Goal: Information Seeking & Learning: Learn about a topic

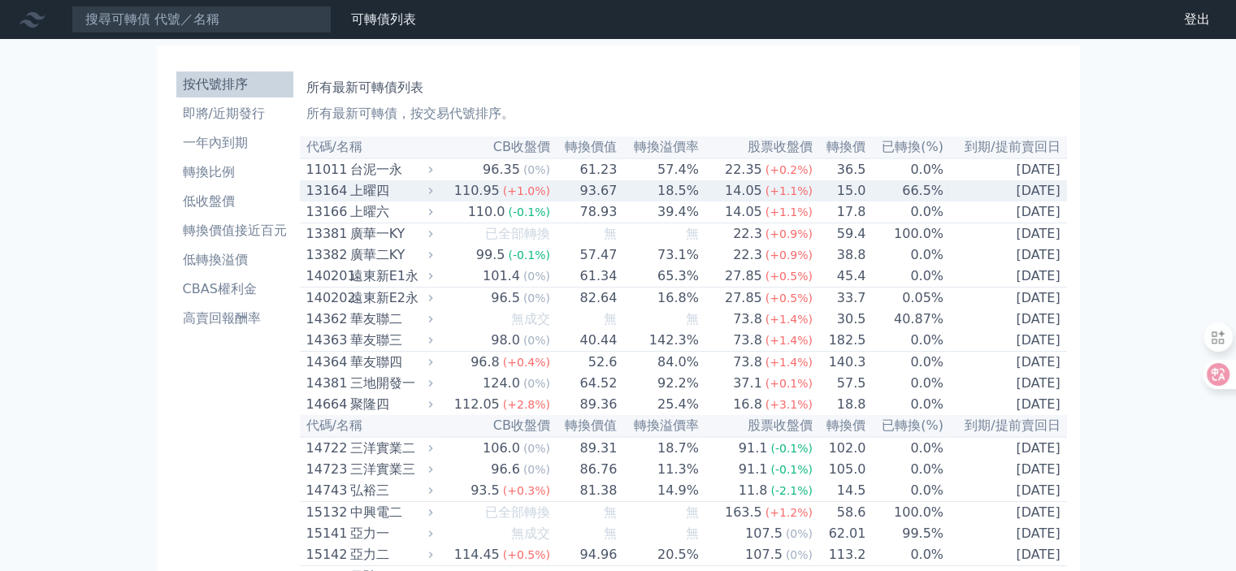
click at [1021, 193] on td "[DATE]" at bounding box center [1005, 190] width 123 height 21
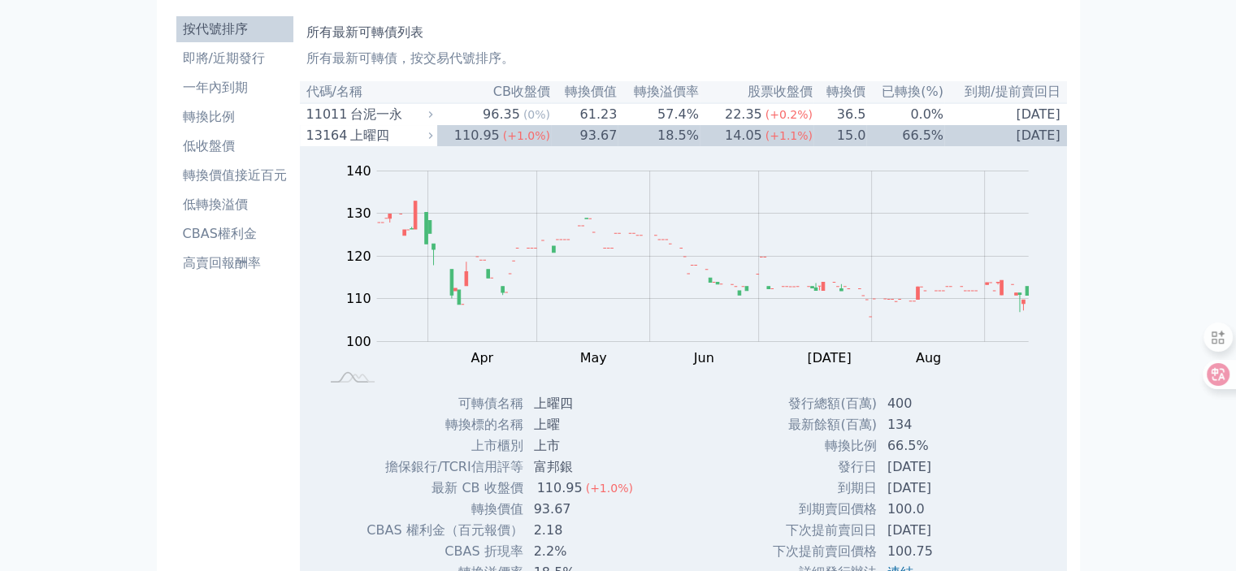
scroll to position [163, 0]
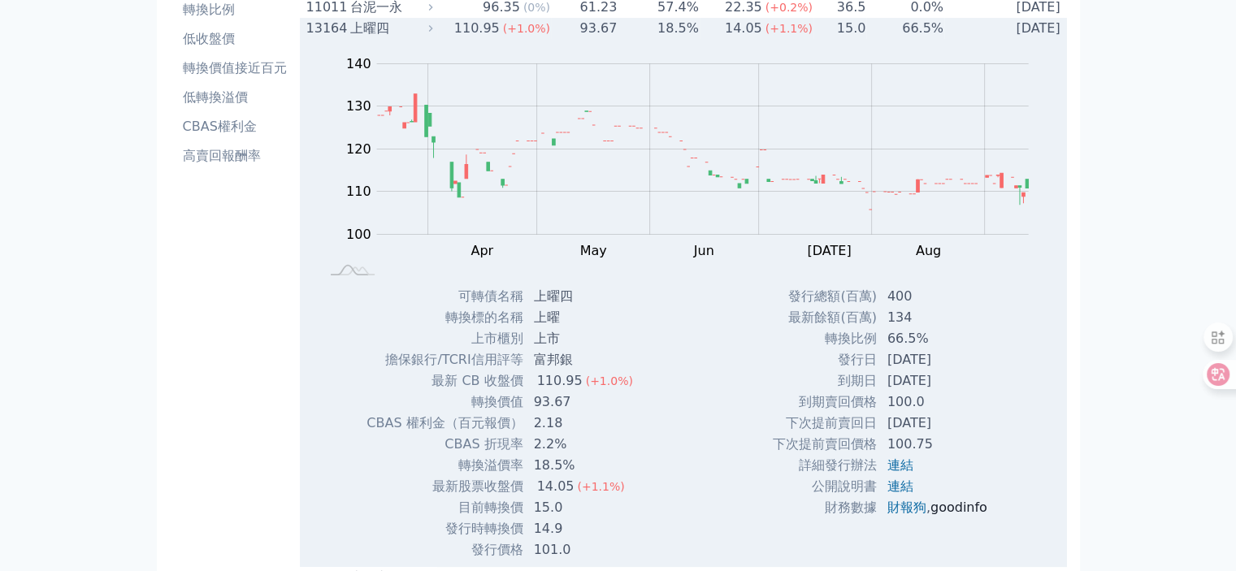
click at [961, 513] on link "goodinfo" at bounding box center [959, 507] width 57 height 15
click at [358, 31] on div "上曜四" at bounding box center [390, 29] width 80 height 20
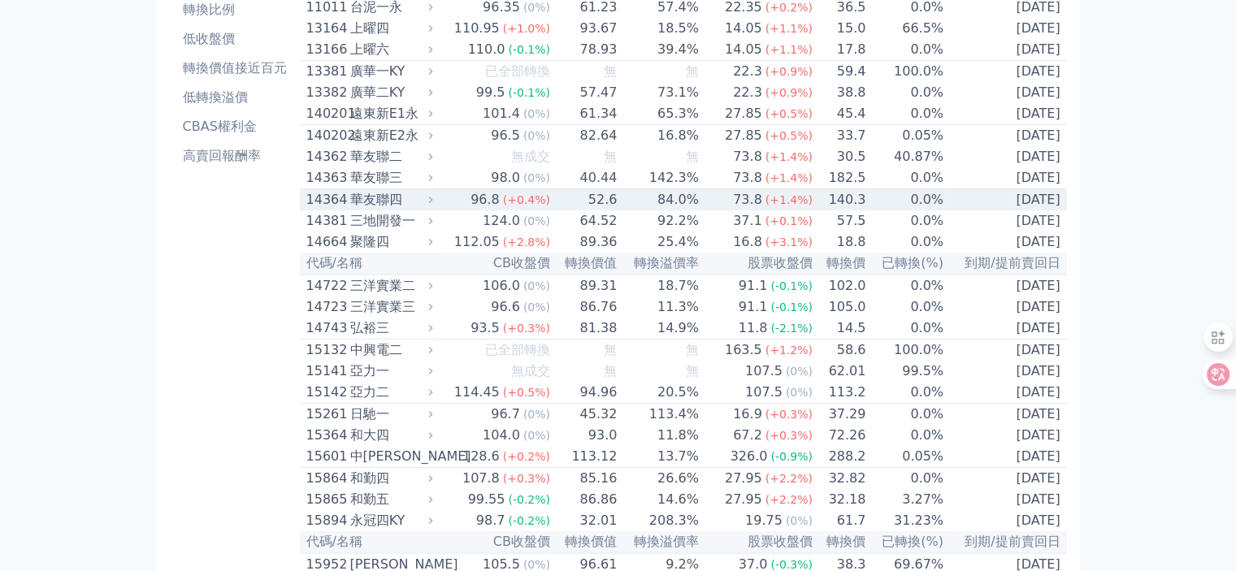
click at [374, 210] on div "華友聯四" at bounding box center [390, 200] width 80 height 20
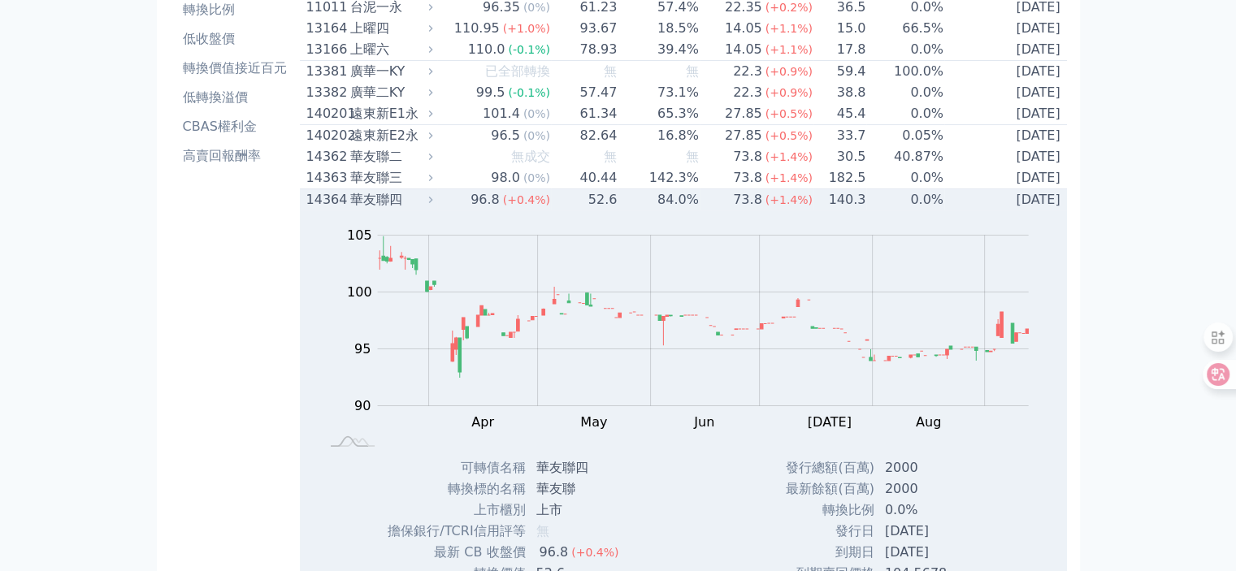
click at [374, 210] on div "華友聯四" at bounding box center [390, 200] width 80 height 20
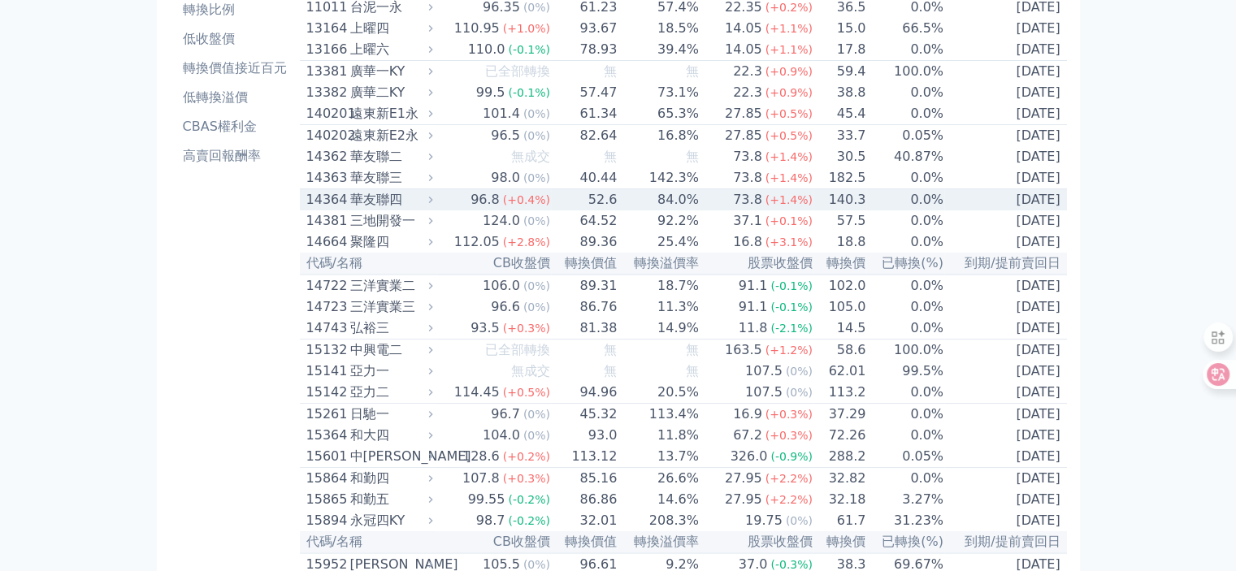
scroll to position [244, 0]
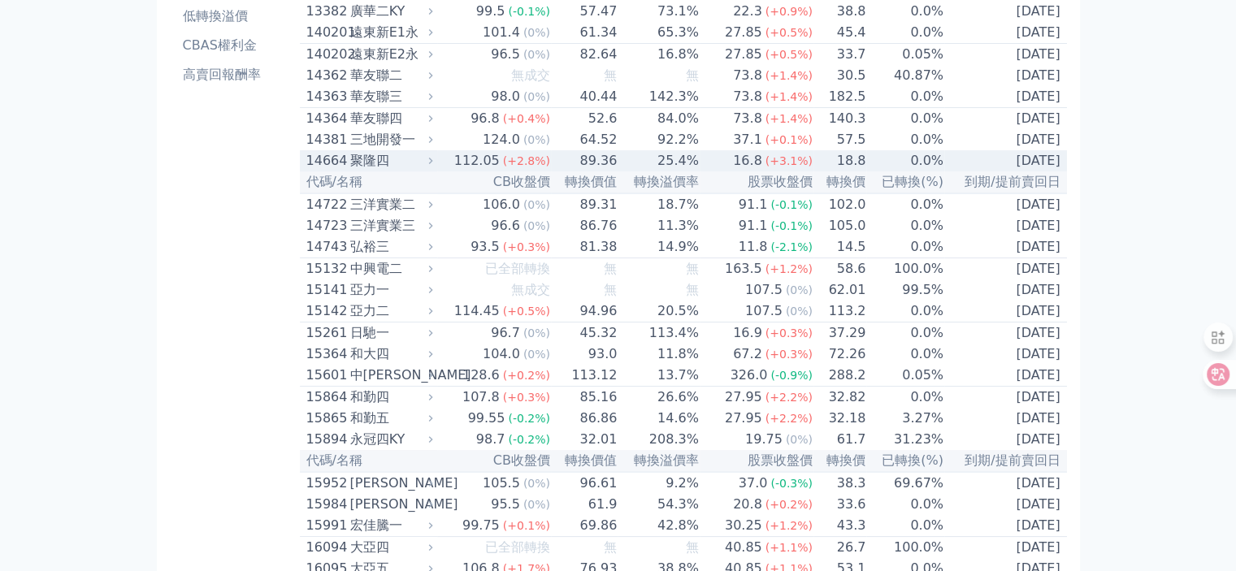
click at [354, 171] on div "聚隆四" at bounding box center [390, 161] width 80 height 20
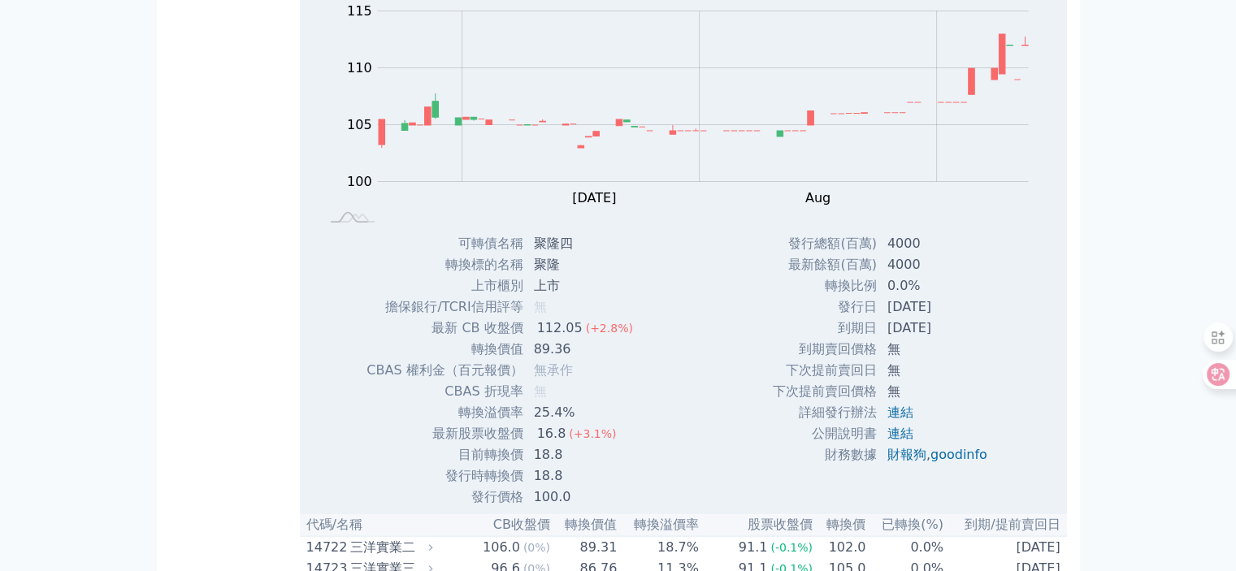
scroll to position [488, 0]
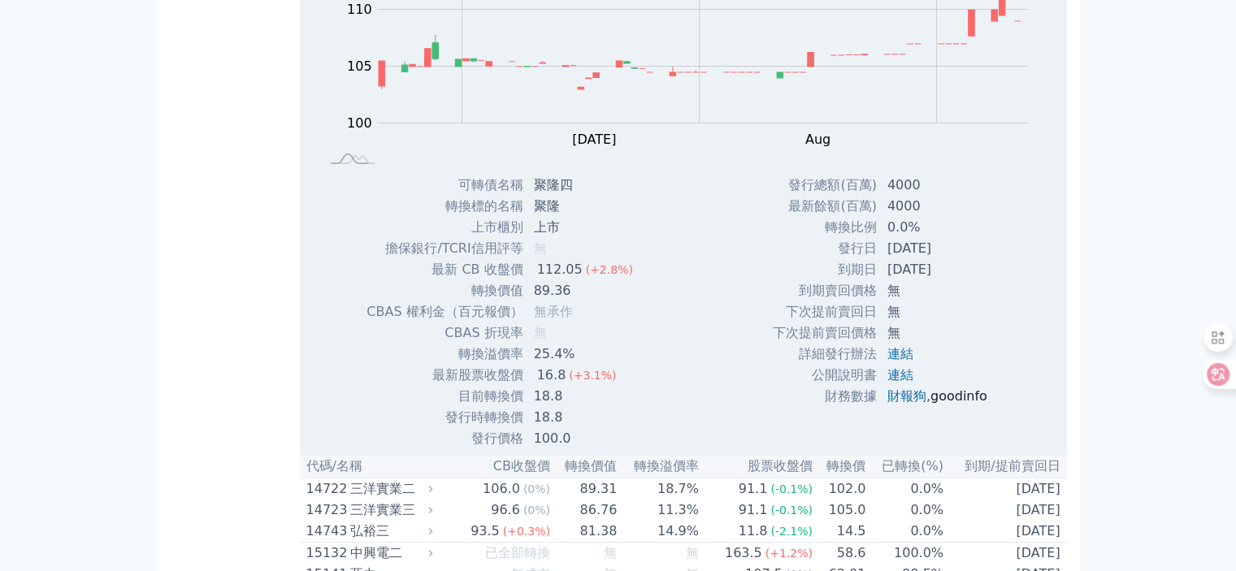
click at [954, 404] on link "goodinfo" at bounding box center [959, 396] width 57 height 15
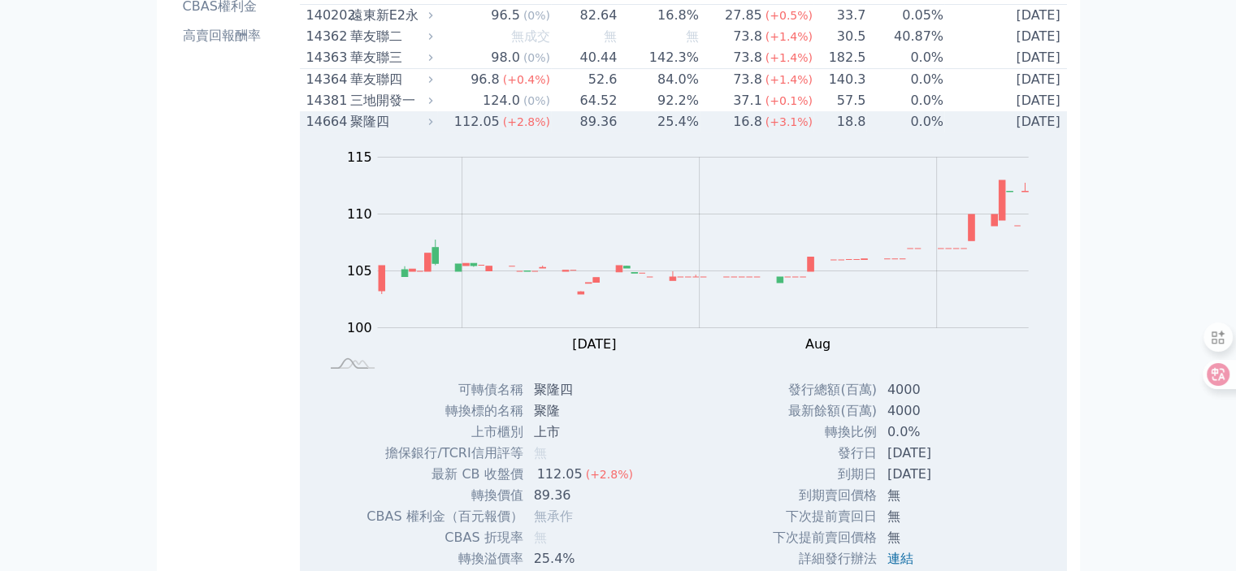
scroll to position [244, 0]
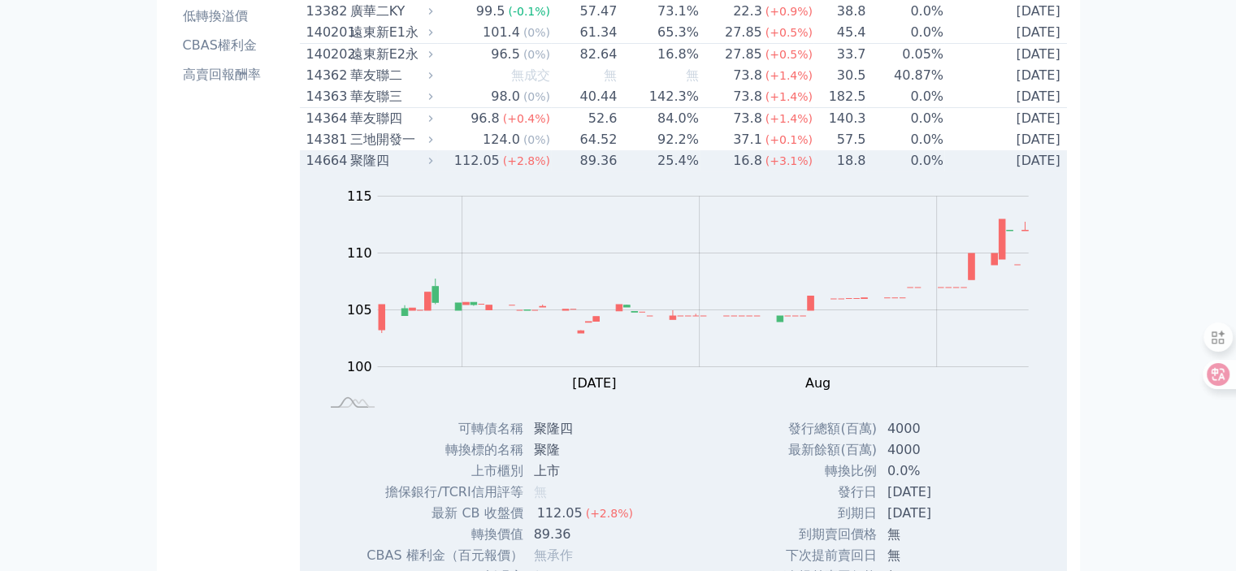
click at [376, 171] on div "聚隆四" at bounding box center [390, 161] width 80 height 20
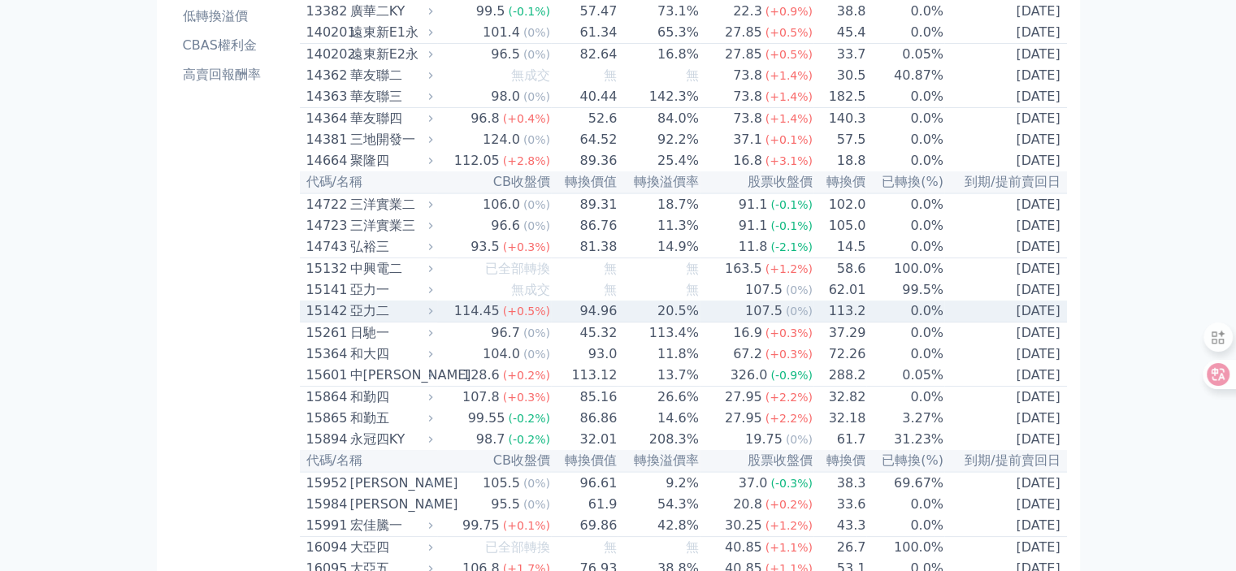
click at [358, 321] on div "亞力二" at bounding box center [390, 312] width 80 height 20
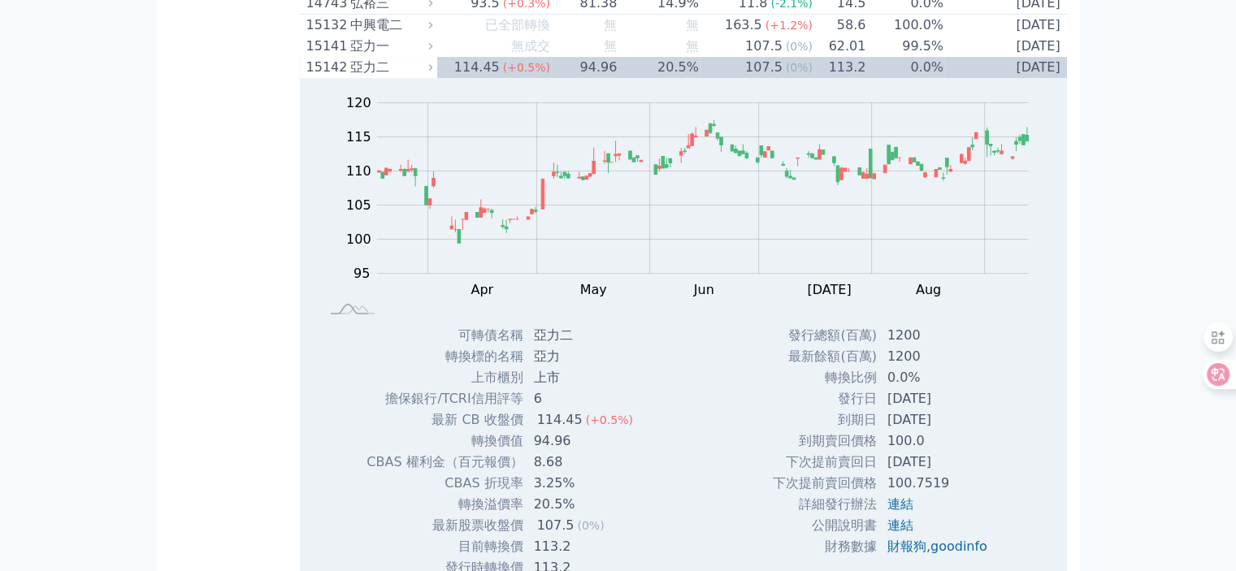
scroll to position [569, 0]
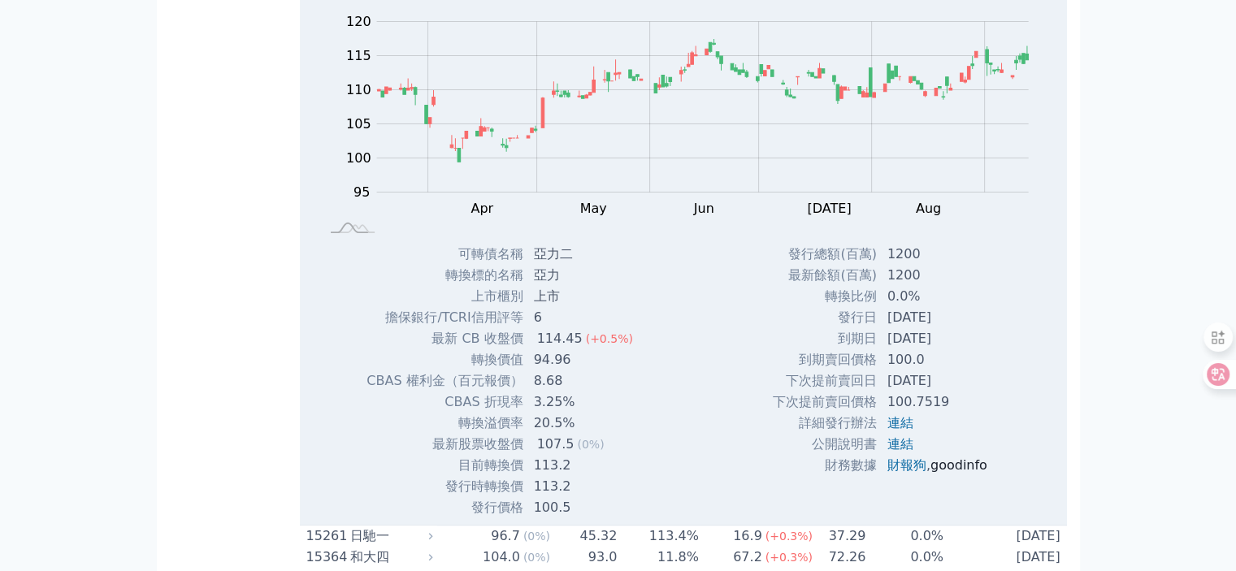
click at [962, 473] on link "goodinfo" at bounding box center [959, 465] width 57 height 15
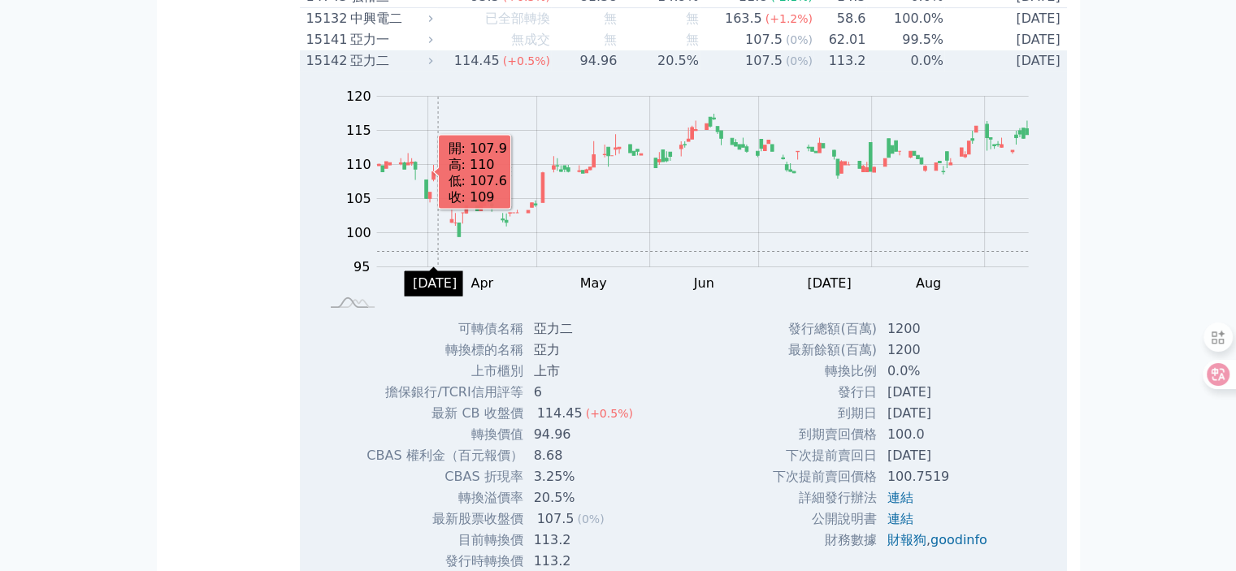
scroll to position [244, 0]
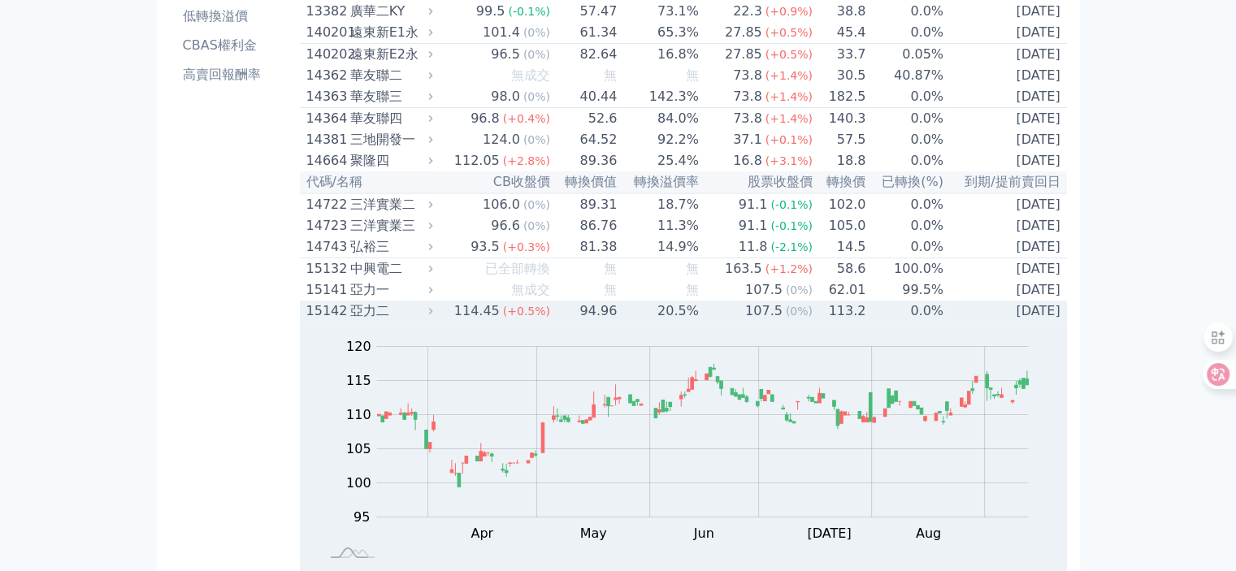
click at [358, 321] on div "亞力二" at bounding box center [390, 312] width 80 height 20
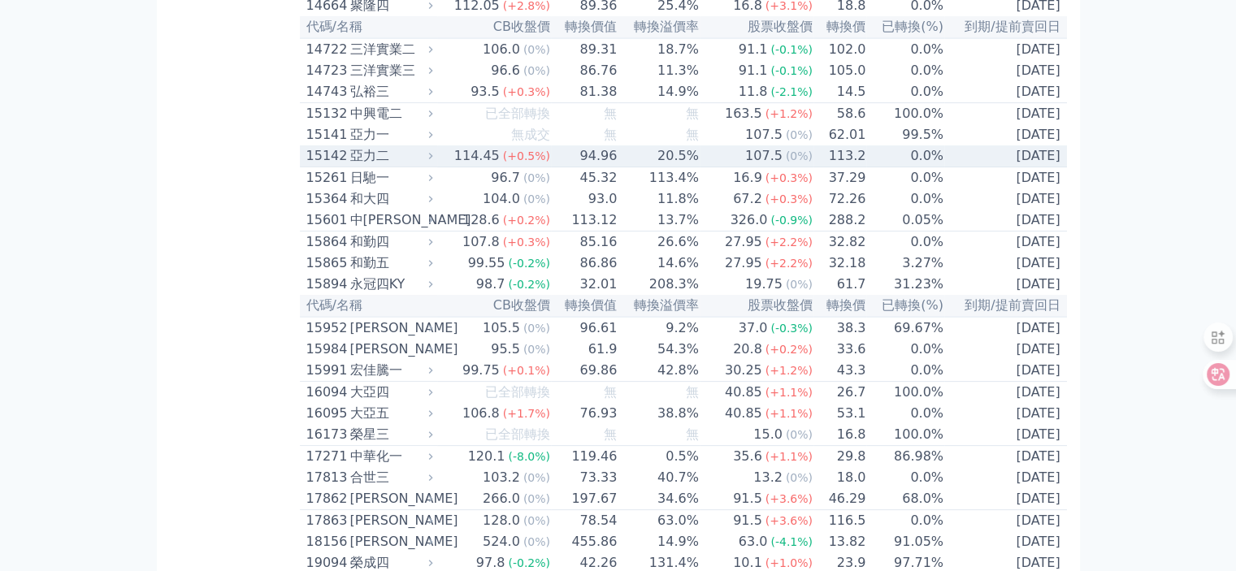
scroll to position [406, 0]
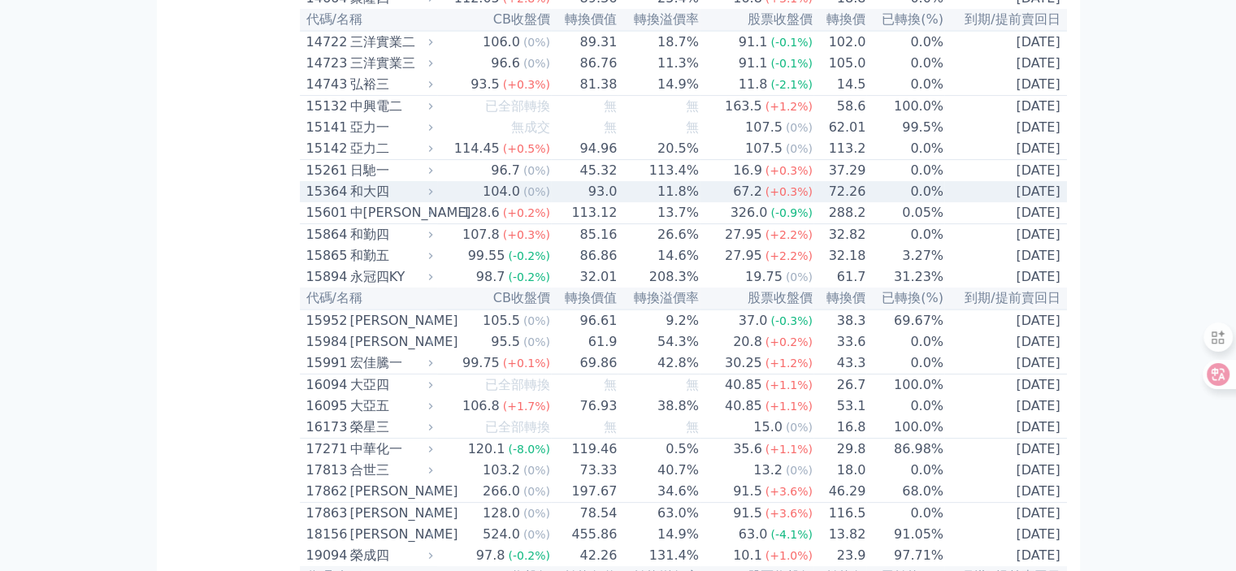
click at [373, 202] on div "和大四" at bounding box center [390, 192] width 80 height 20
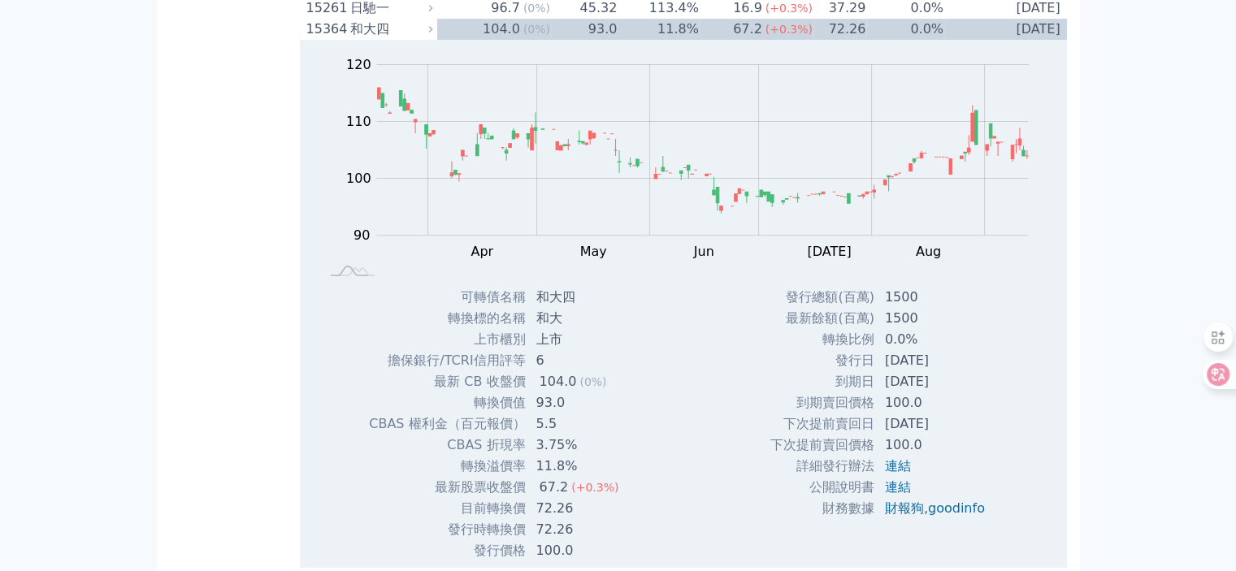
scroll to position [650, 0]
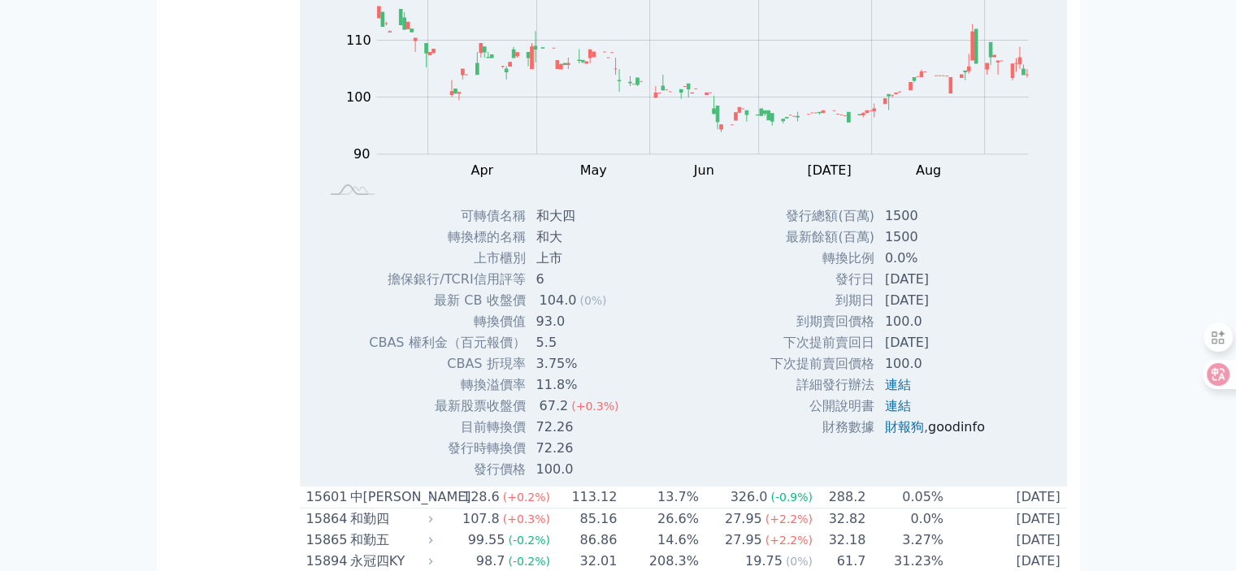
click at [944, 435] on link "goodinfo" at bounding box center [956, 426] width 57 height 15
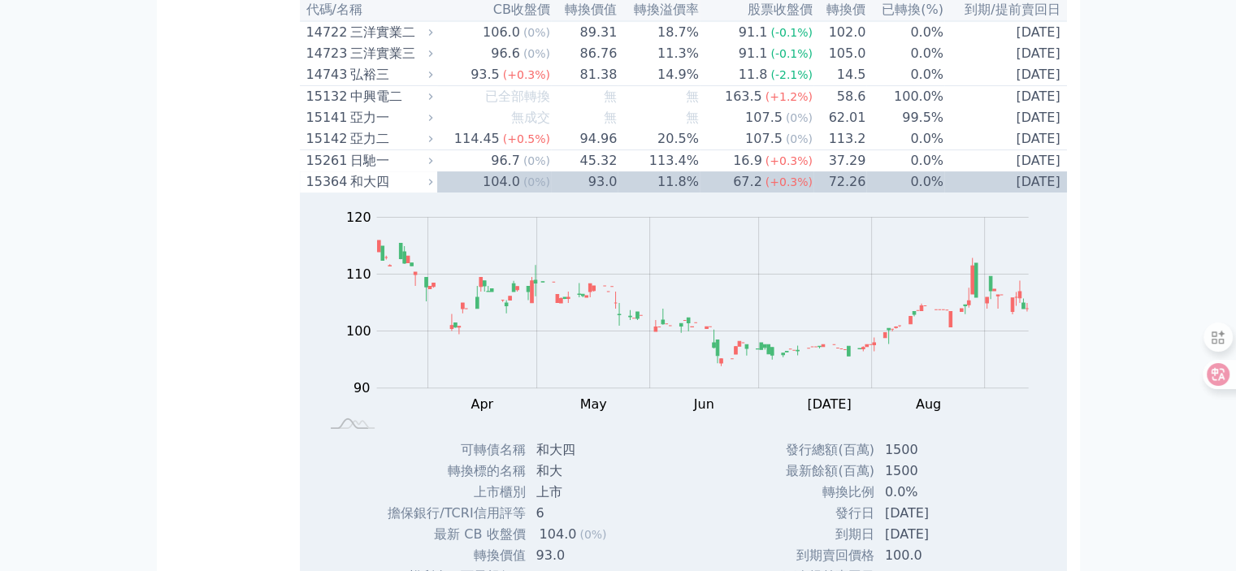
scroll to position [406, 0]
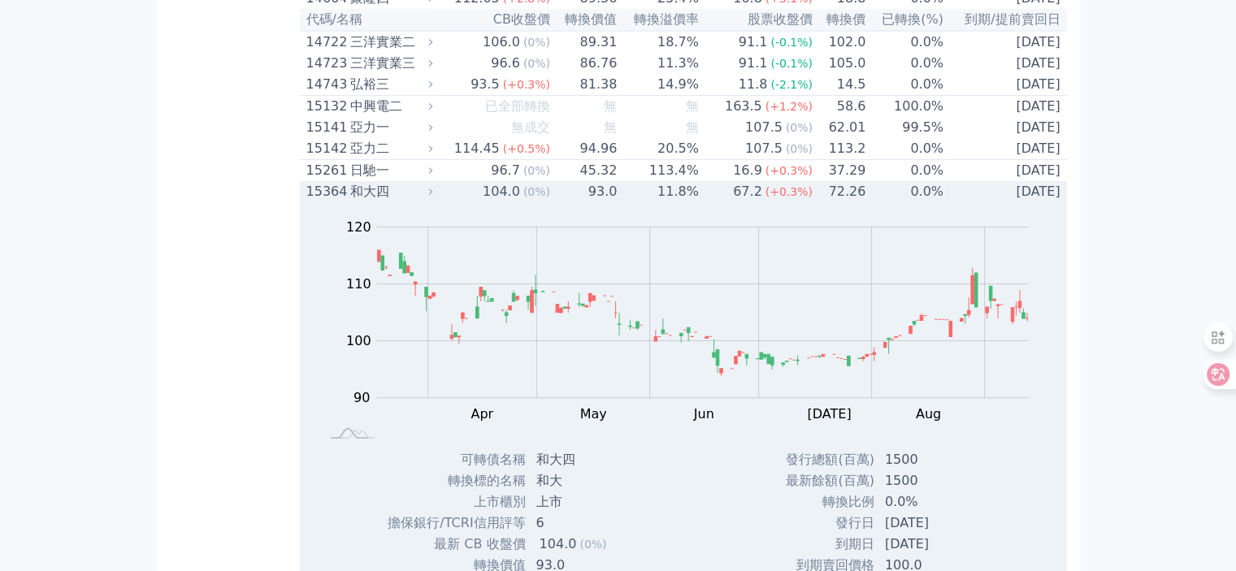
click at [350, 202] on div "15364 和大四" at bounding box center [365, 192] width 119 height 20
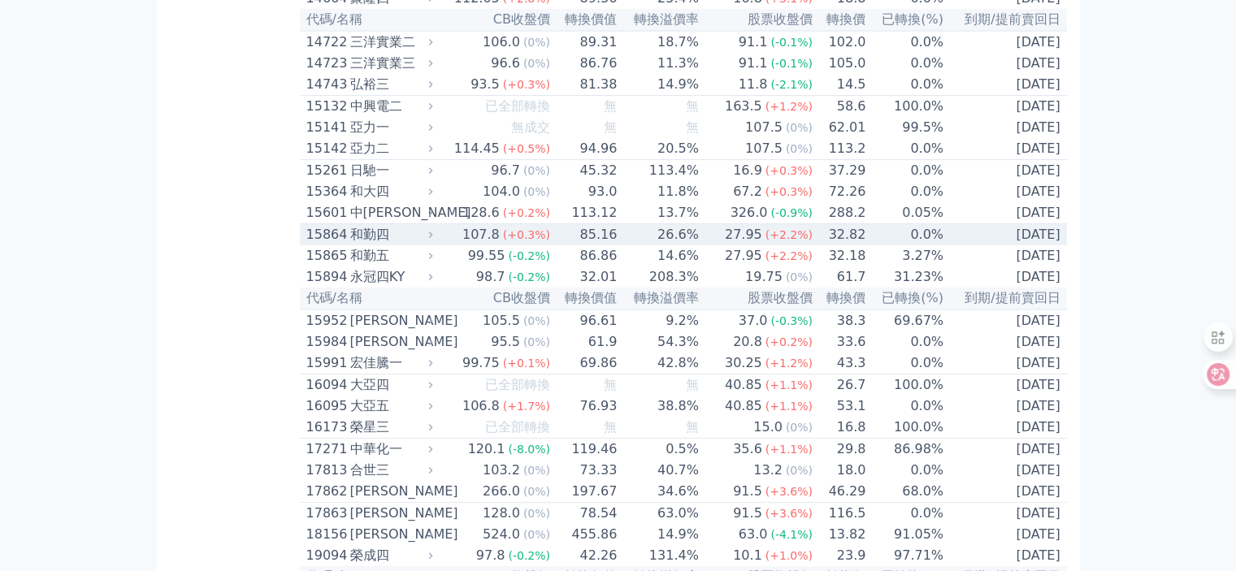
click at [371, 245] on div "和勤四" at bounding box center [390, 235] width 80 height 20
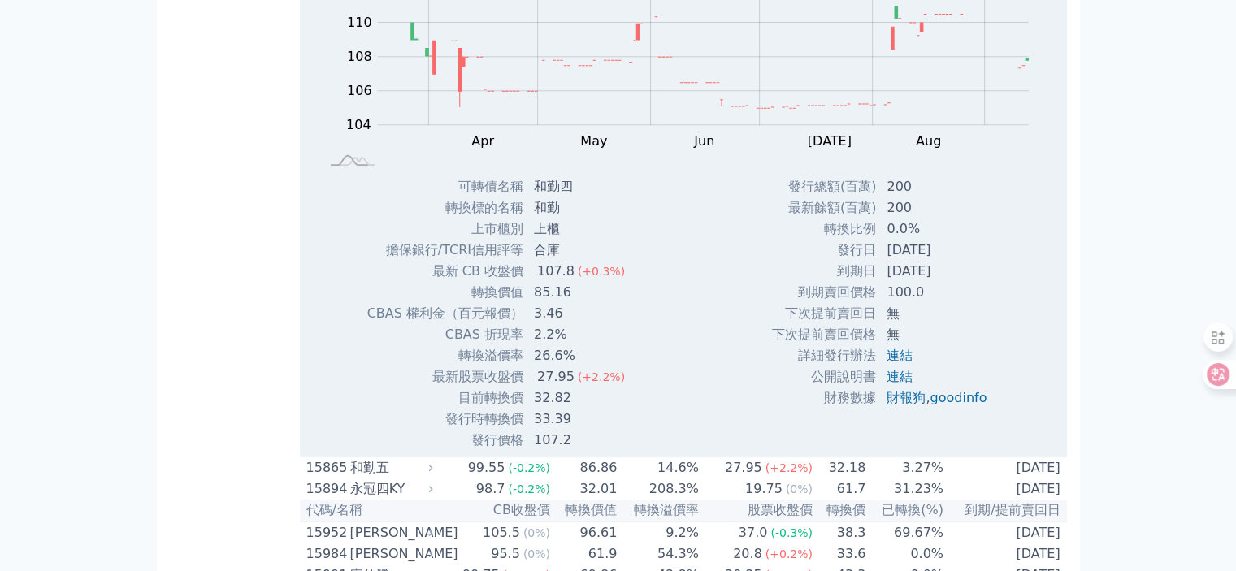
scroll to position [732, 0]
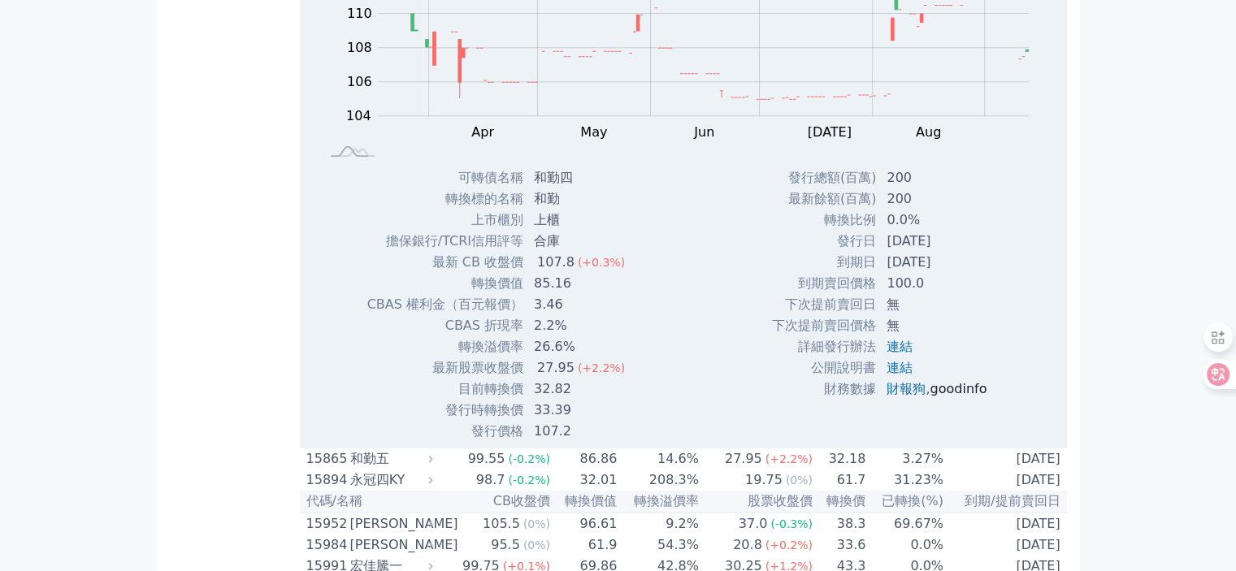
click at [949, 397] on link "goodinfo" at bounding box center [958, 388] width 57 height 15
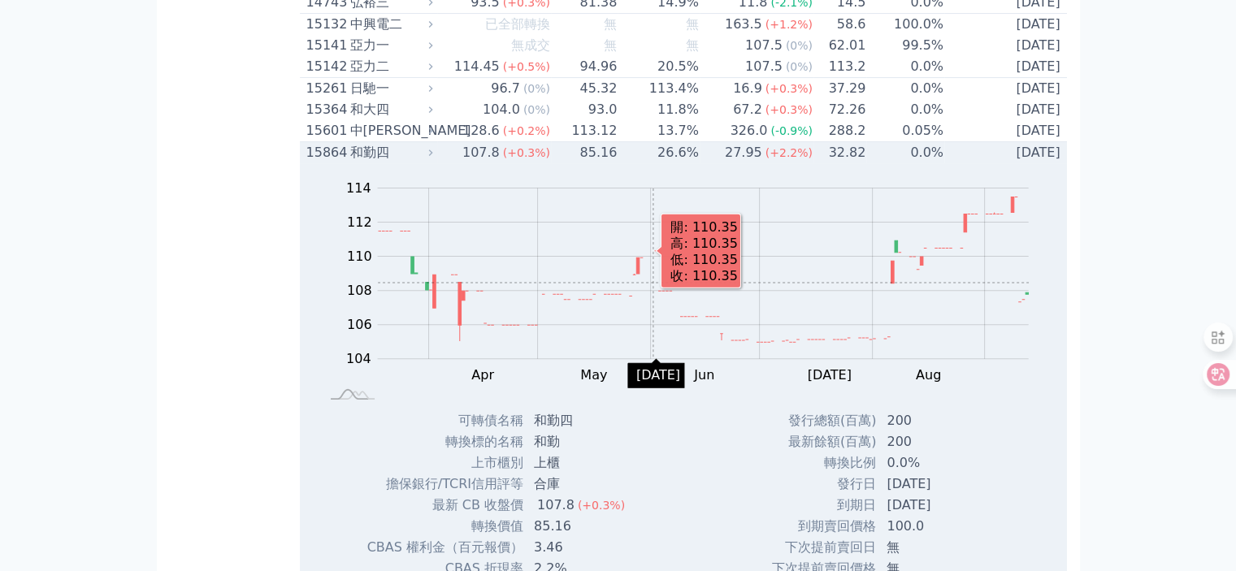
scroll to position [488, 0]
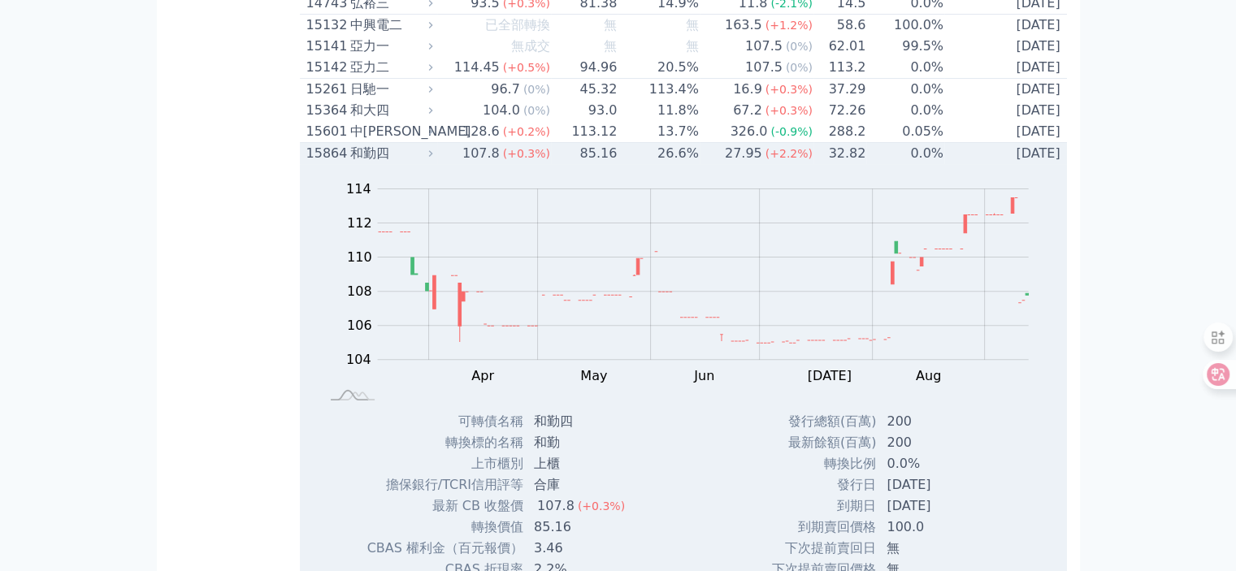
click at [367, 163] on div "和勤四" at bounding box center [390, 154] width 80 height 20
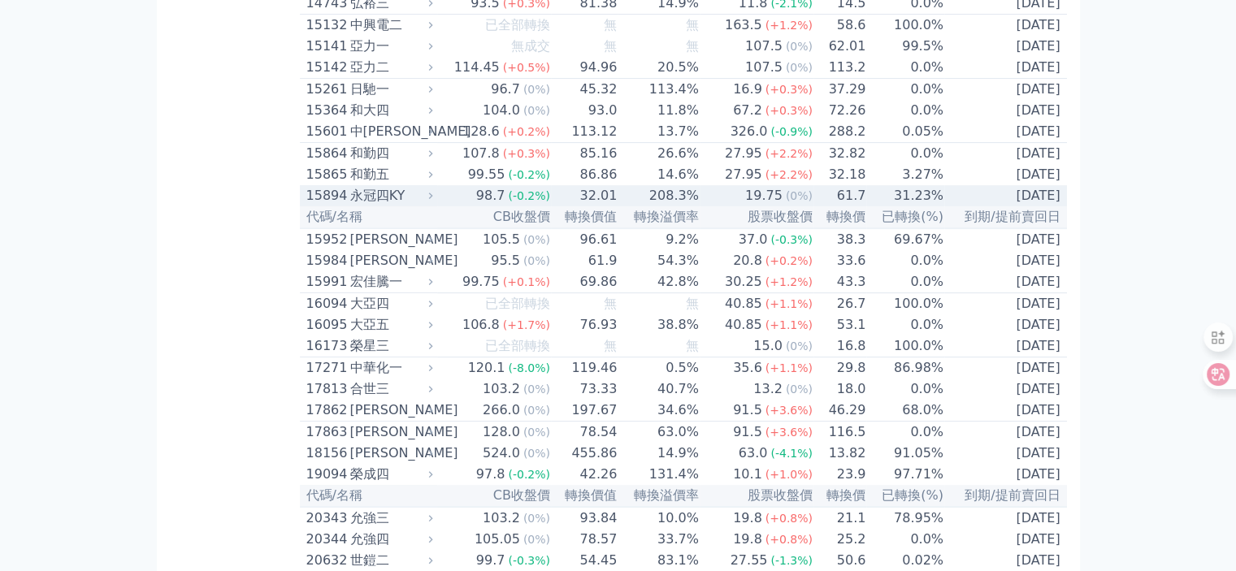
click at [368, 206] on div "永冠四KY" at bounding box center [390, 196] width 80 height 20
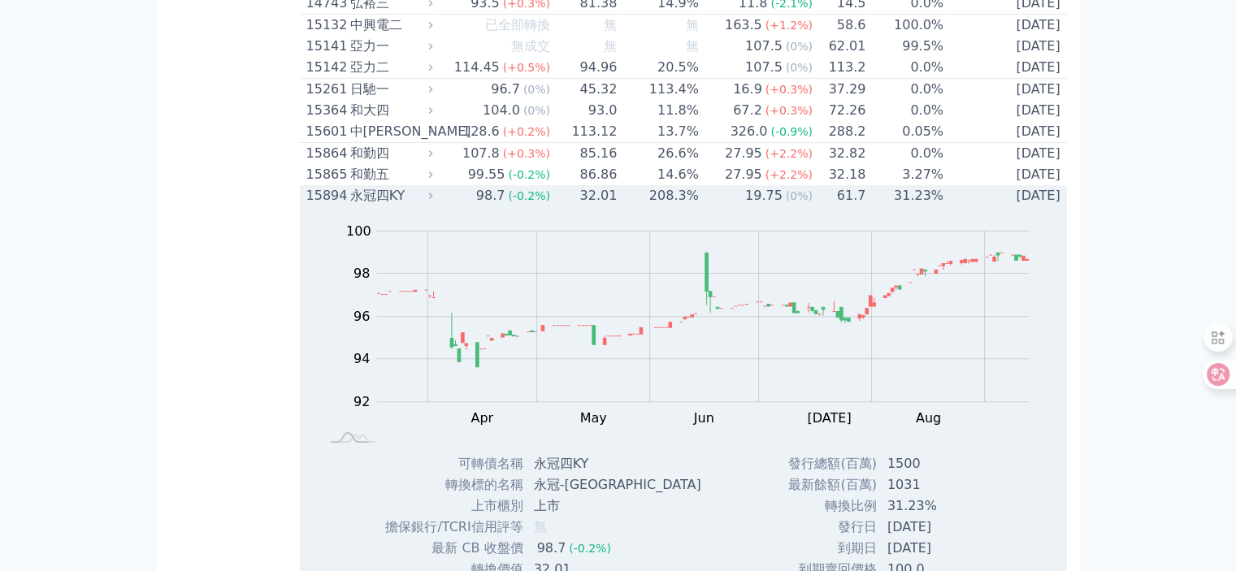
click at [364, 206] on div "永冠四KY" at bounding box center [390, 196] width 80 height 20
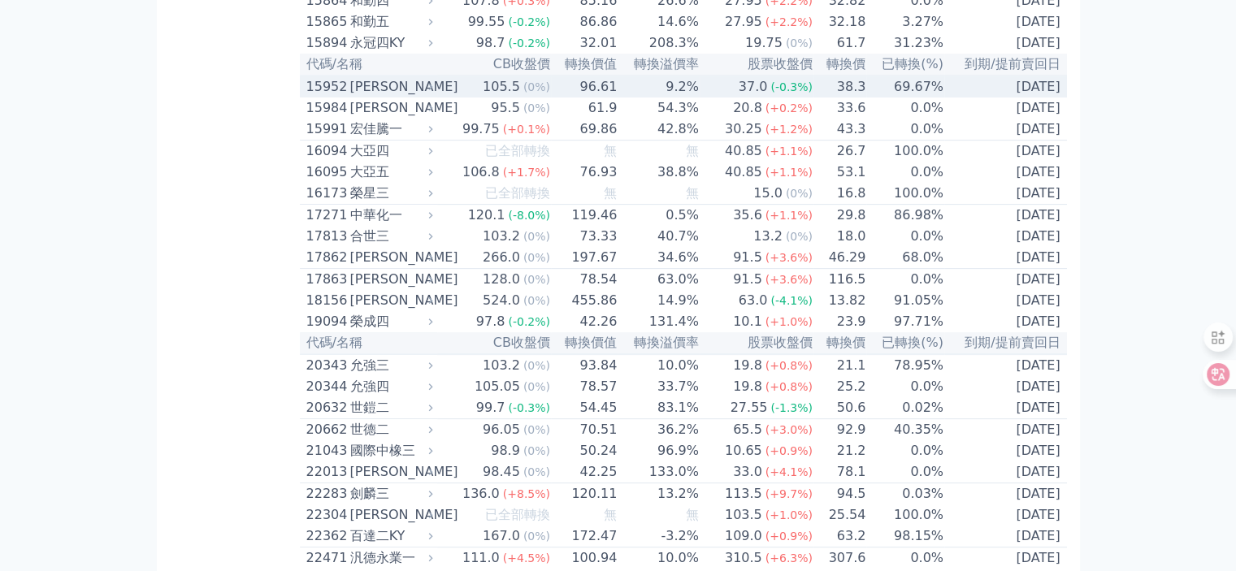
scroll to position [650, 0]
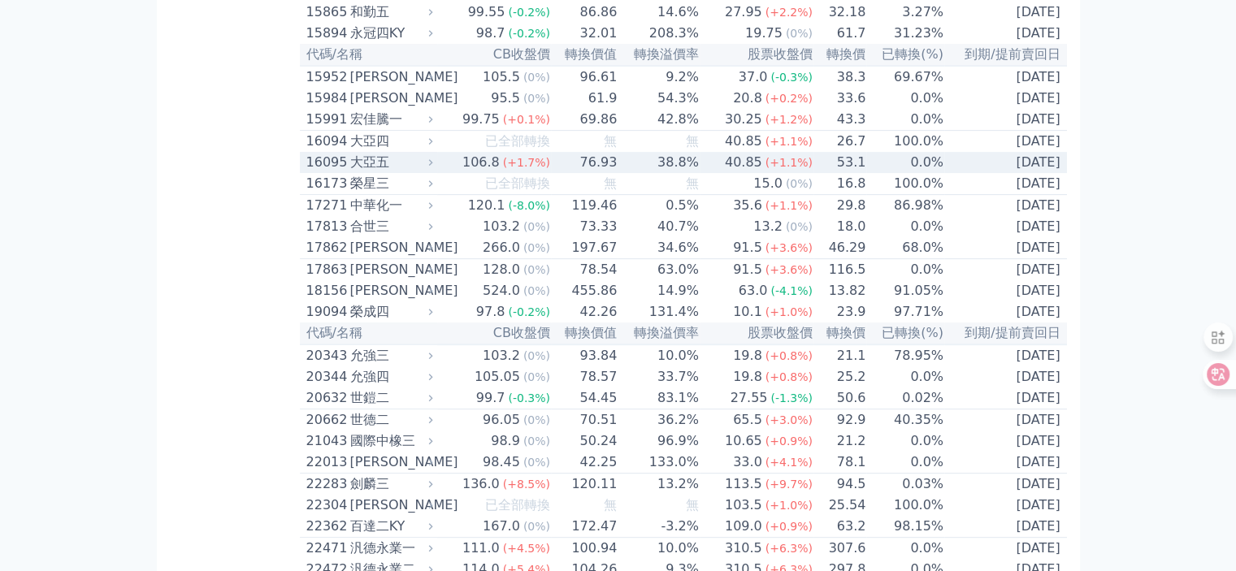
click at [368, 172] on div "大亞五" at bounding box center [390, 163] width 80 height 20
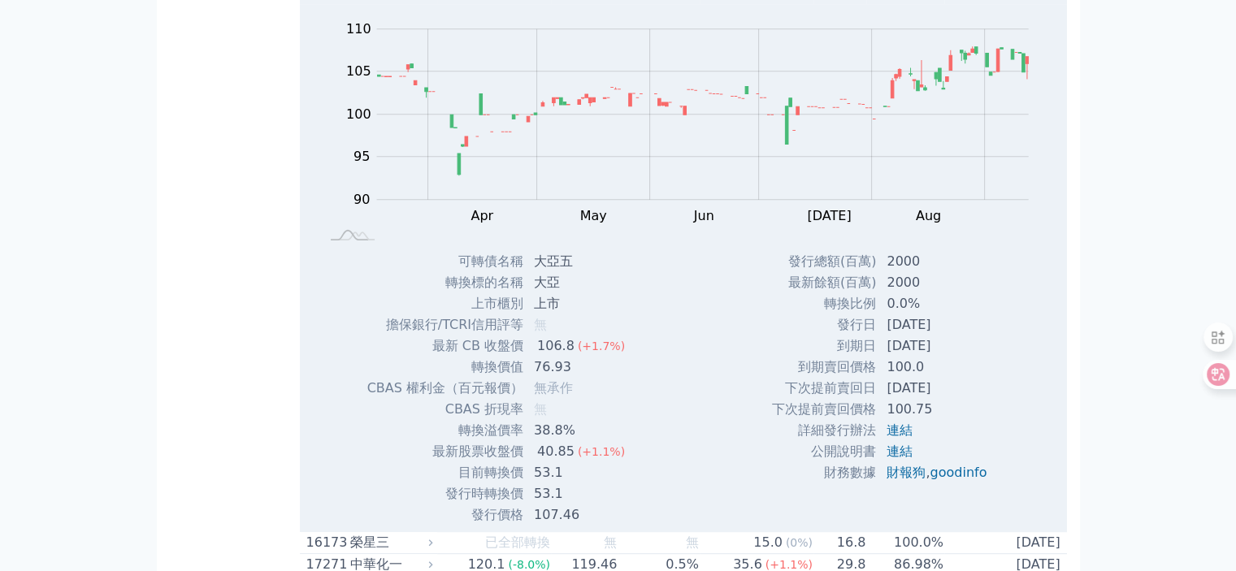
scroll to position [894, 0]
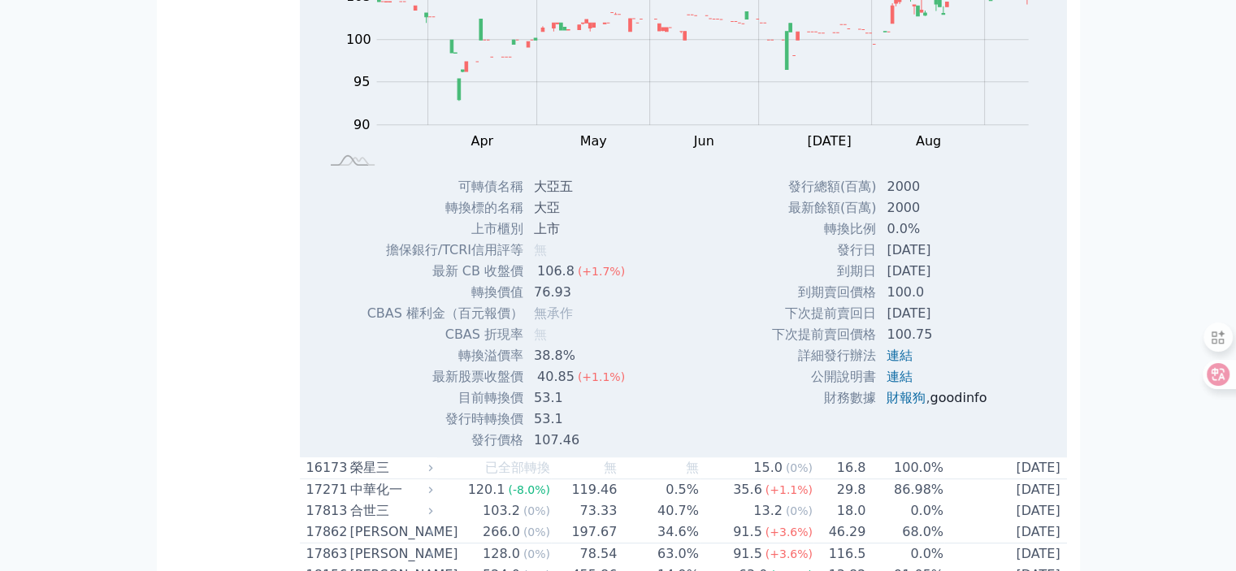
click at [957, 406] on link "goodinfo" at bounding box center [958, 397] width 57 height 15
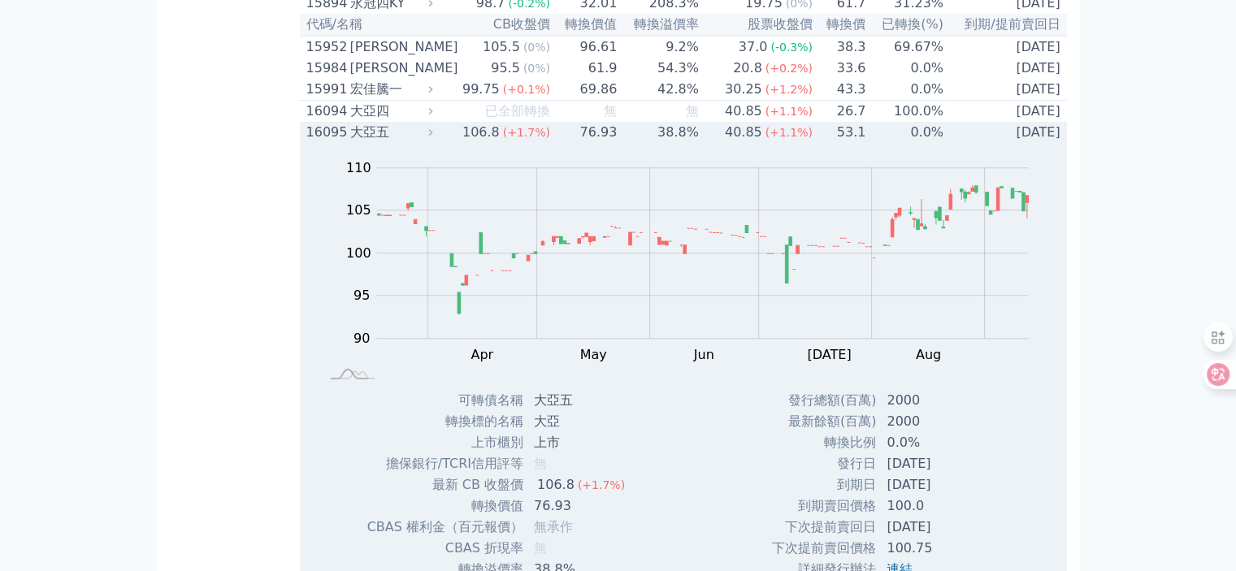
scroll to position [650, 0]
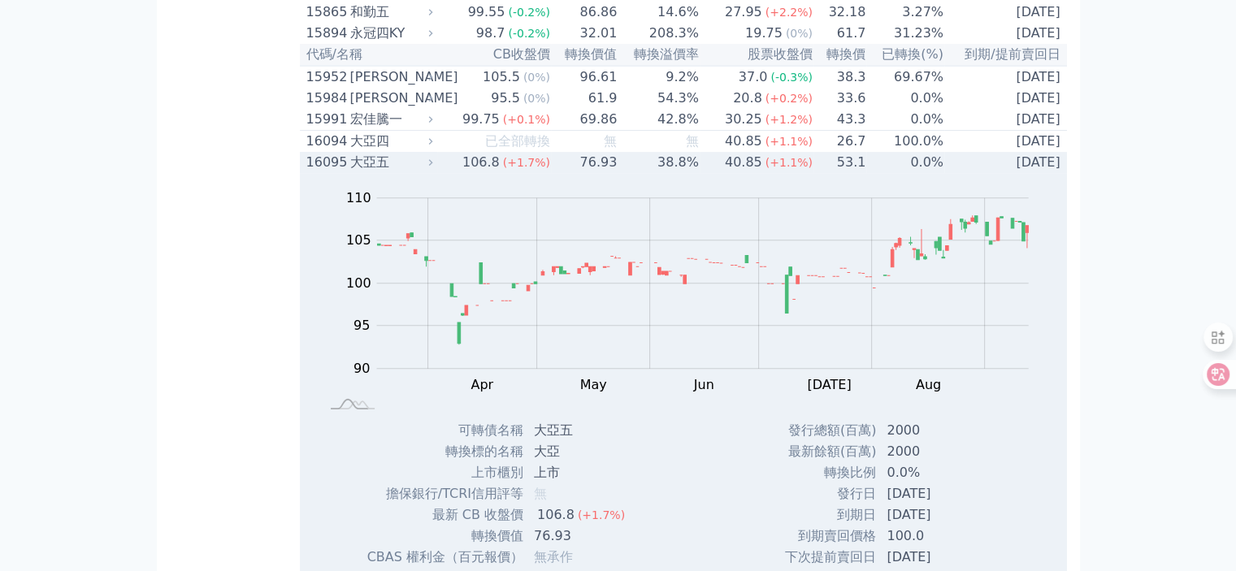
click at [368, 172] on div "大亞五" at bounding box center [390, 163] width 80 height 20
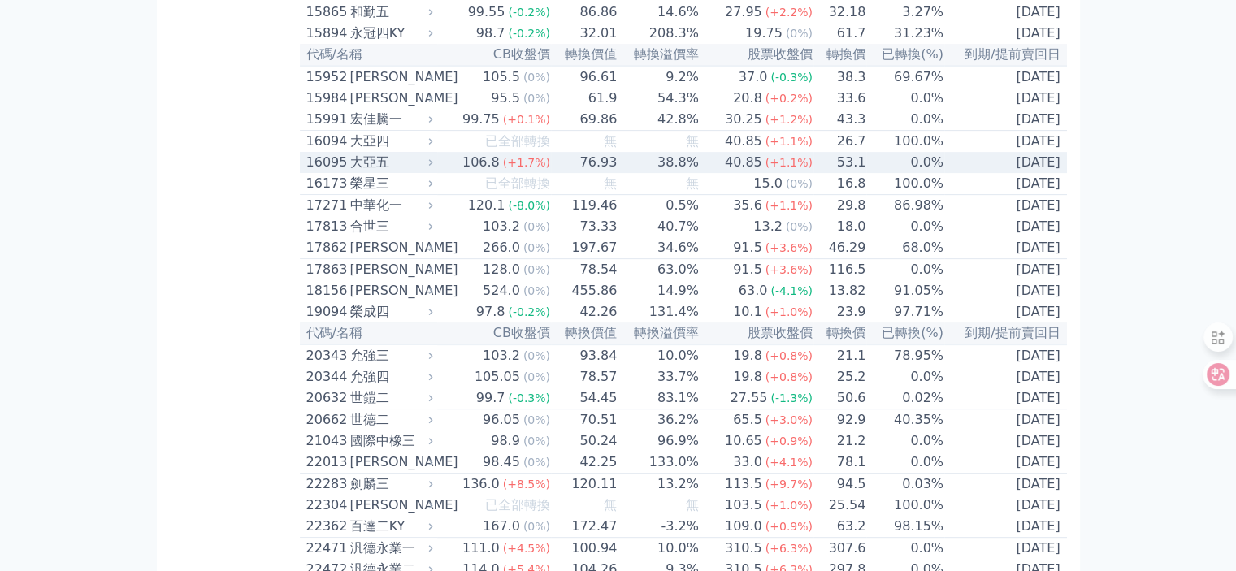
click at [367, 172] on div "大亞五" at bounding box center [390, 163] width 80 height 20
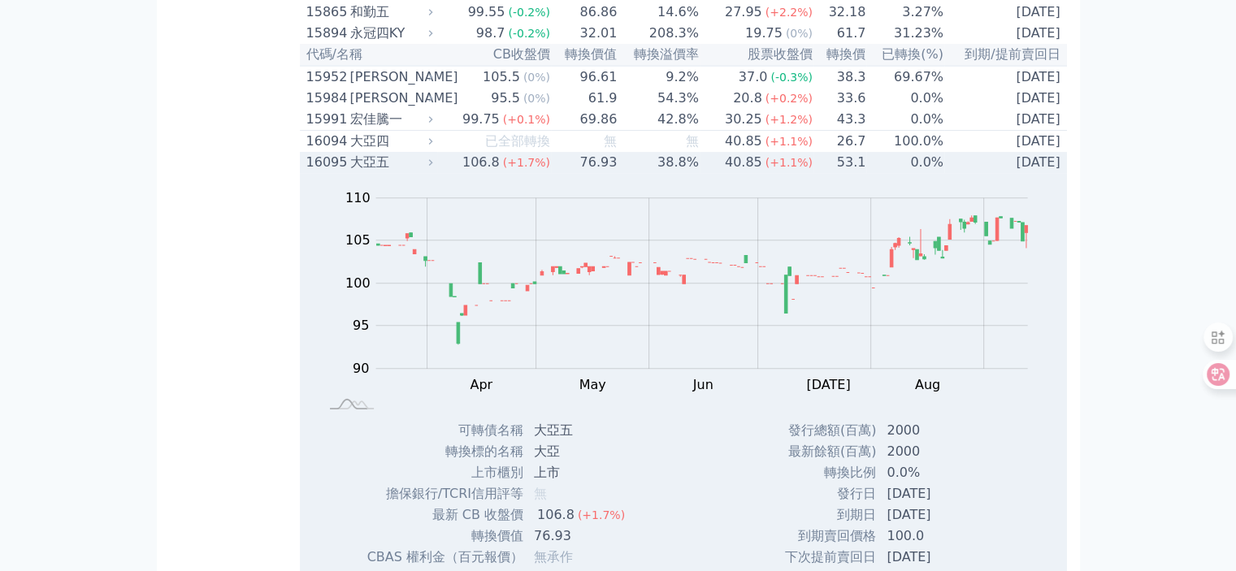
click at [371, 172] on div "大亞五" at bounding box center [390, 163] width 80 height 20
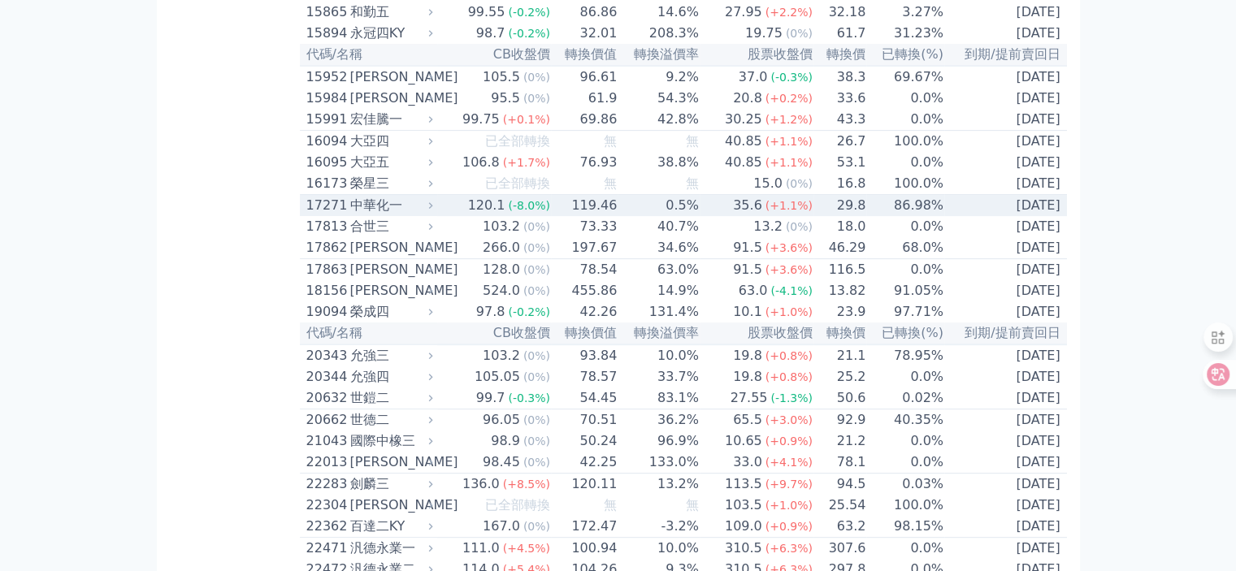
click at [365, 215] on div "中華化一" at bounding box center [390, 206] width 80 height 20
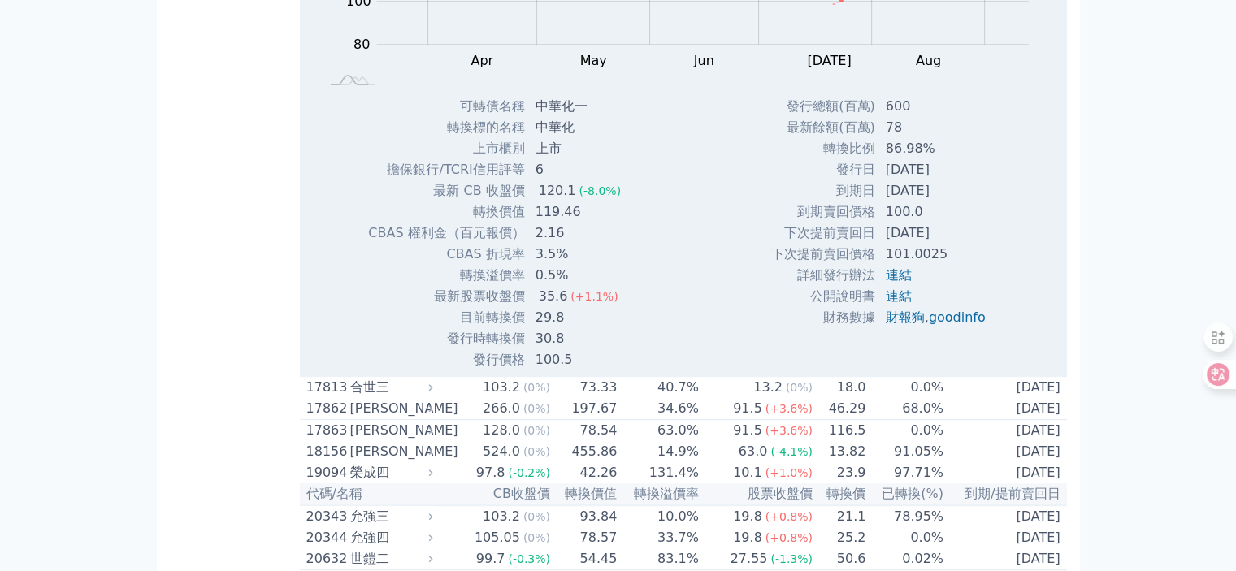
scroll to position [1057, 0]
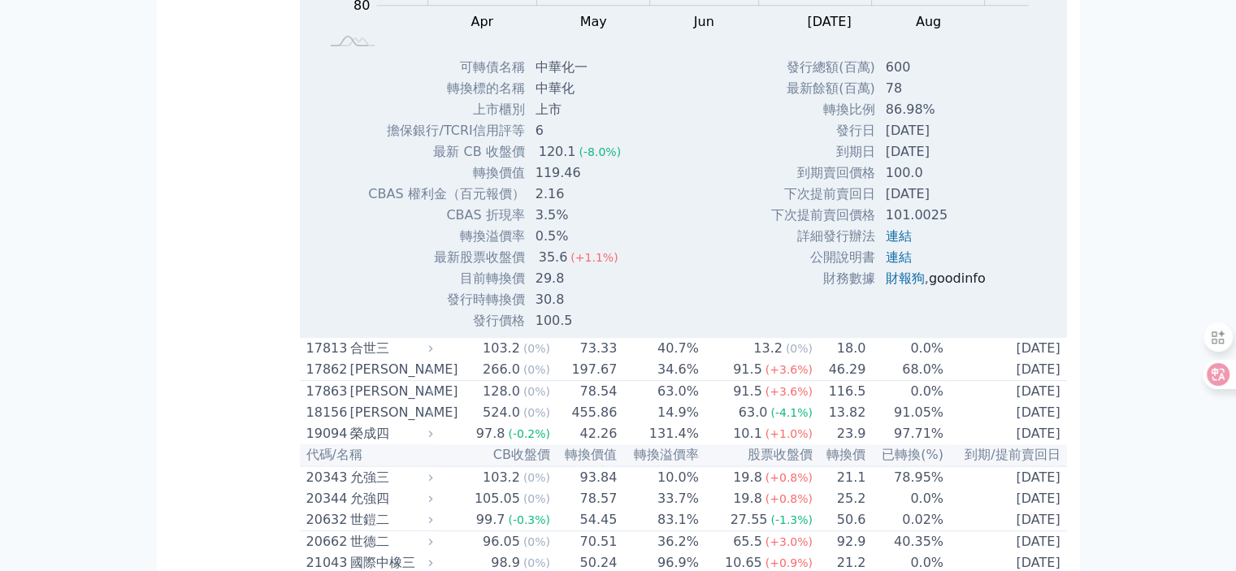
click at [963, 286] on link "goodinfo" at bounding box center [957, 278] width 57 height 15
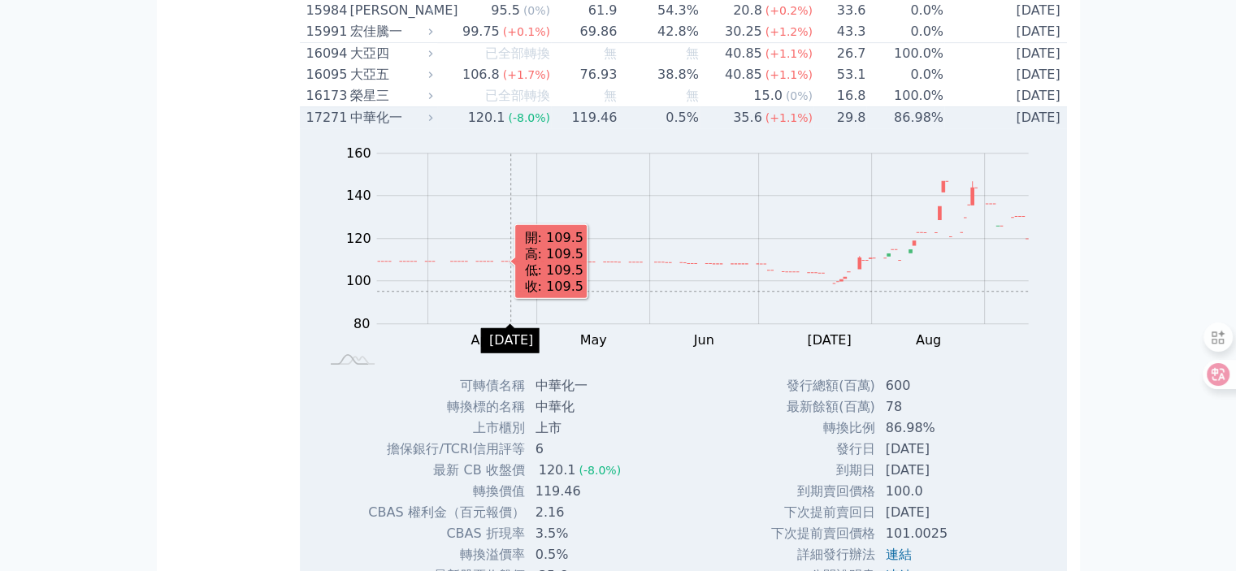
scroll to position [732, 0]
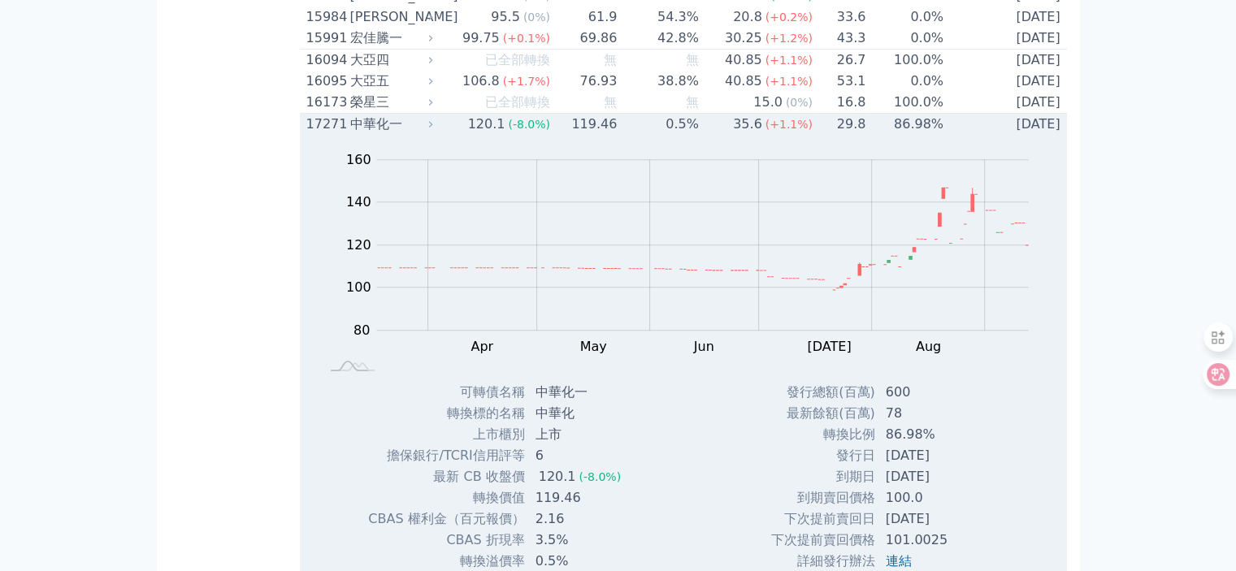
click at [371, 134] on div "中華化一" at bounding box center [390, 125] width 80 height 20
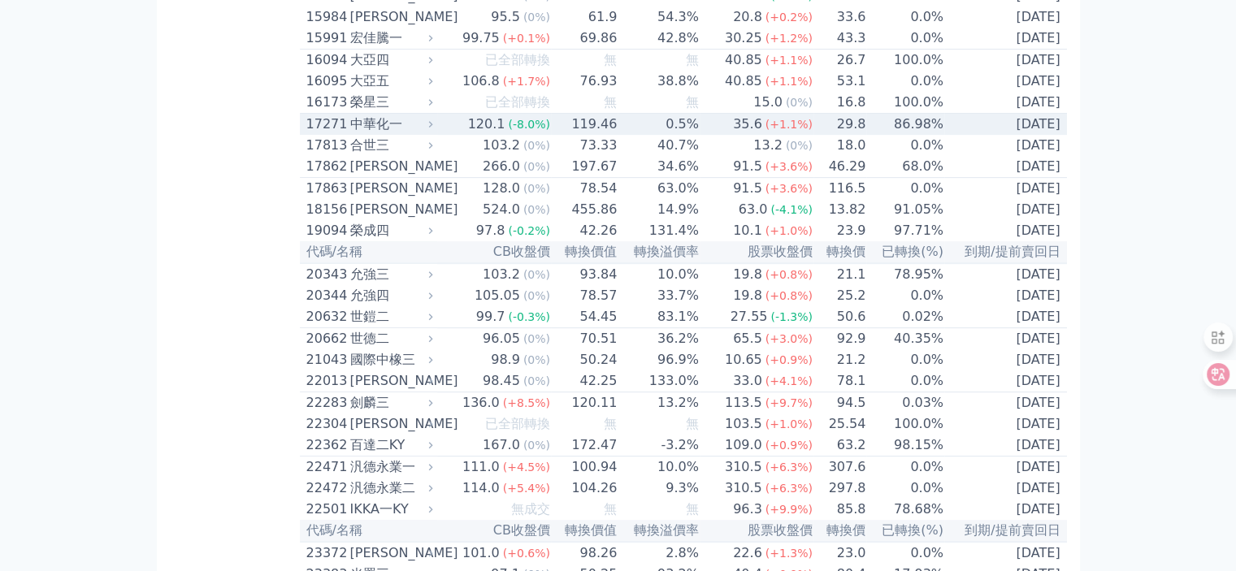
click at [371, 134] on div "中華化一" at bounding box center [390, 125] width 80 height 20
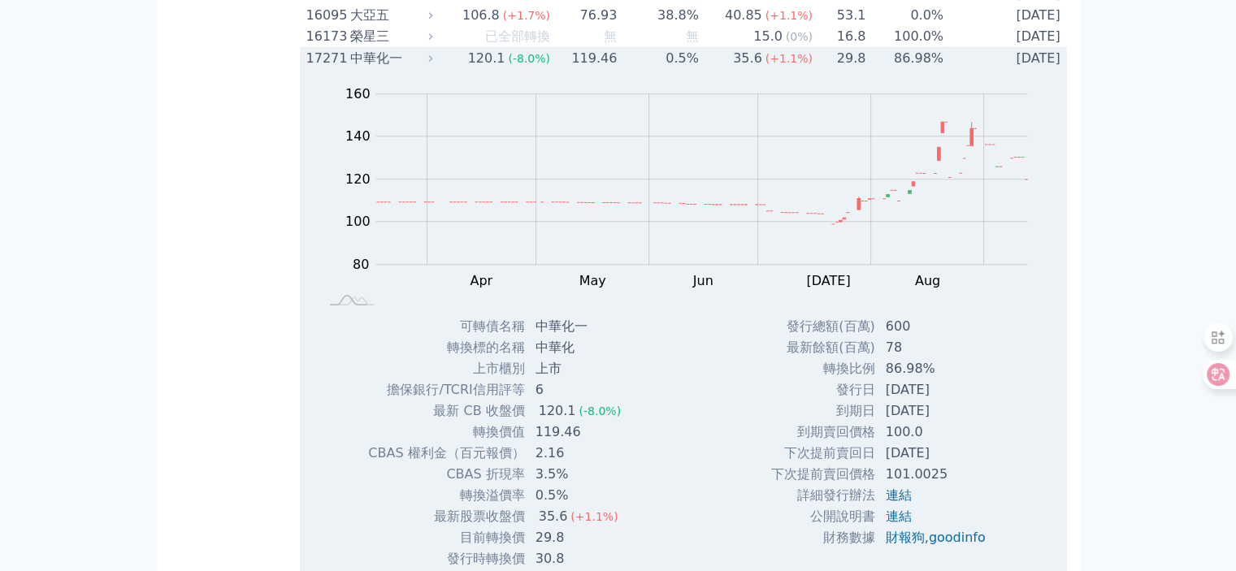
scroll to position [650, 0]
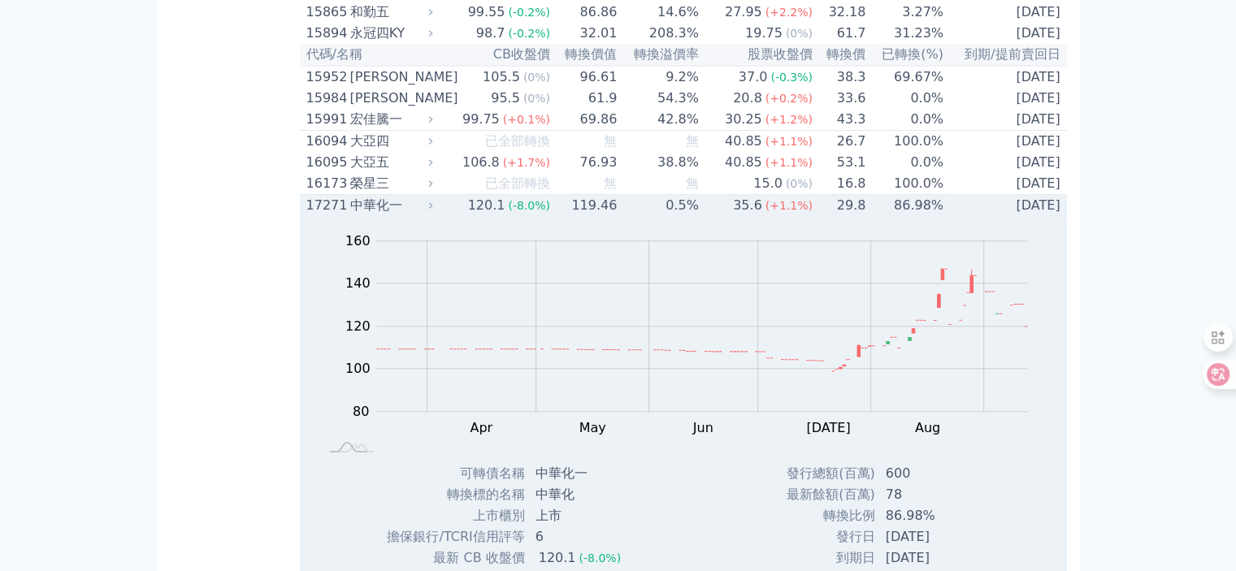
click at [369, 215] on div "中華化一" at bounding box center [390, 206] width 80 height 20
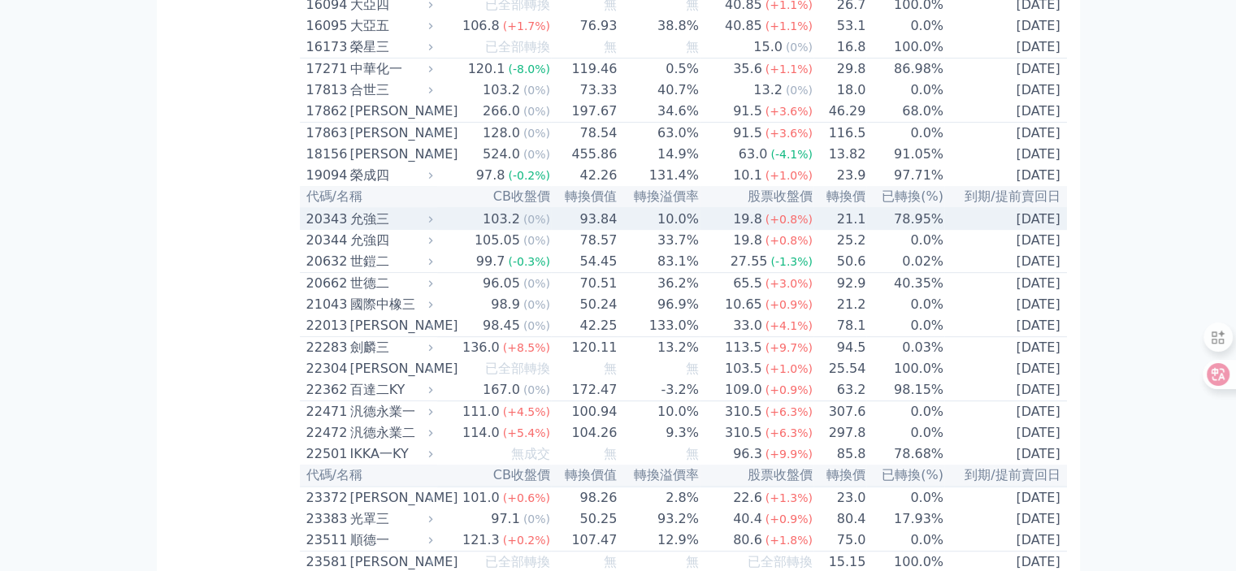
scroll to position [813, 0]
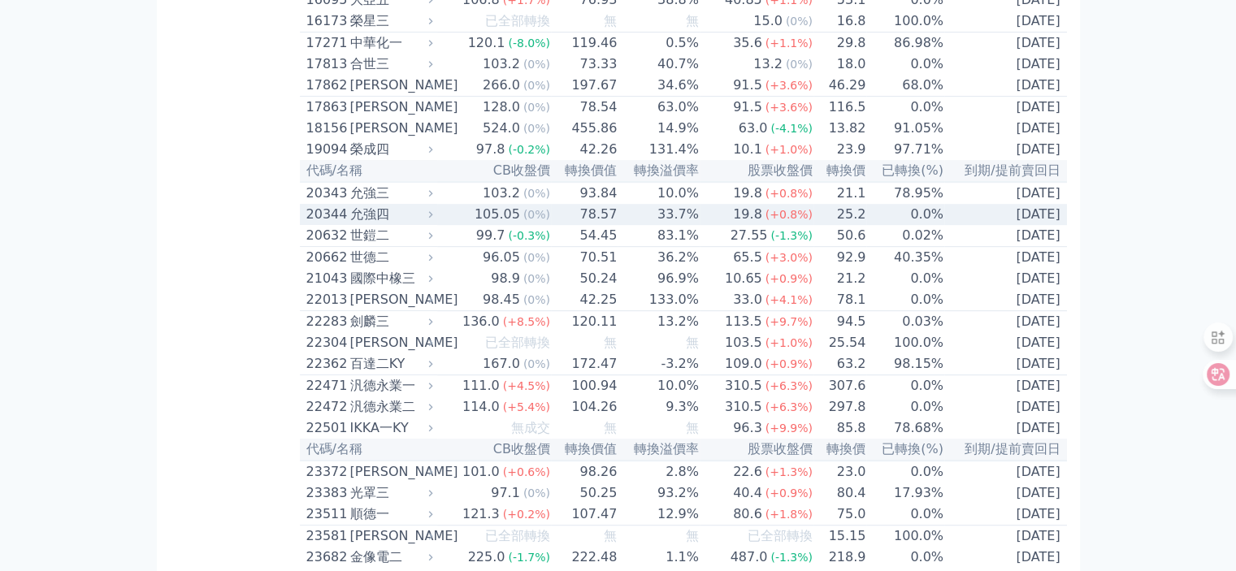
click at [367, 224] on div "允強四" at bounding box center [390, 215] width 80 height 20
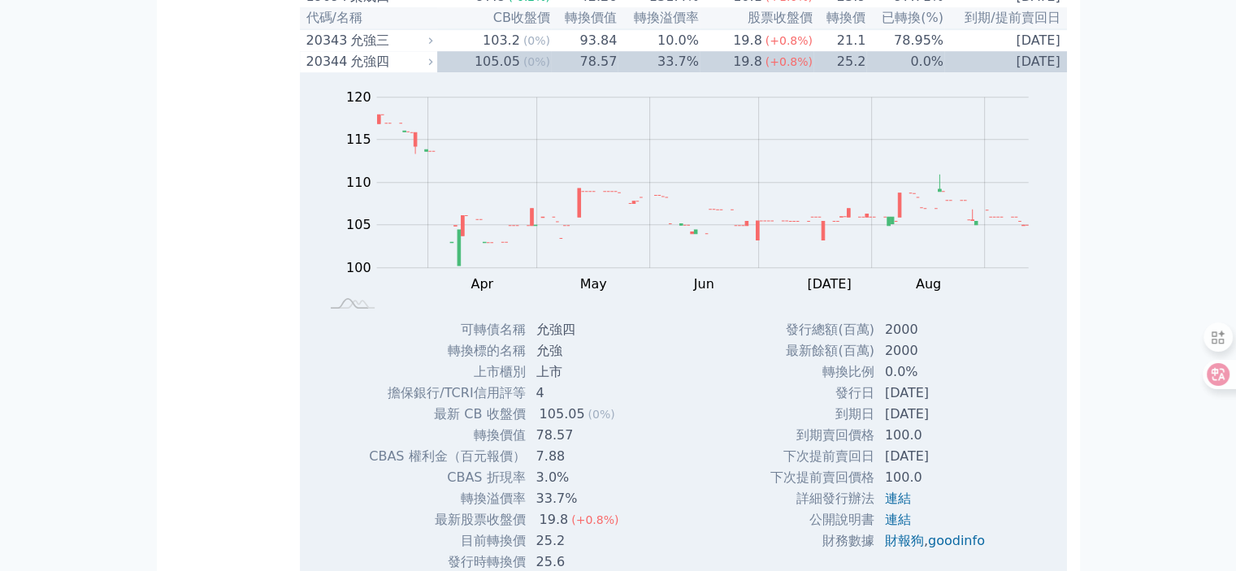
scroll to position [894, 0]
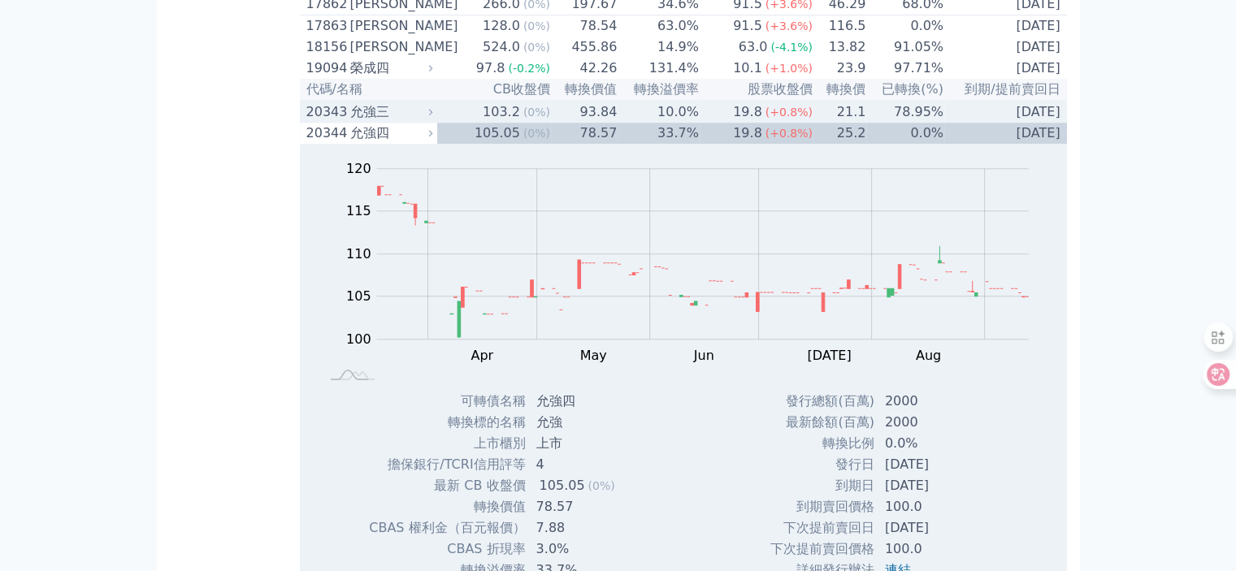
click at [367, 122] on div "允強三" at bounding box center [390, 112] width 80 height 20
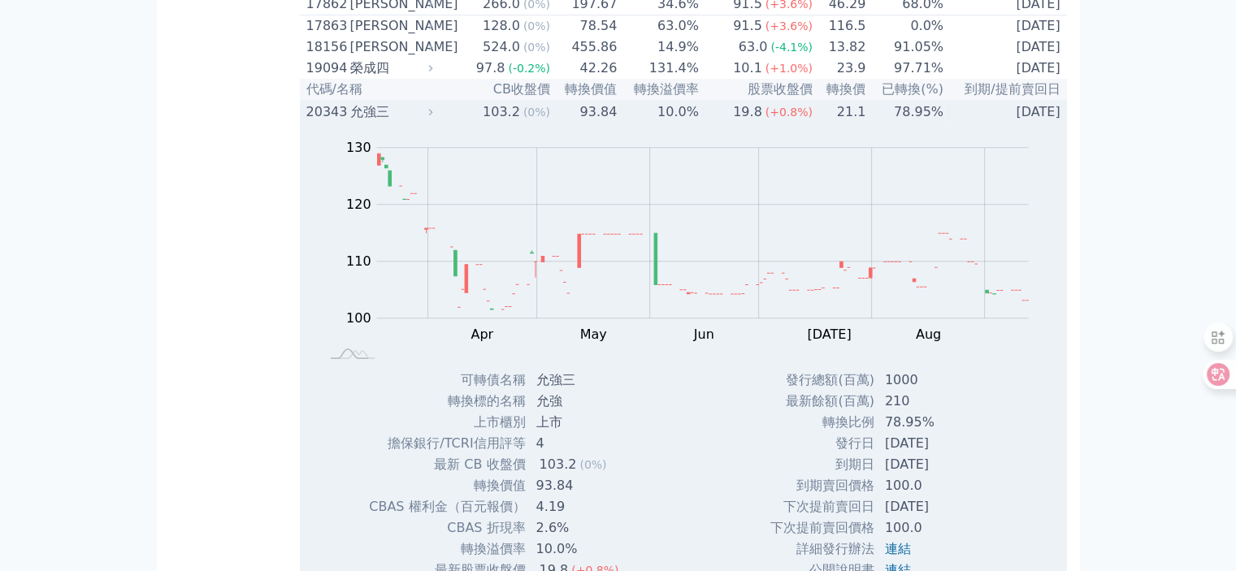
click at [367, 122] on div "允強三" at bounding box center [390, 112] width 80 height 20
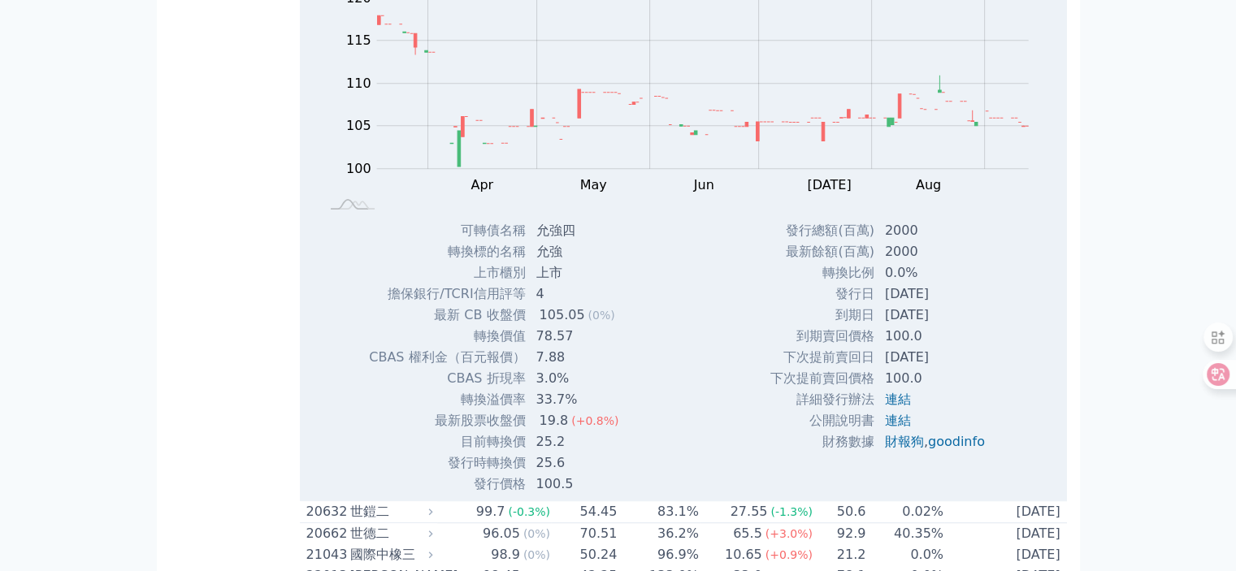
scroll to position [1057, 0]
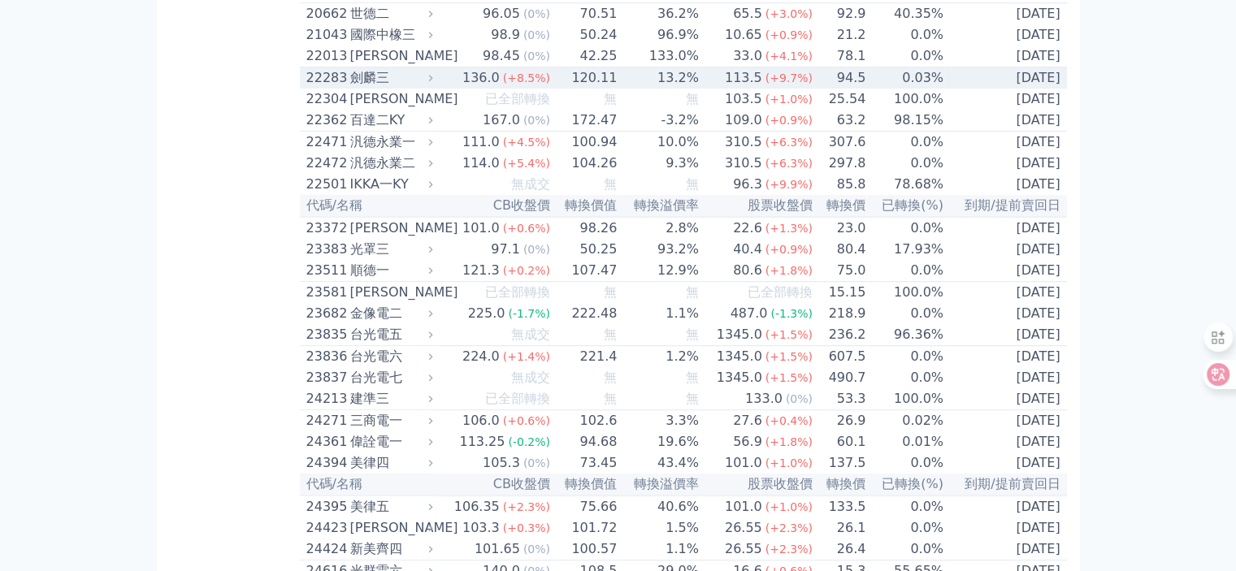
click at [359, 88] on div "劍麟三" at bounding box center [390, 78] width 80 height 20
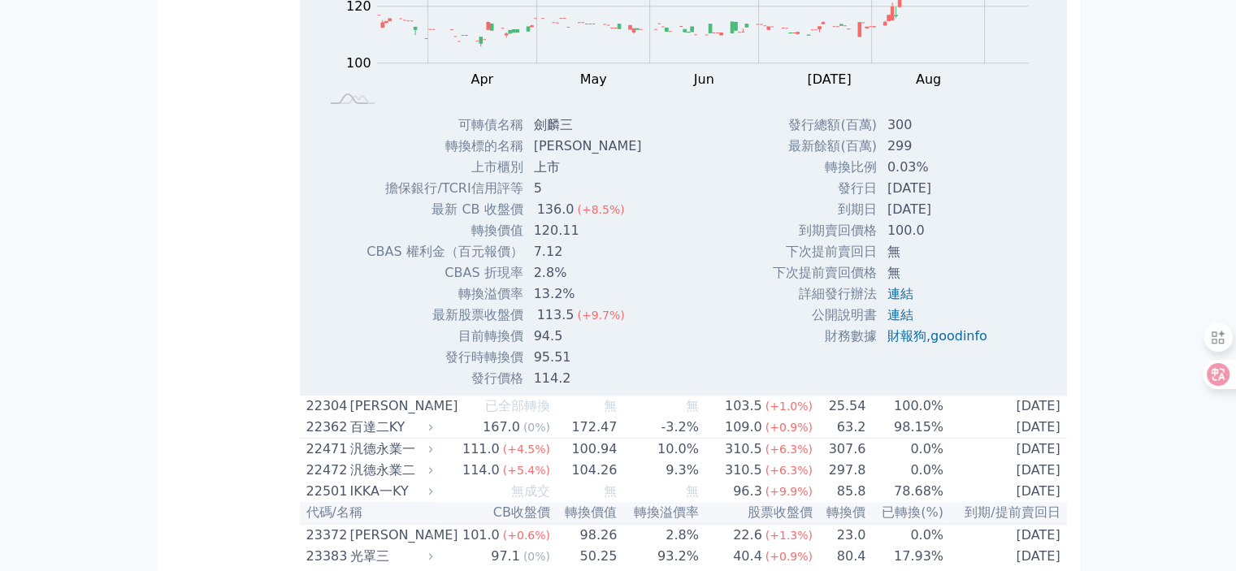
scroll to position [1138, 0]
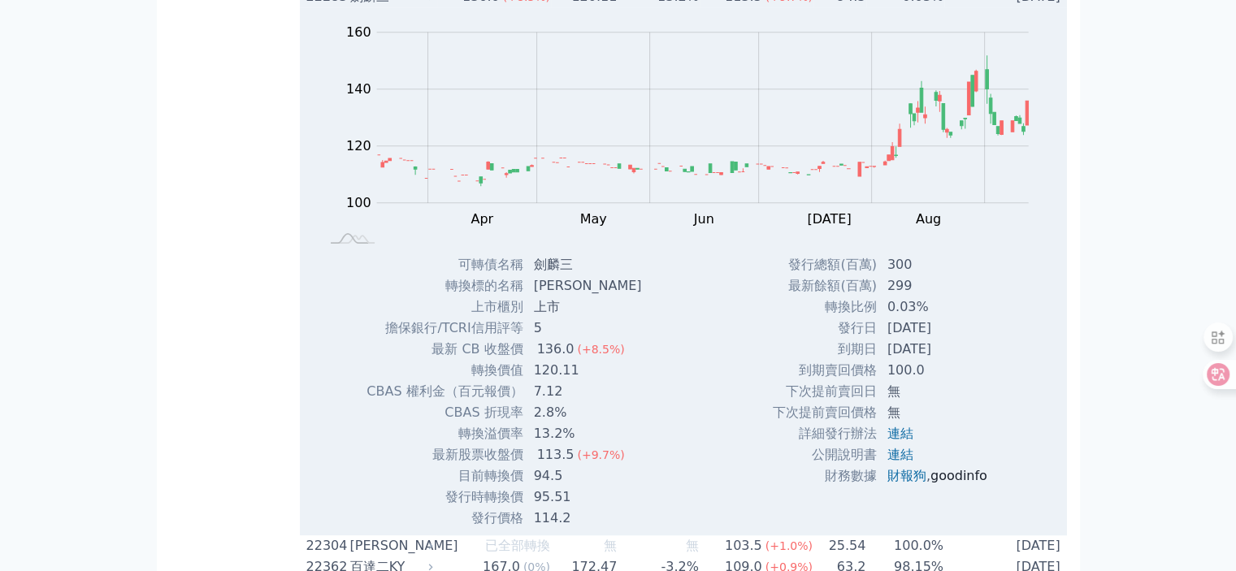
click at [959, 484] on link "goodinfo" at bounding box center [959, 475] width 57 height 15
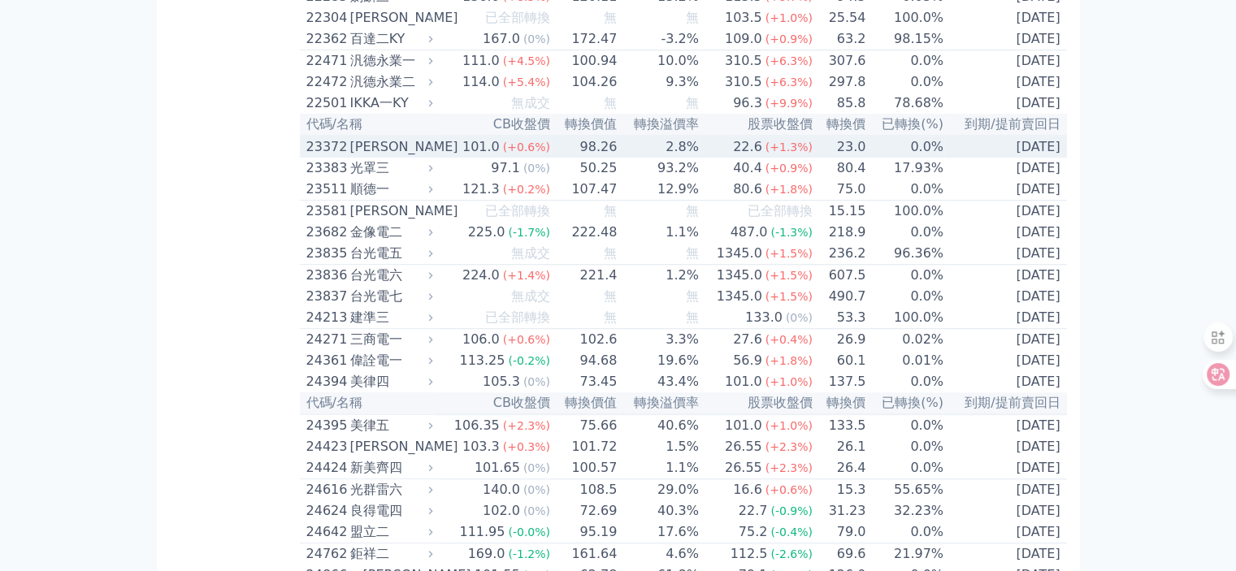
scroll to position [1219, 0]
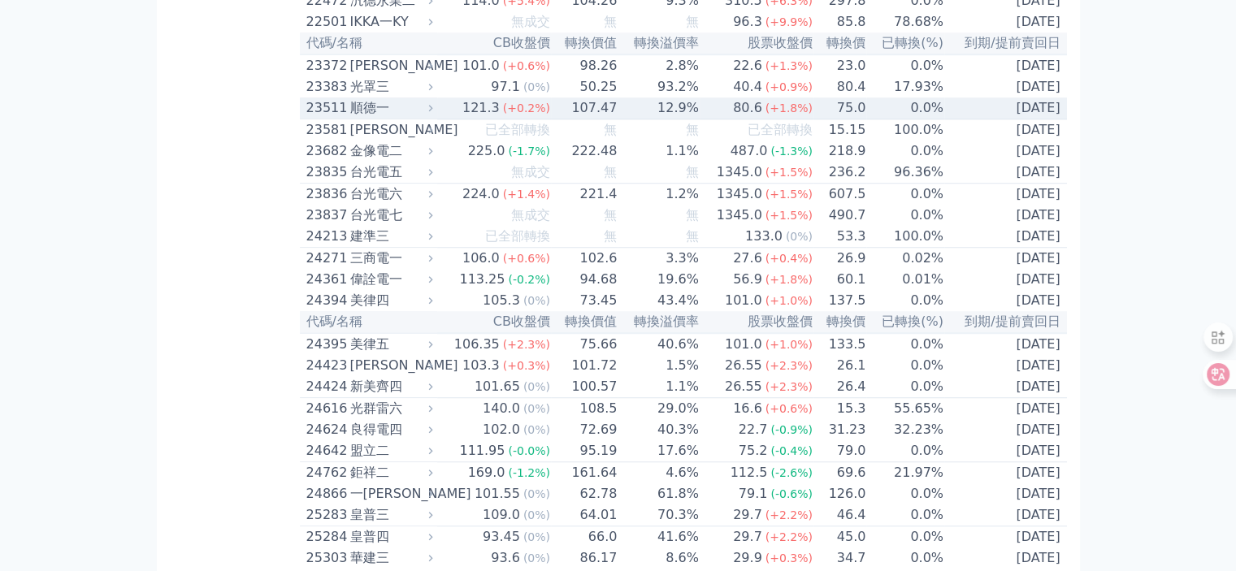
click at [366, 118] on div "順德一" at bounding box center [390, 108] width 80 height 20
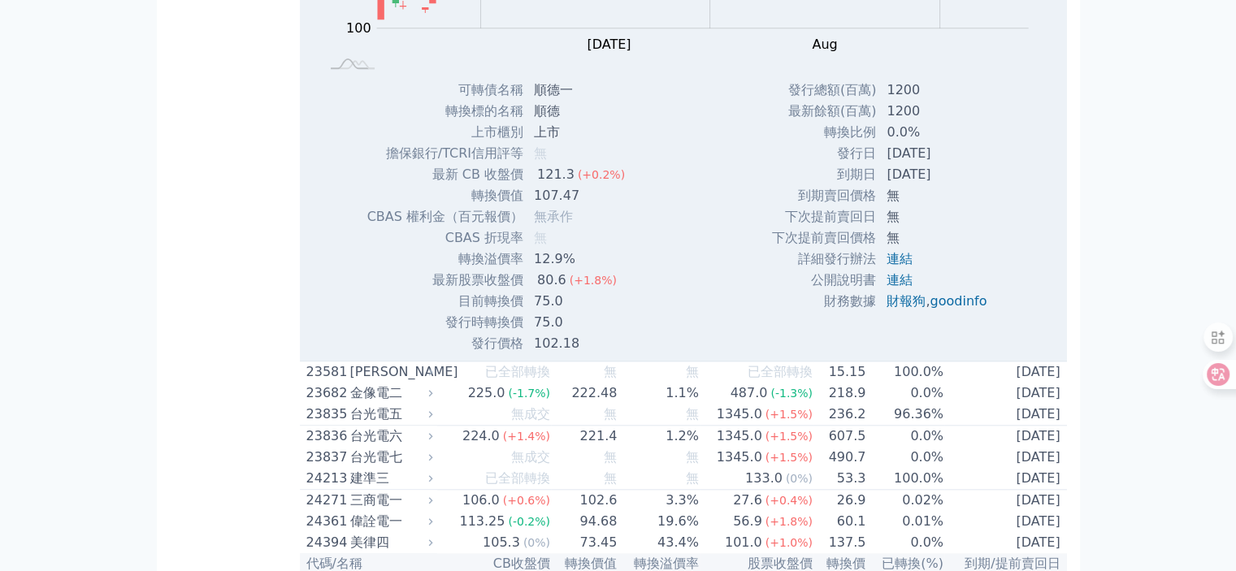
scroll to position [1544, 0]
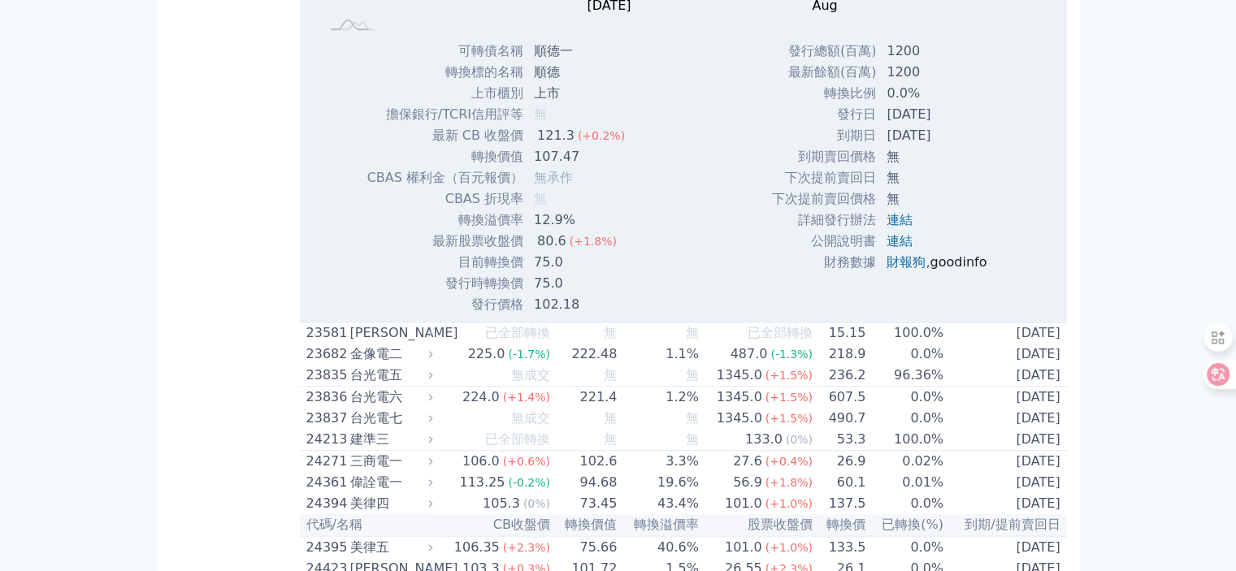
click at [953, 270] on link "goodinfo" at bounding box center [958, 261] width 57 height 15
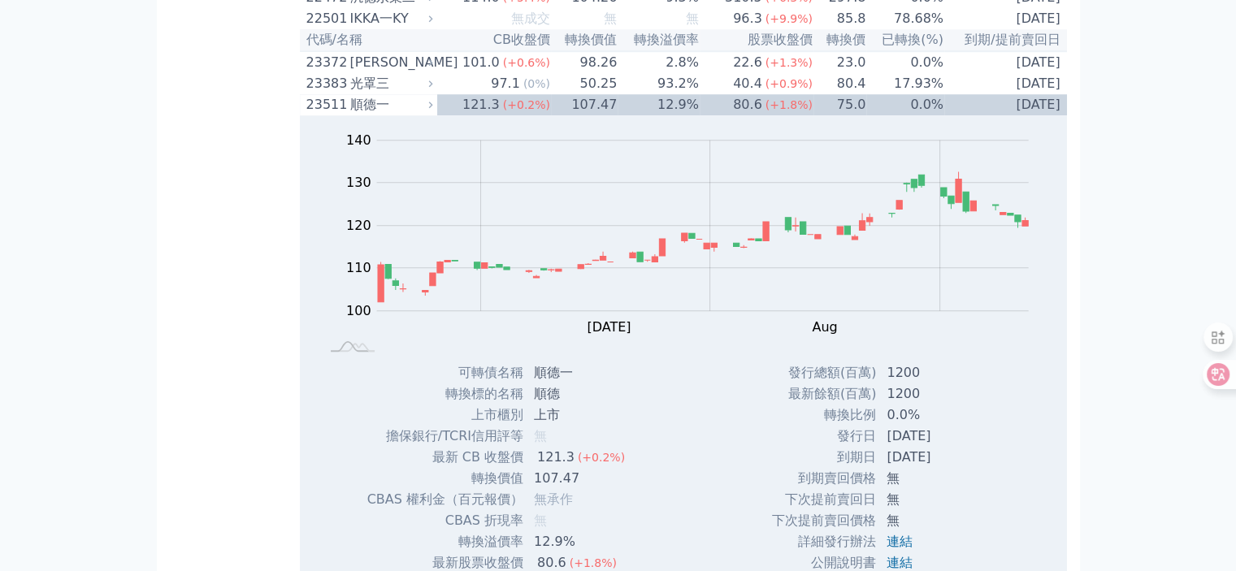
scroll to position [1219, 0]
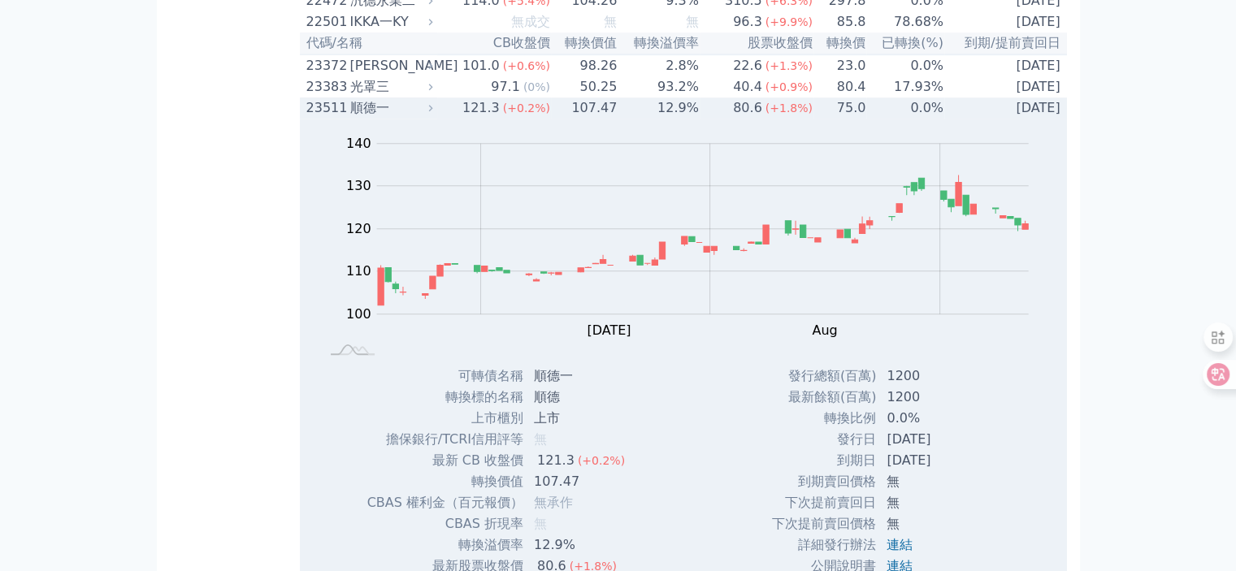
click at [369, 118] on div "順德一" at bounding box center [390, 108] width 80 height 20
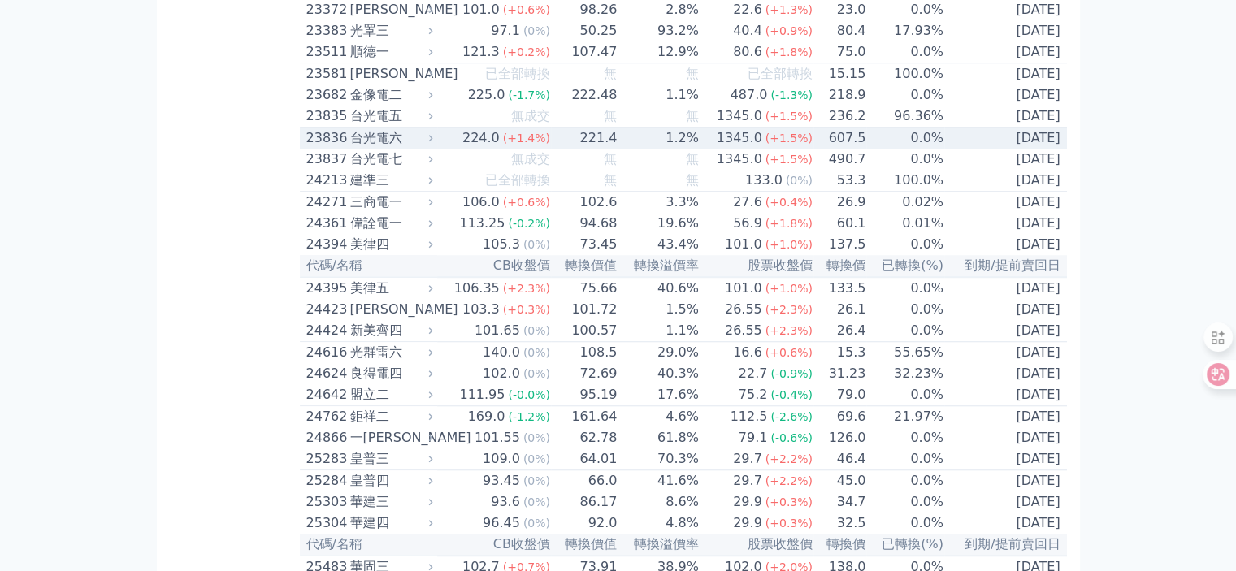
scroll to position [1300, 0]
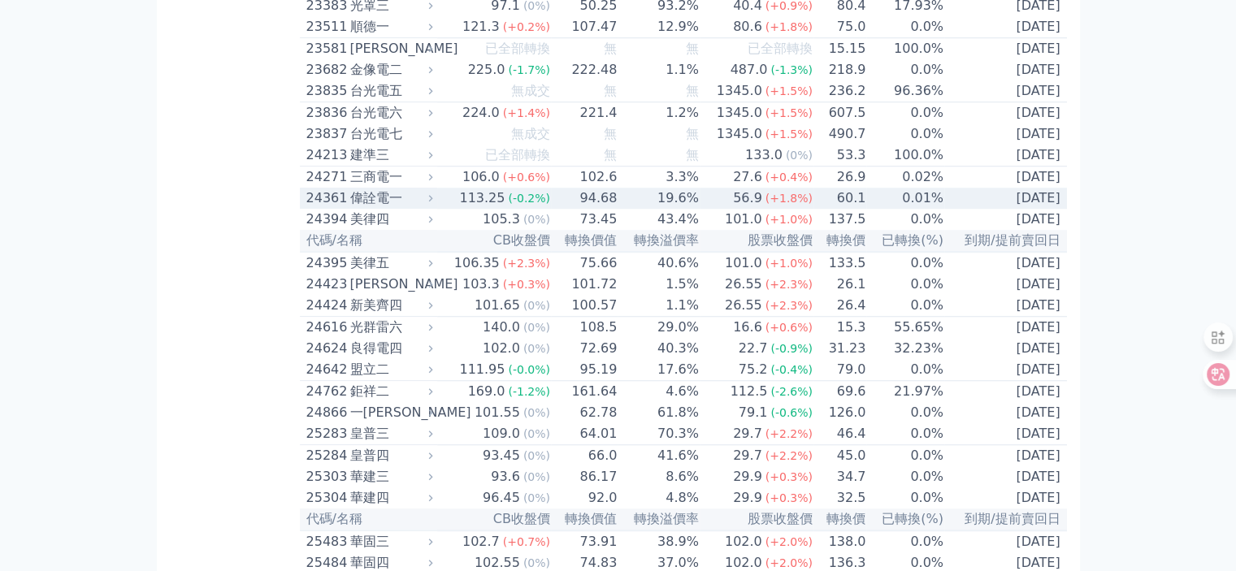
click at [369, 208] on div "偉詮電一" at bounding box center [390, 199] width 80 height 20
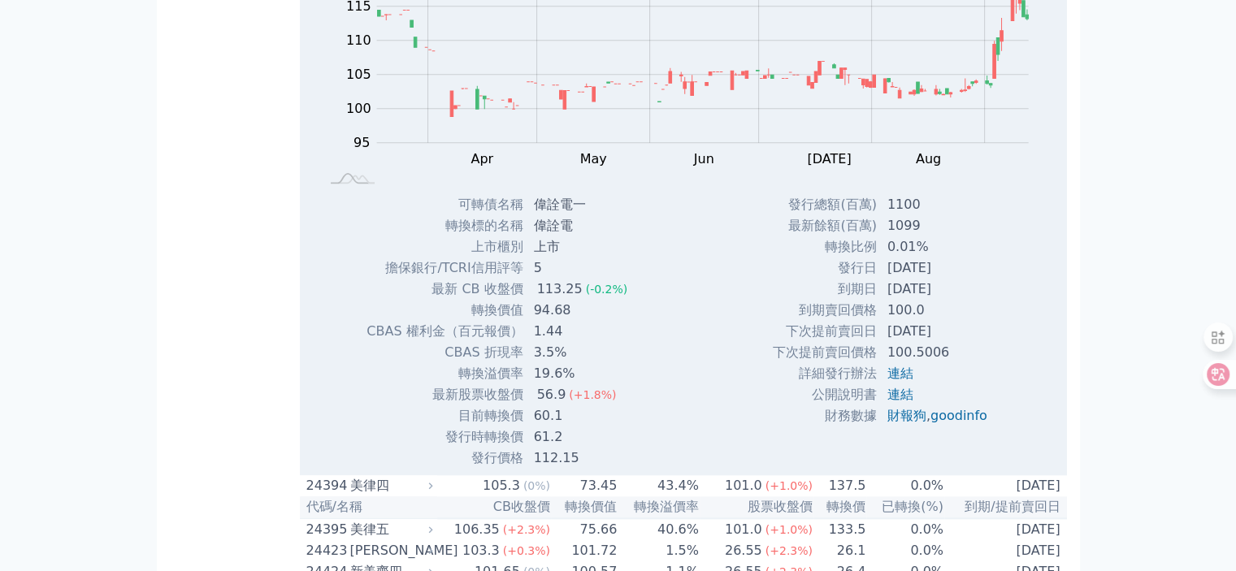
scroll to position [1463, 0]
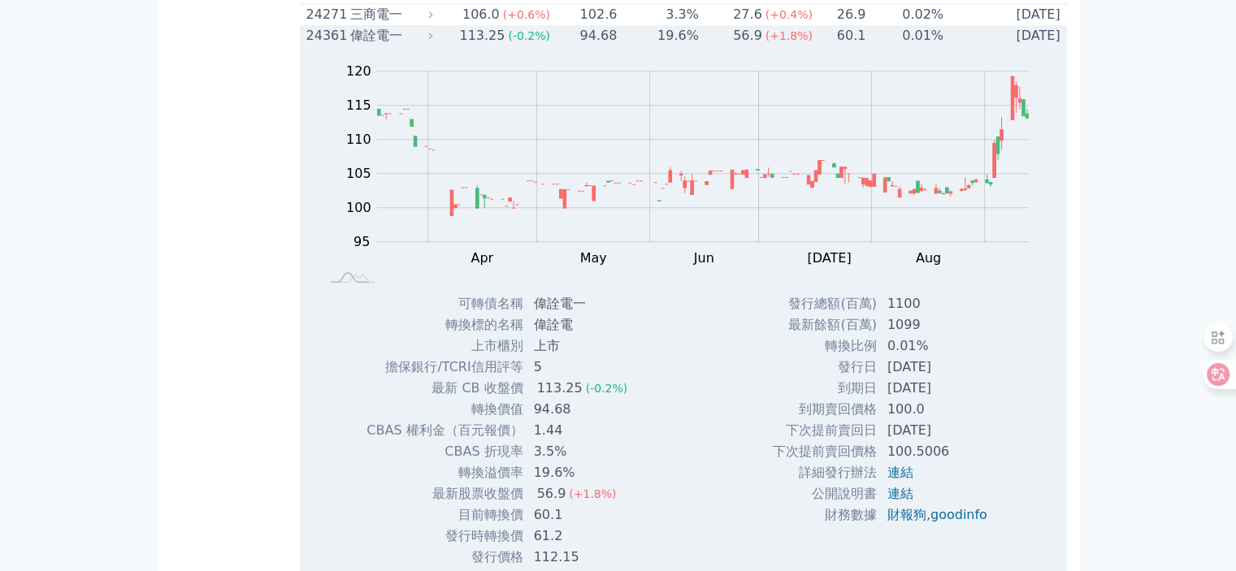
click at [354, 46] on div "偉詮電一" at bounding box center [390, 36] width 80 height 20
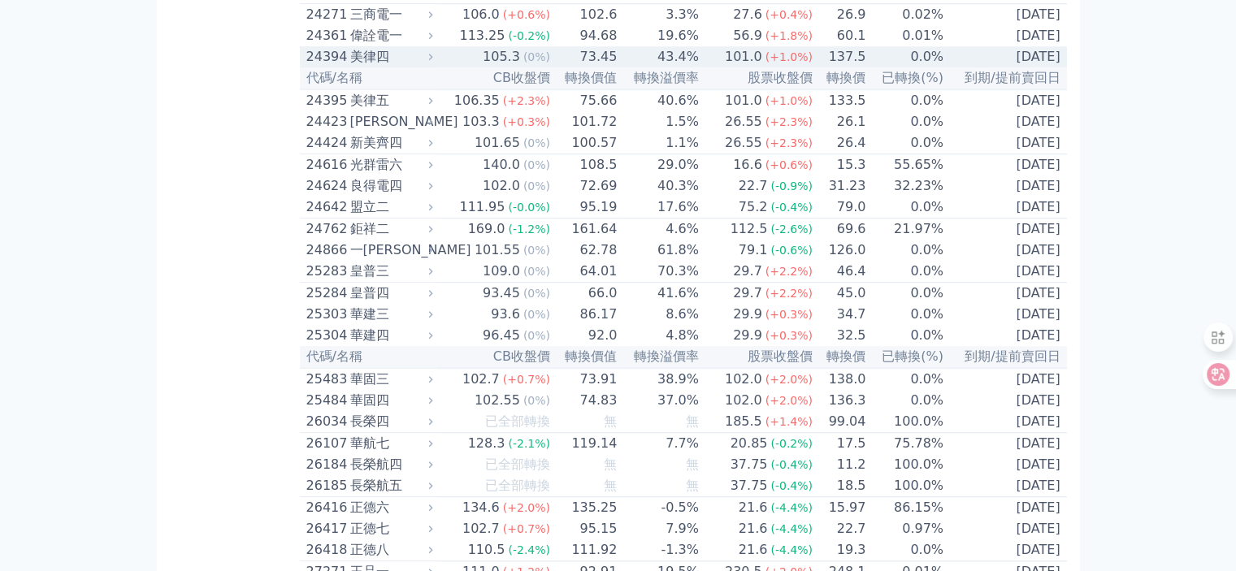
drag, startPoint x: 354, startPoint y: 134, endPoint x: 323, endPoint y: 163, distance: 43.1
click at [343, 46] on div "24361 偉詮電一" at bounding box center [365, 36] width 119 height 20
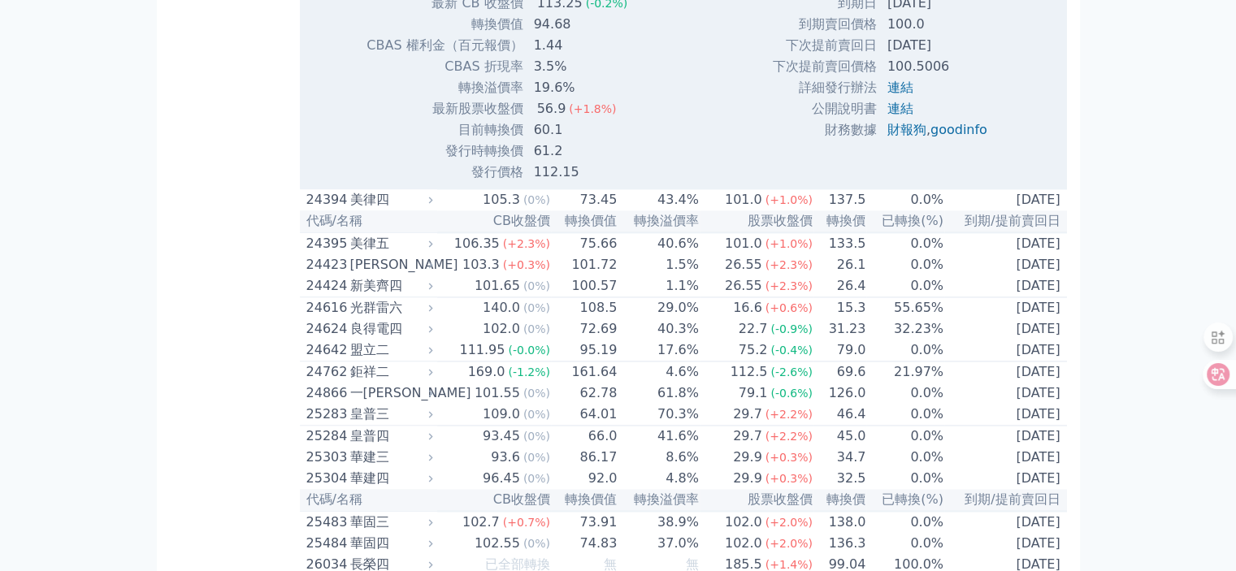
scroll to position [2520, 0]
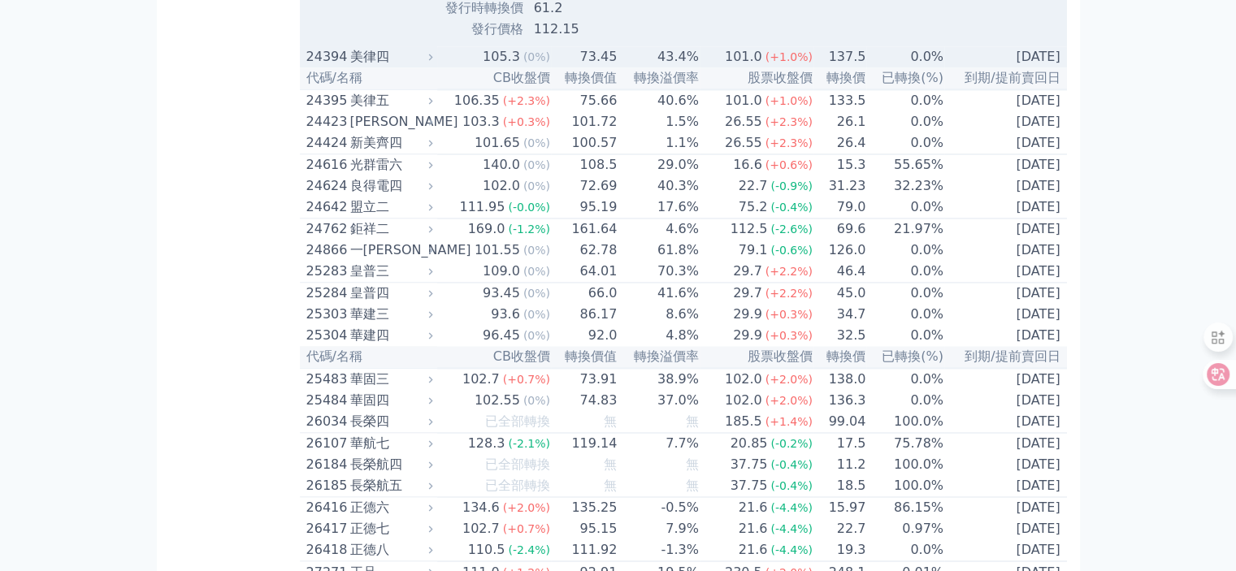
click at [361, 67] on div "美律四" at bounding box center [390, 57] width 80 height 20
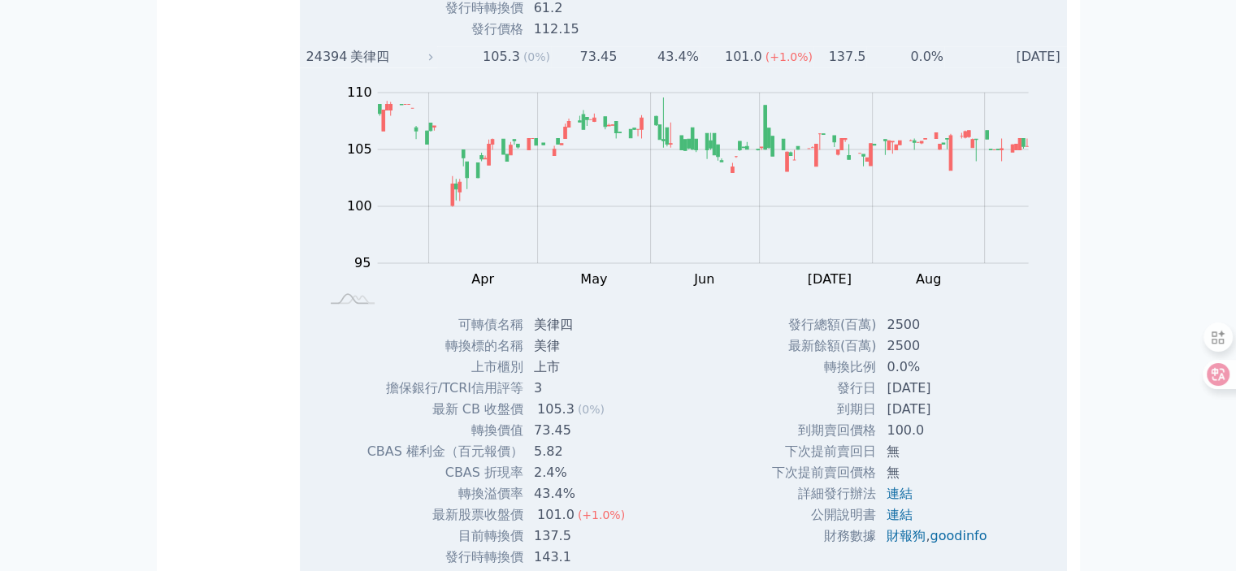
click at [361, 67] on div "美律四" at bounding box center [390, 57] width 80 height 20
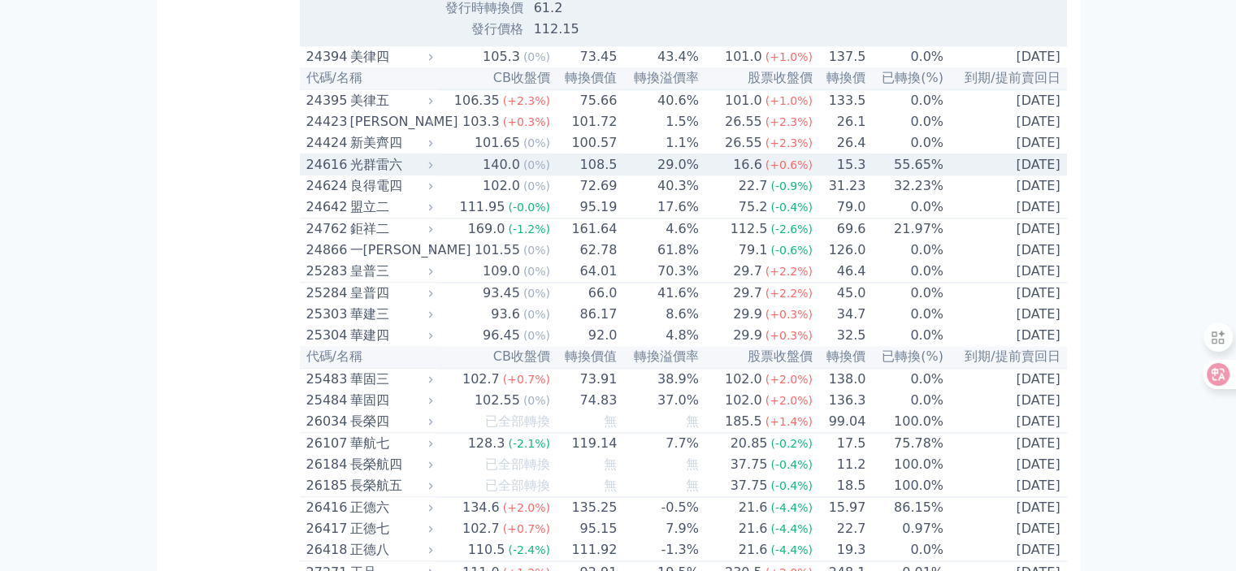
click at [364, 175] on div "光群雷六" at bounding box center [390, 165] width 80 height 20
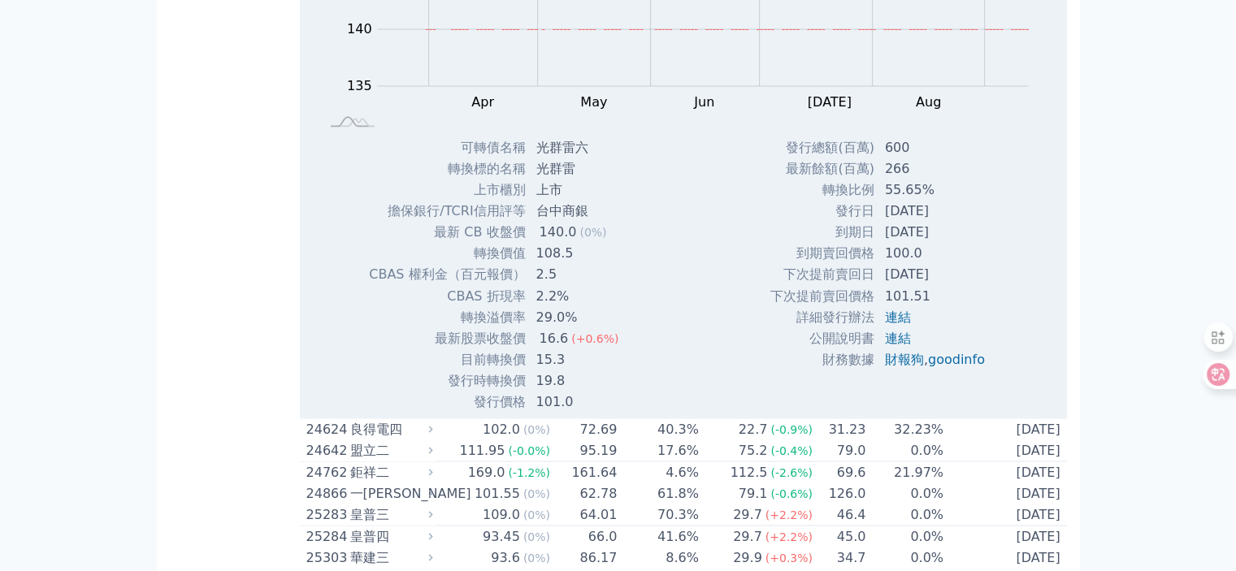
scroll to position [2845, 0]
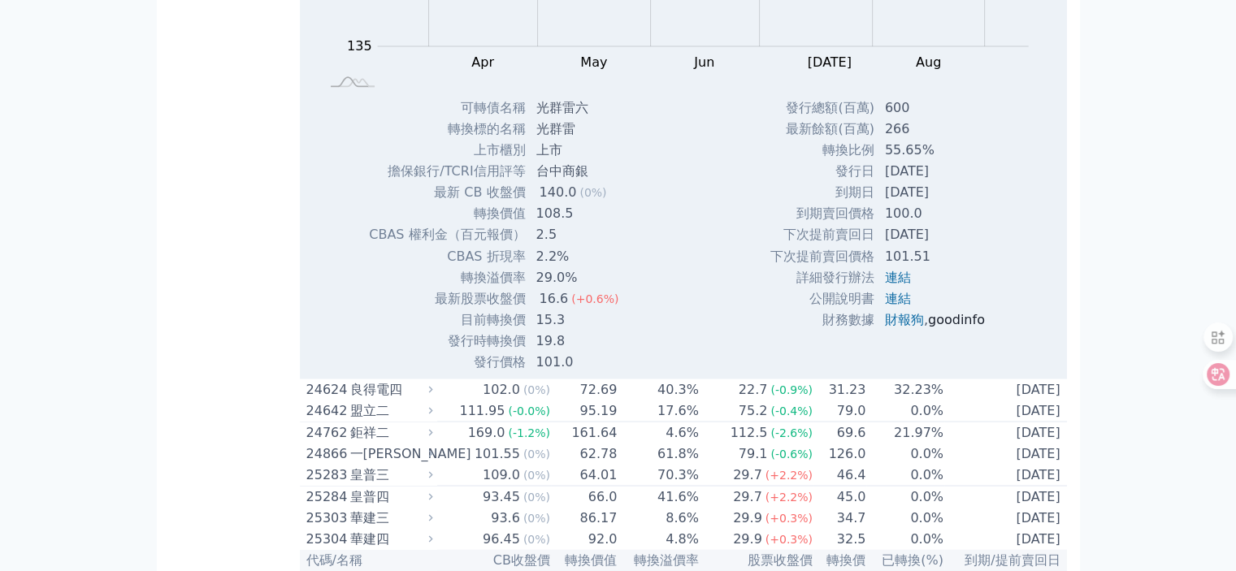
click at [953, 327] on link "goodinfo" at bounding box center [956, 318] width 57 height 15
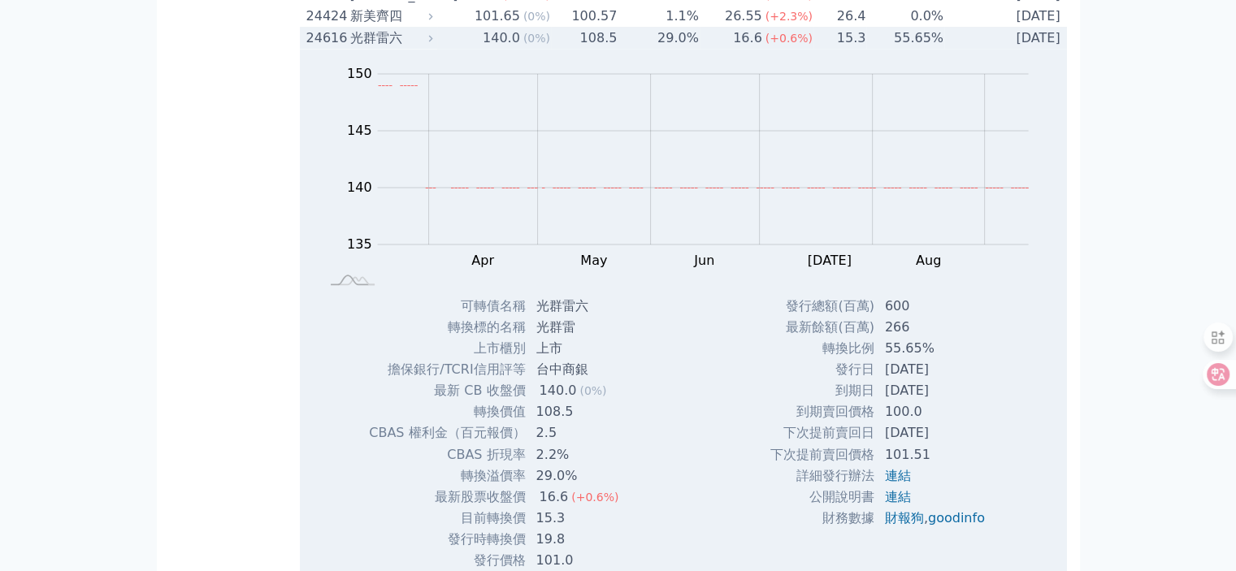
scroll to position [2601, 0]
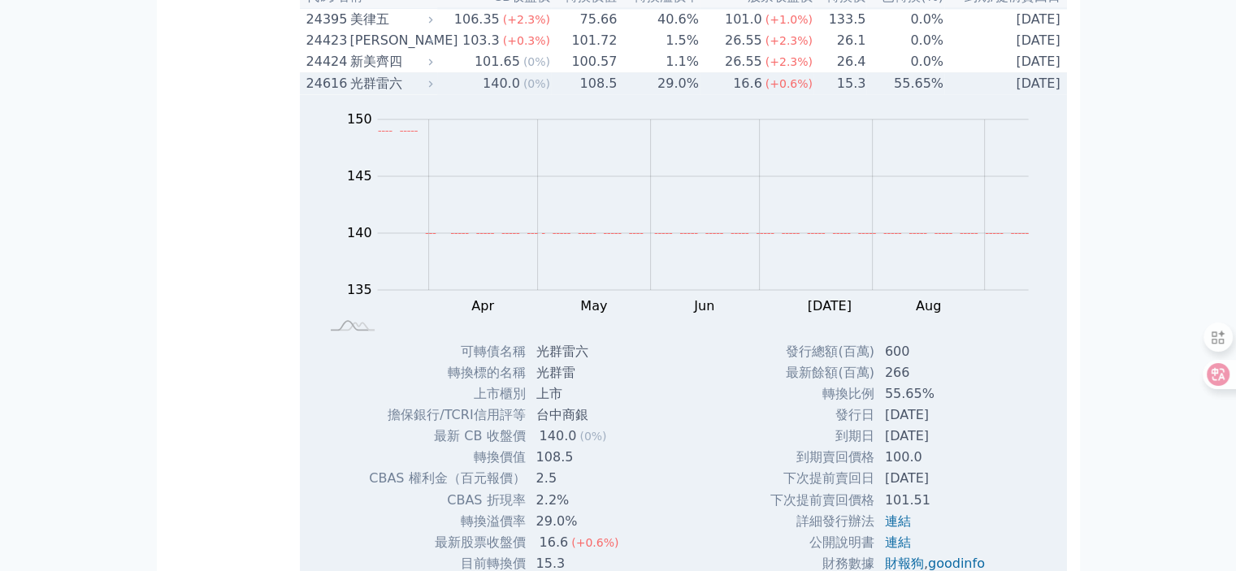
click at [364, 93] on div "光群雷六" at bounding box center [390, 84] width 80 height 20
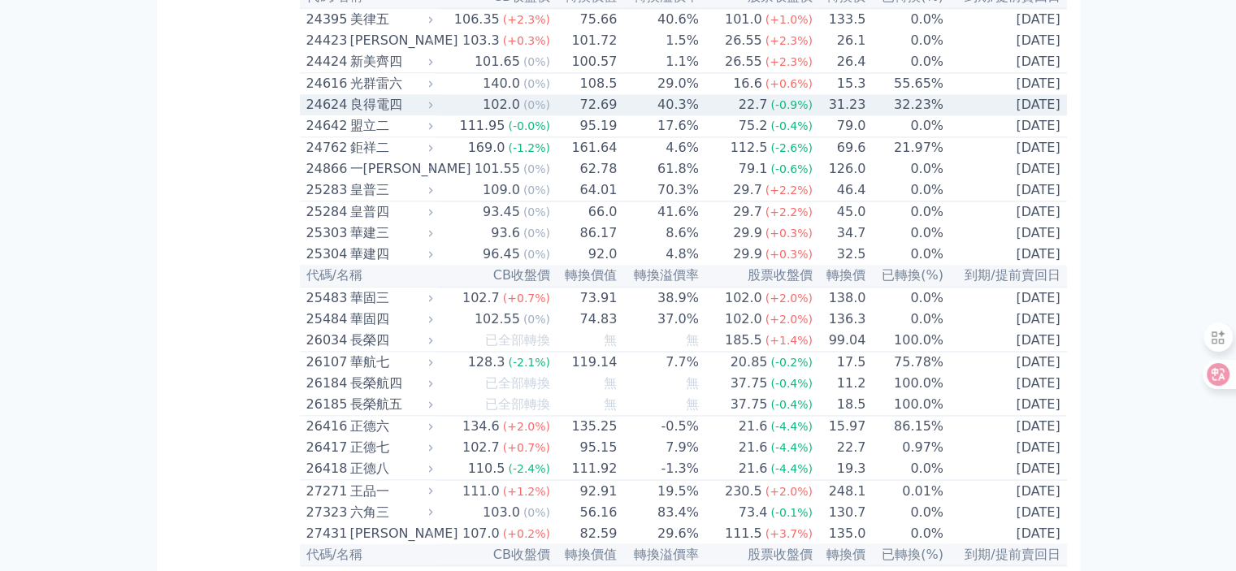
click at [374, 115] on div "良得電四" at bounding box center [390, 105] width 80 height 20
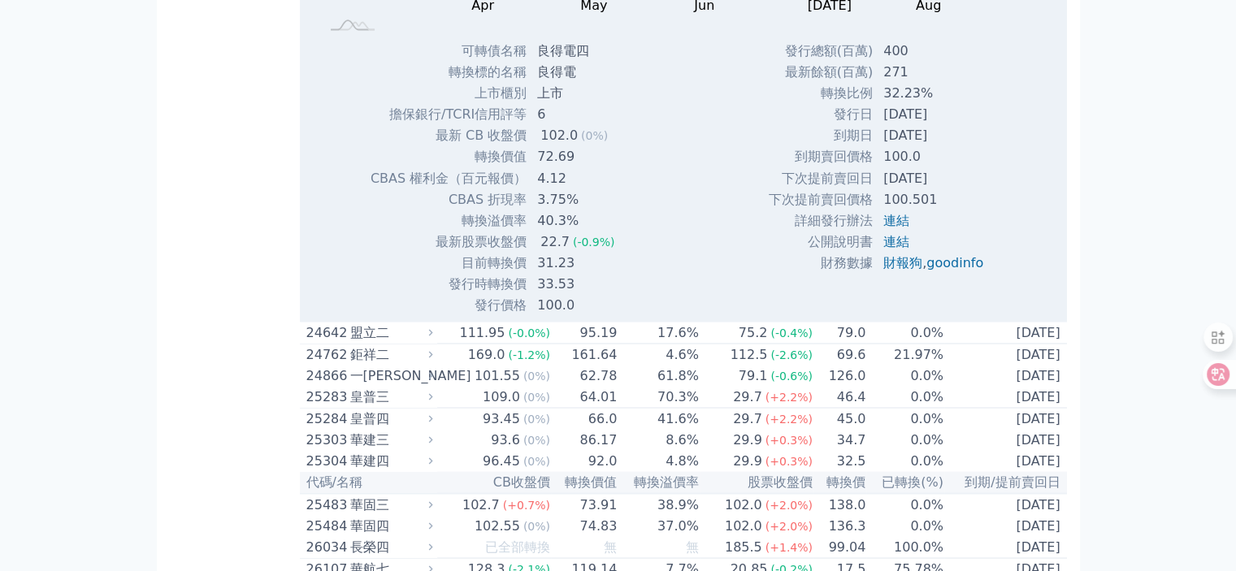
scroll to position [2926, 0]
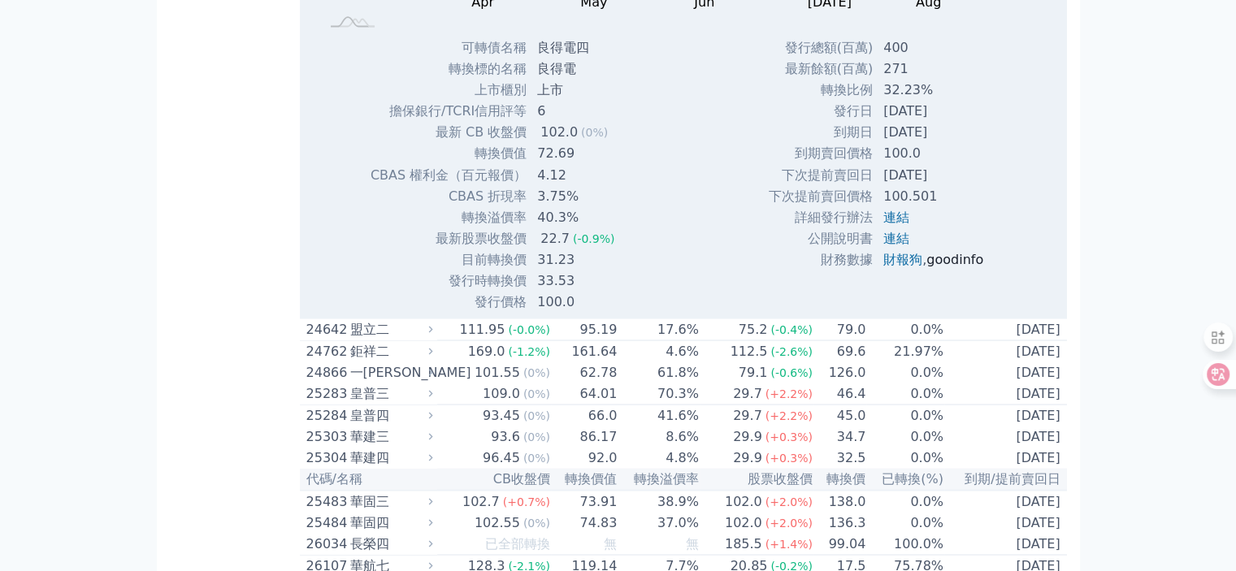
click at [953, 267] on link "goodinfo" at bounding box center [955, 258] width 57 height 15
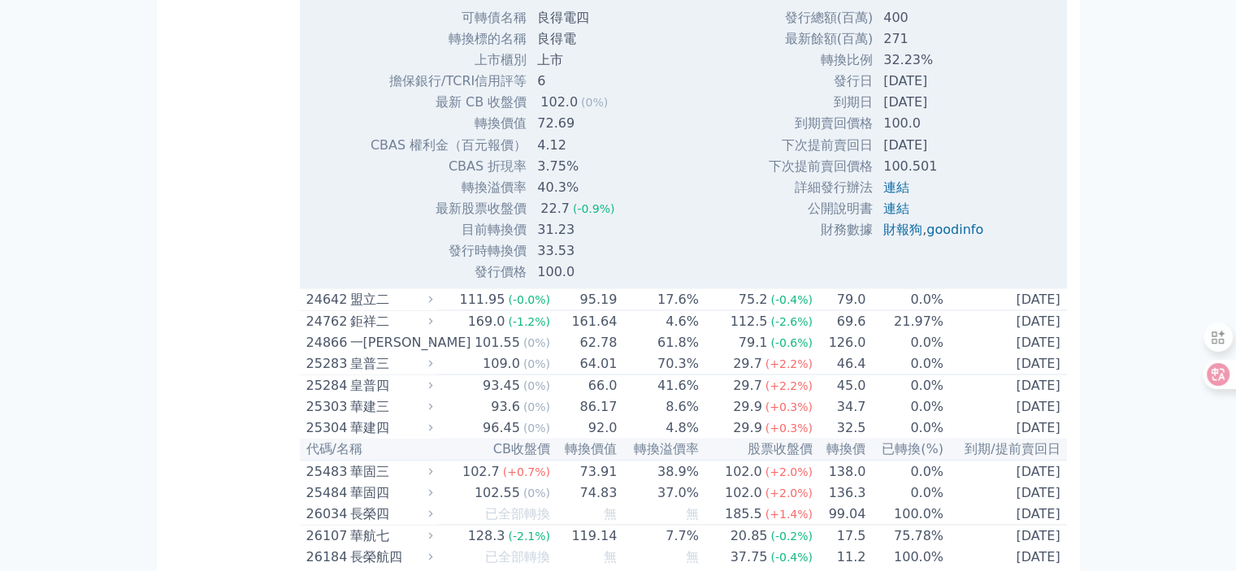
scroll to position [3007, 0]
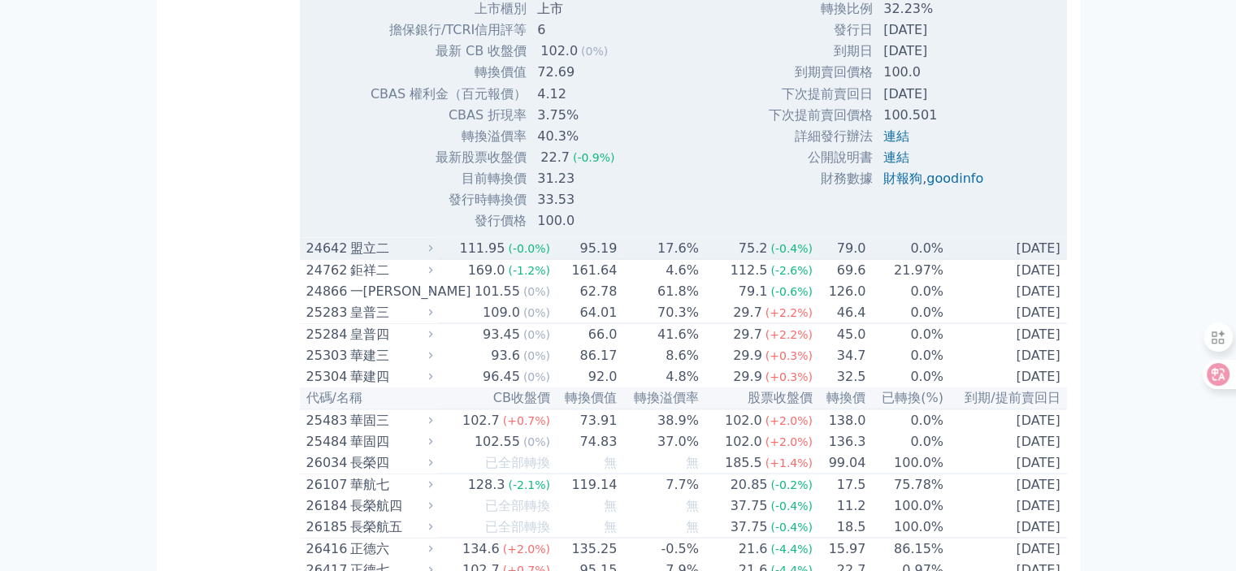
click at [357, 258] on div "盟立二" at bounding box center [390, 248] width 80 height 20
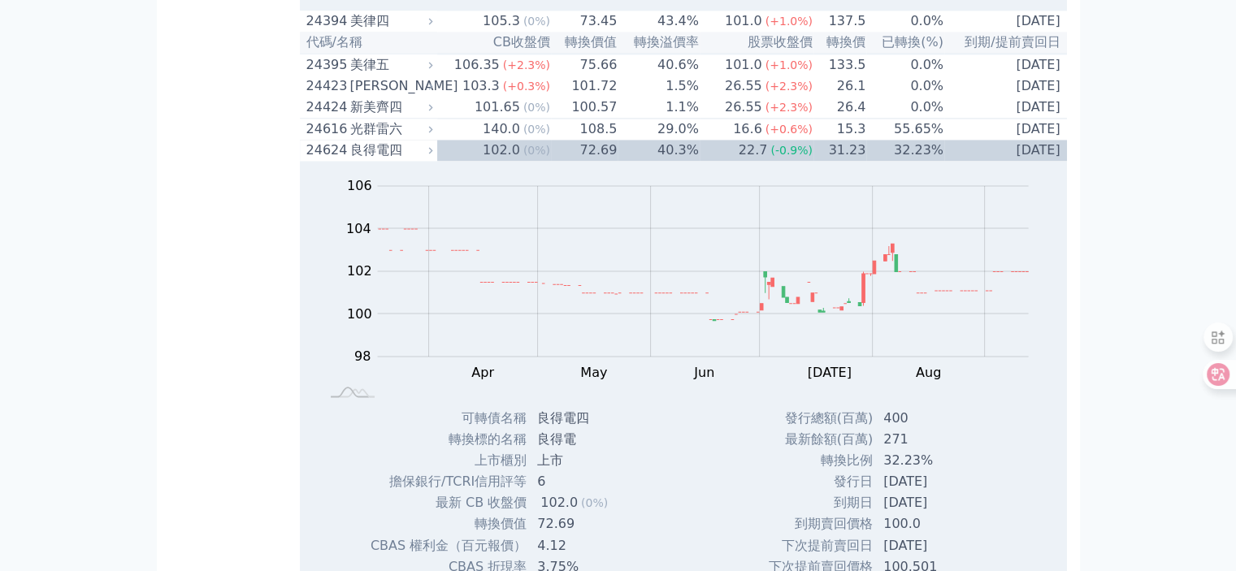
scroll to position [2520, 0]
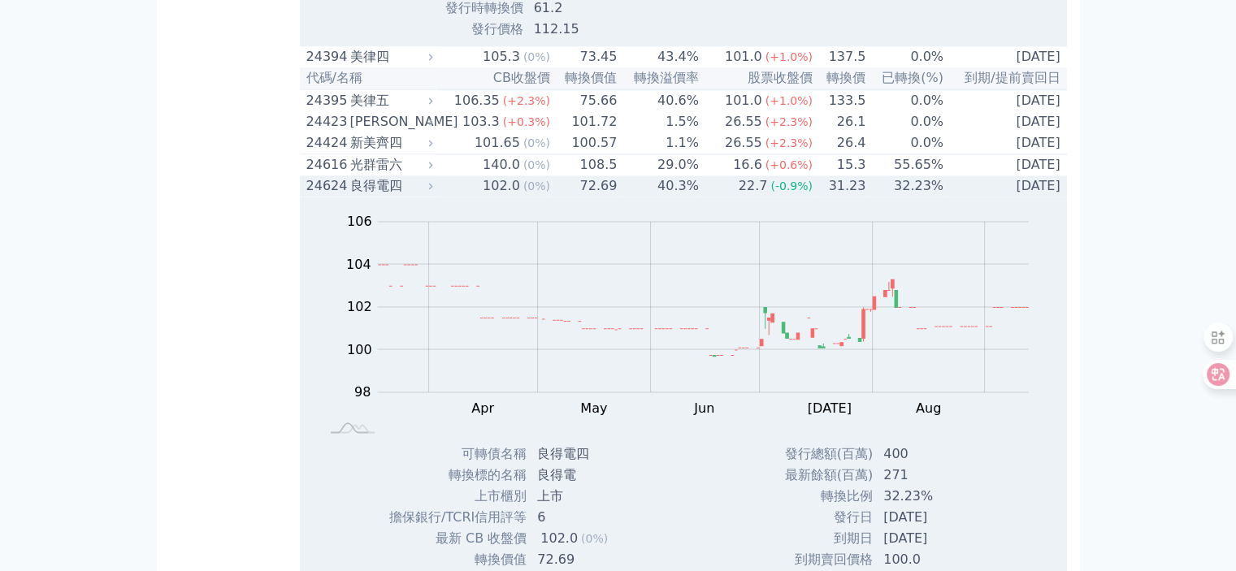
click at [387, 196] on div "良得電四" at bounding box center [390, 186] width 80 height 20
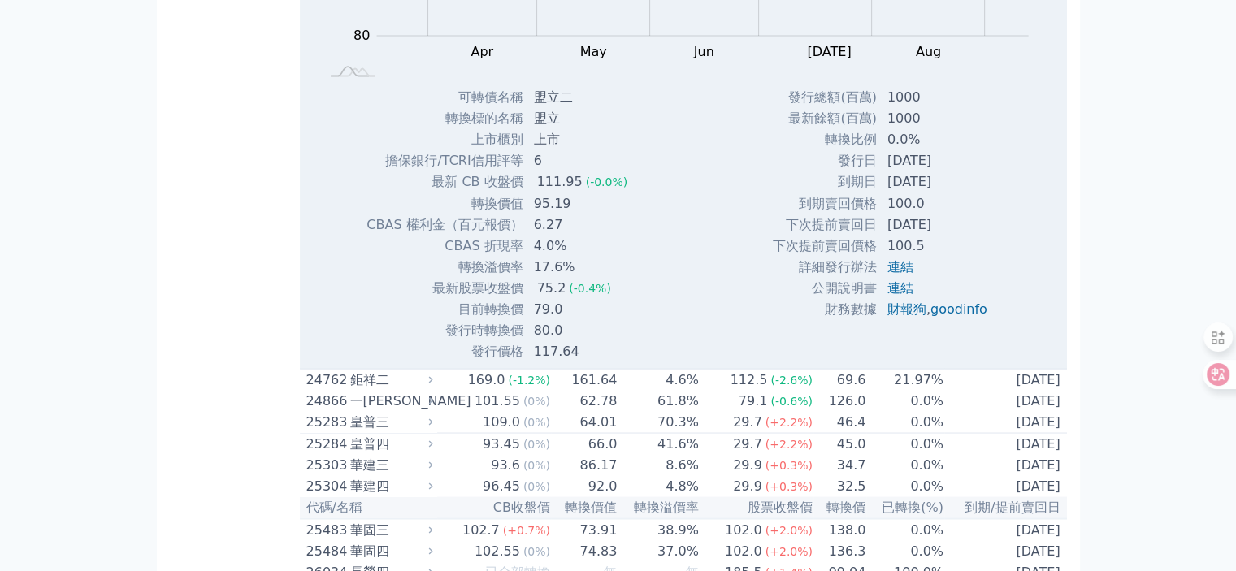
scroll to position [2926, 0]
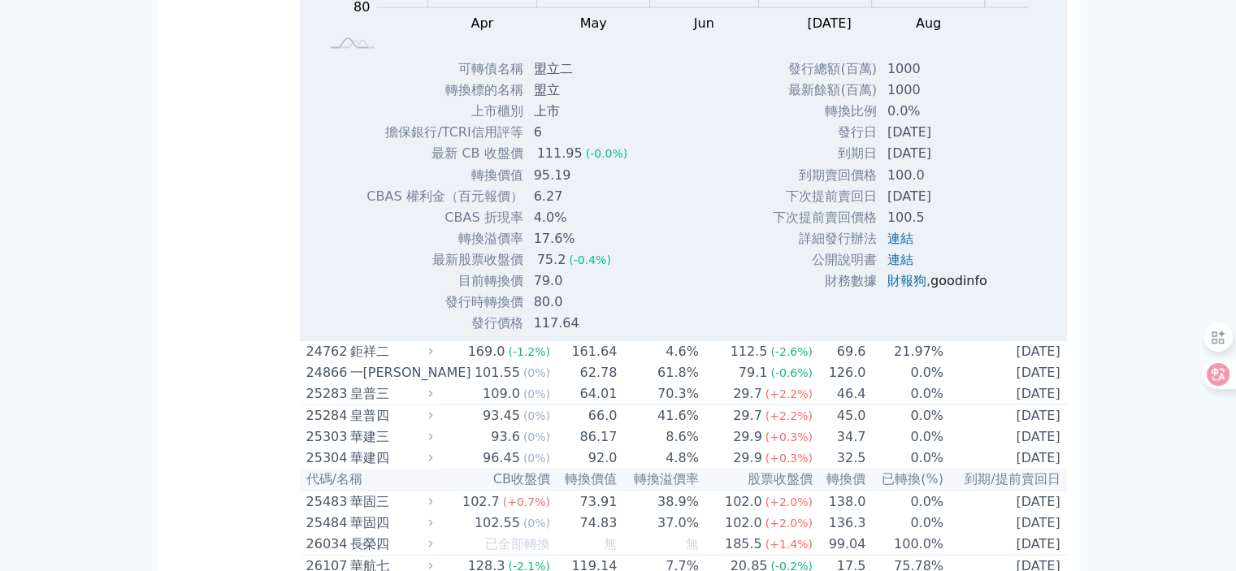
click at [956, 288] on link "goodinfo" at bounding box center [959, 279] width 57 height 15
click at [949, 288] on link "goodinfo" at bounding box center [959, 279] width 57 height 15
click at [957, 288] on link "goodinfo" at bounding box center [959, 279] width 57 height 15
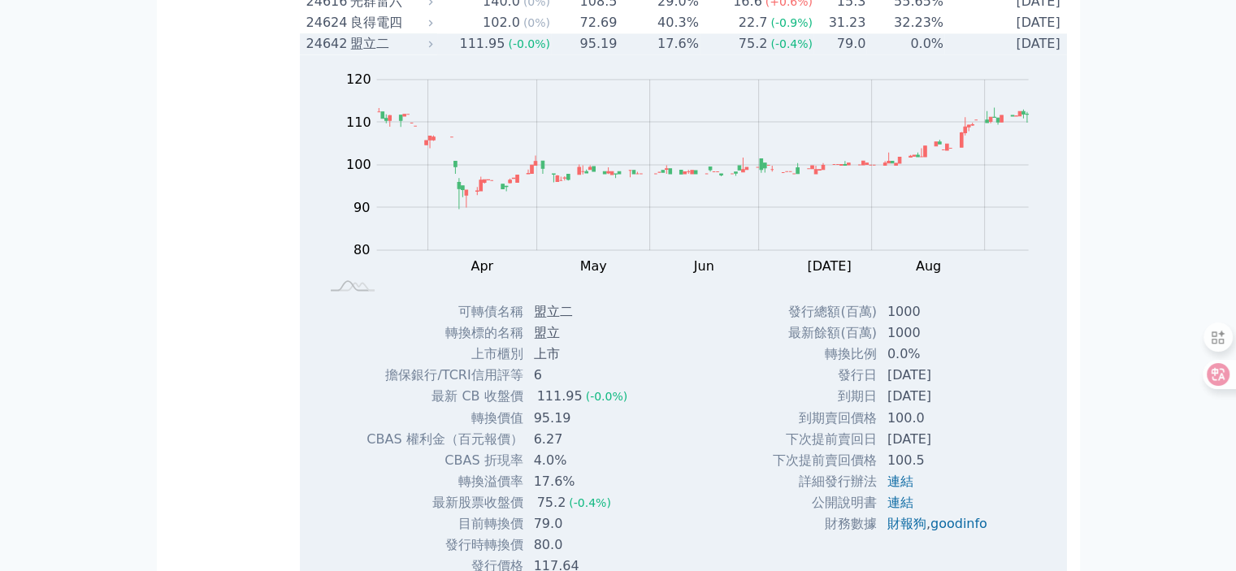
scroll to position [2682, 0]
click at [367, 54] on div "盟立二" at bounding box center [390, 45] width 80 height 20
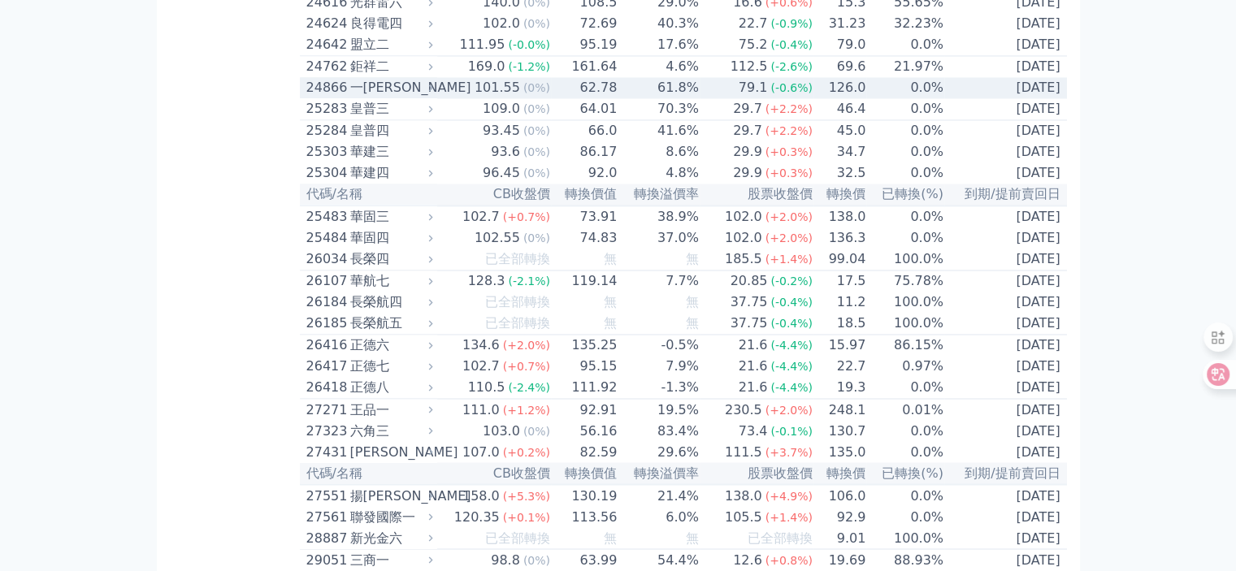
click at [370, 98] on div "一[PERSON_NAME]" at bounding box center [390, 88] width 80 height 20
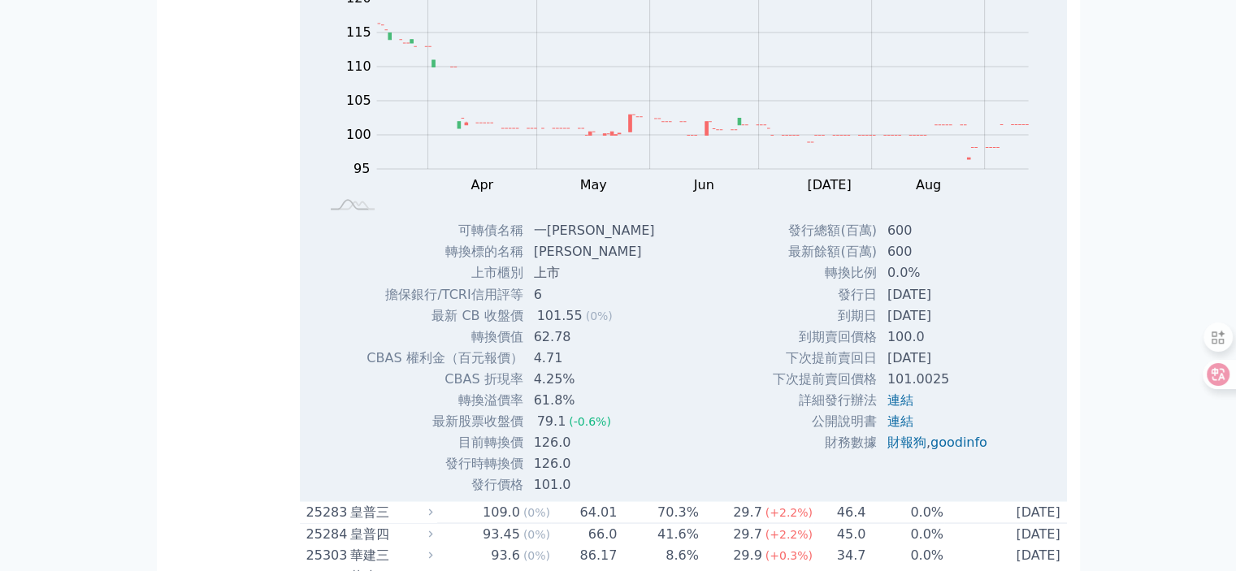
scroll to position [2845, 0]
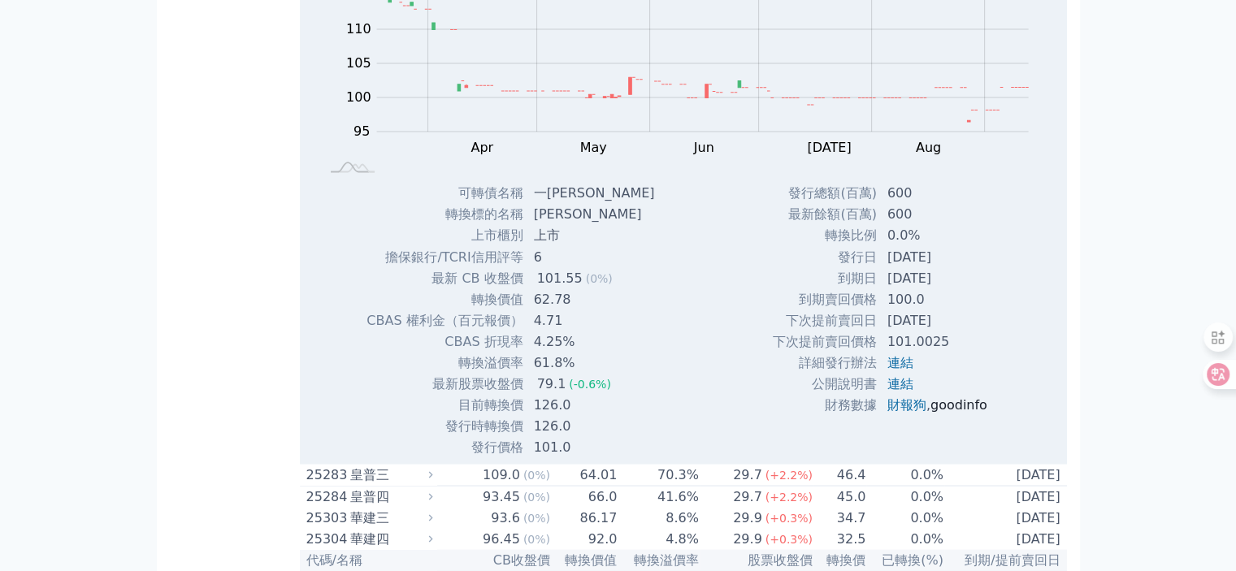
click at [944, 412] on link "goodinfo" at bounding box center [959, 404] width 57 height 15
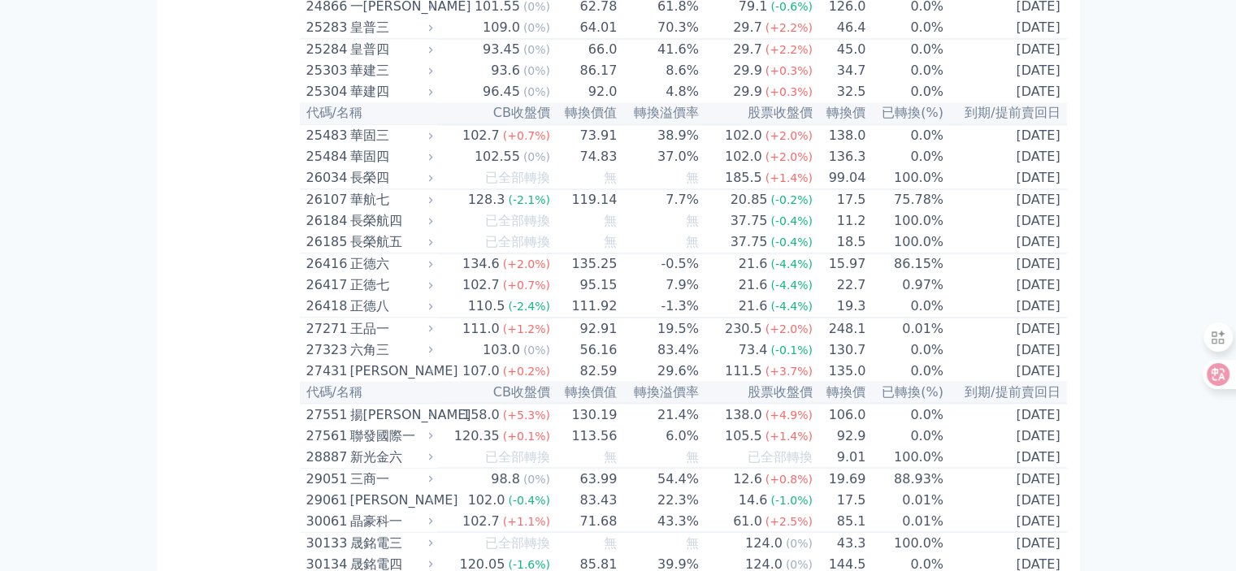
scroll to position [2682, 0]
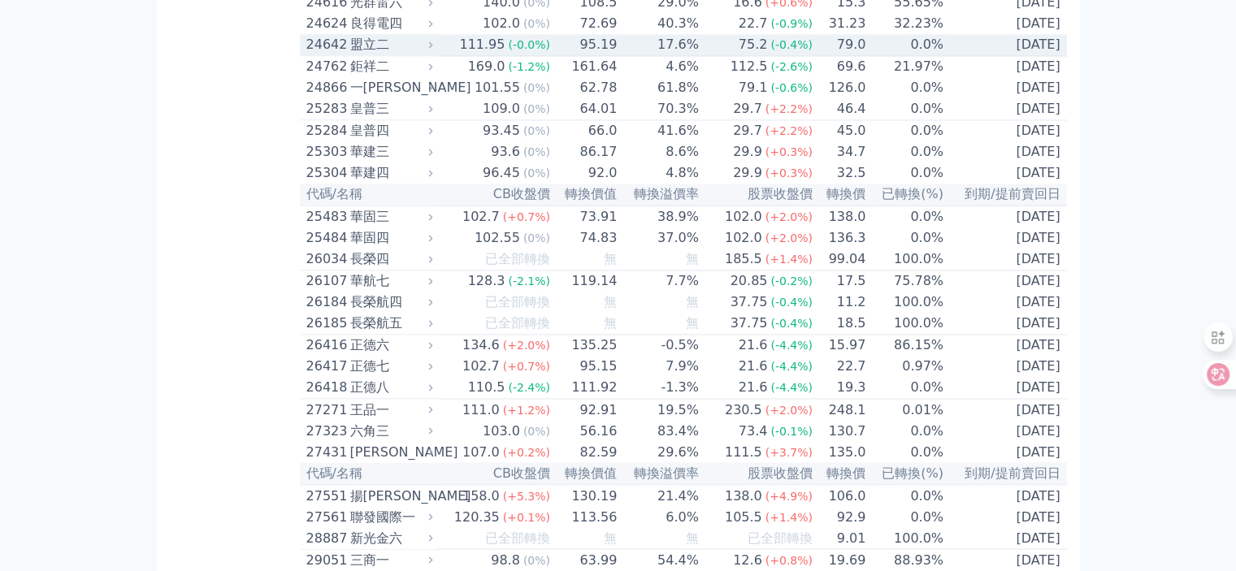
click at [364, 54] on div "盟立二" at bounding box center [390, 45] width 80 height 20
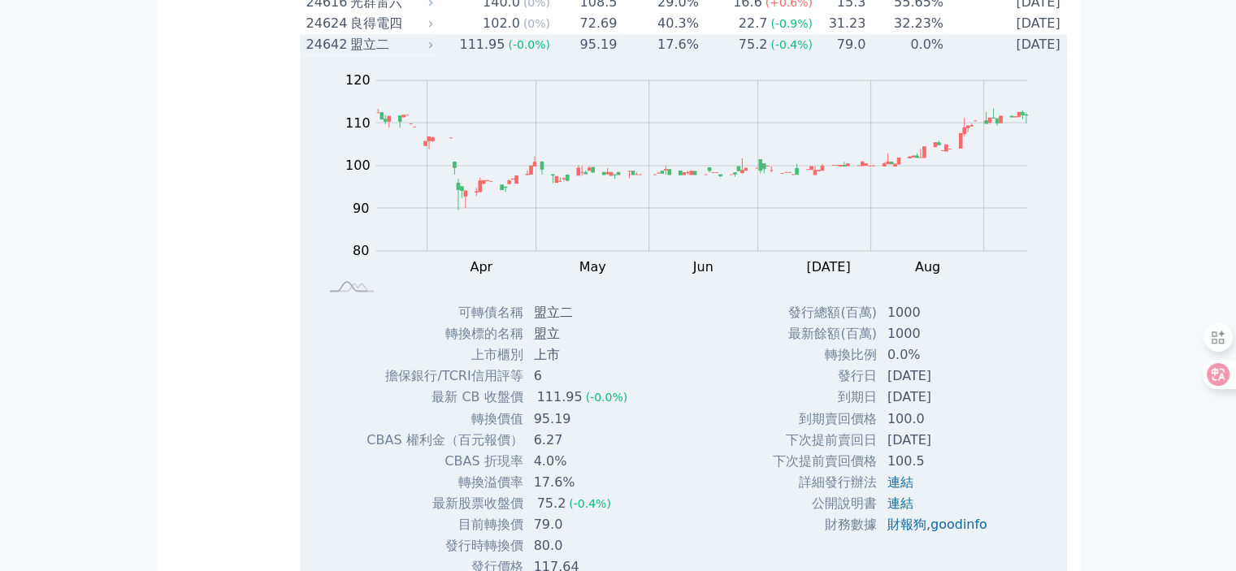
click at [380, 54] on div "盟立二" at bounding box center [390, 45] width 80 height 20
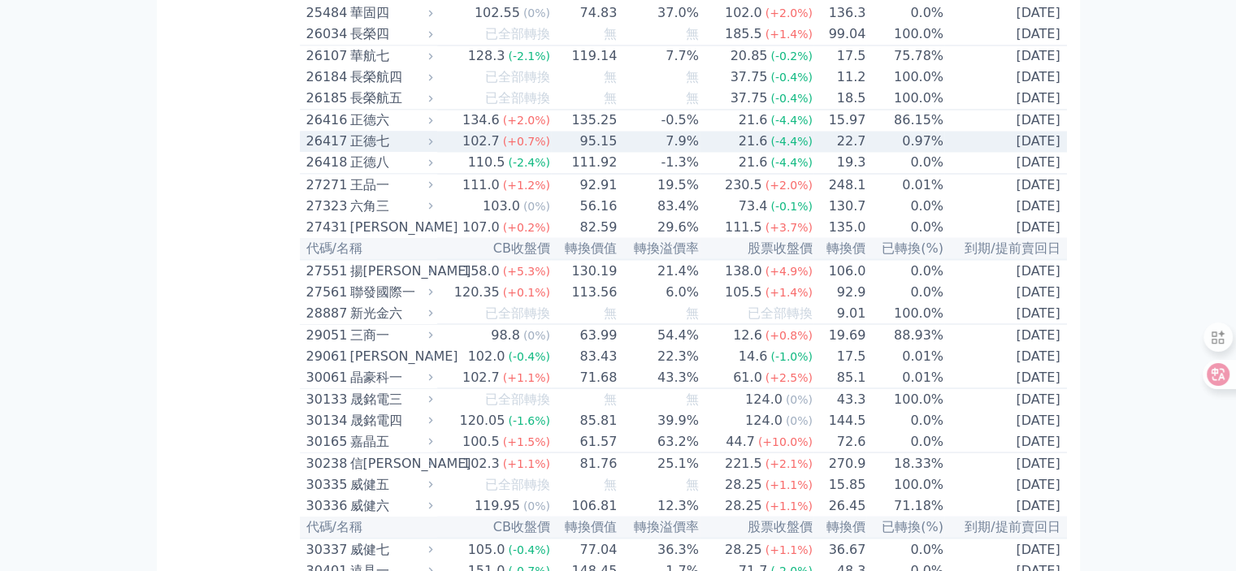
scroll to position [2926, 0]
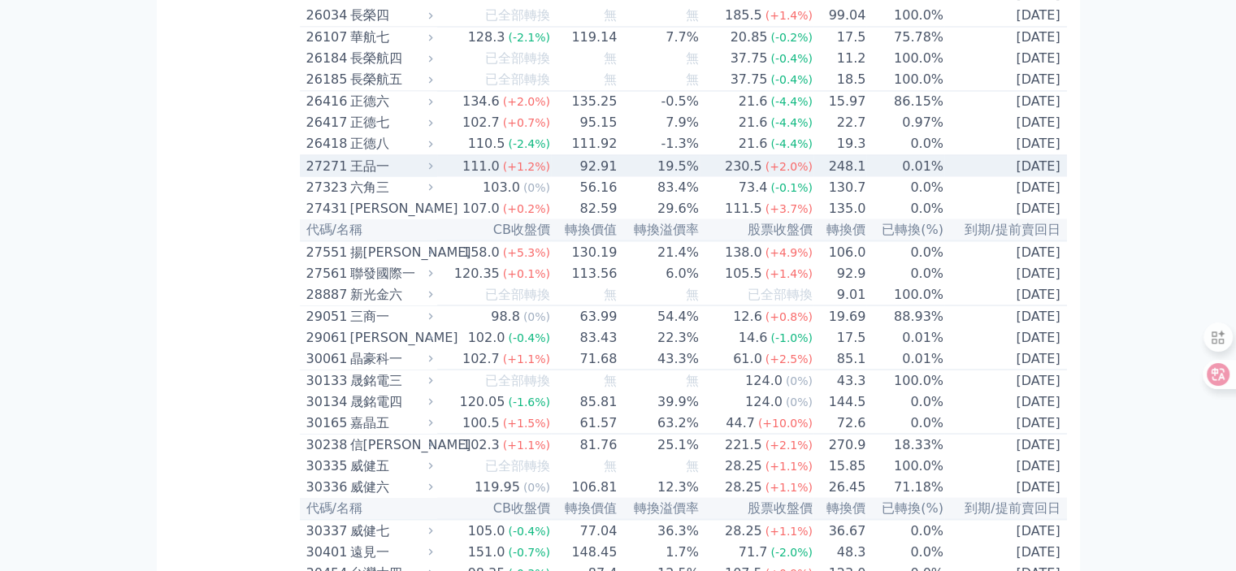
click at [367, 176] on div "王品一" at bounding box center [390, 166] width 80 height 20
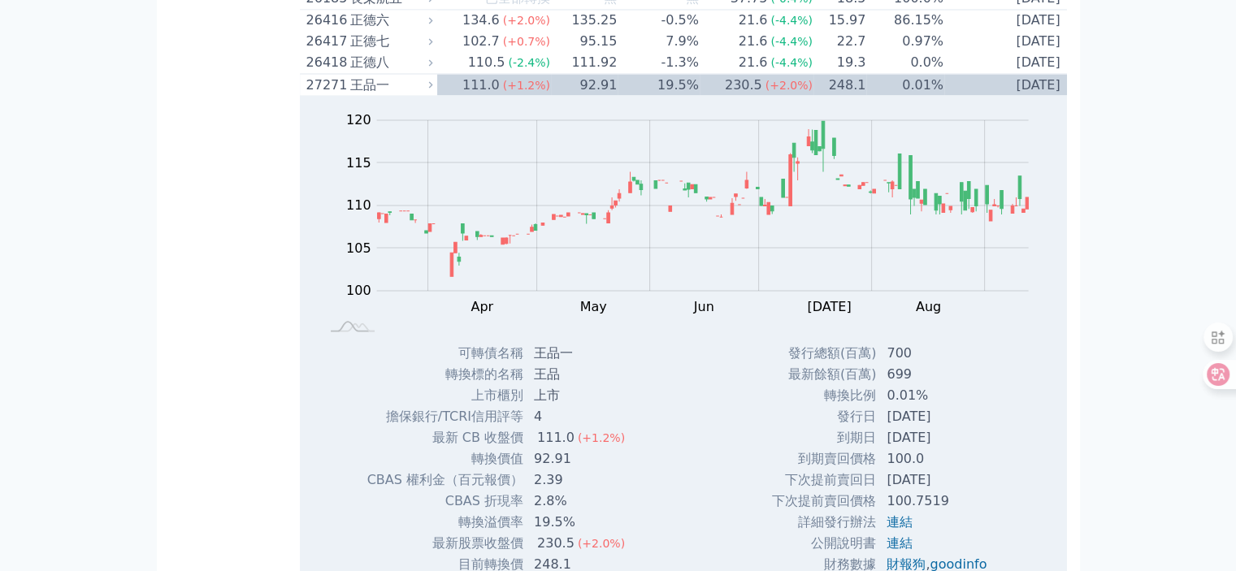
scroll to position [2845, 0]
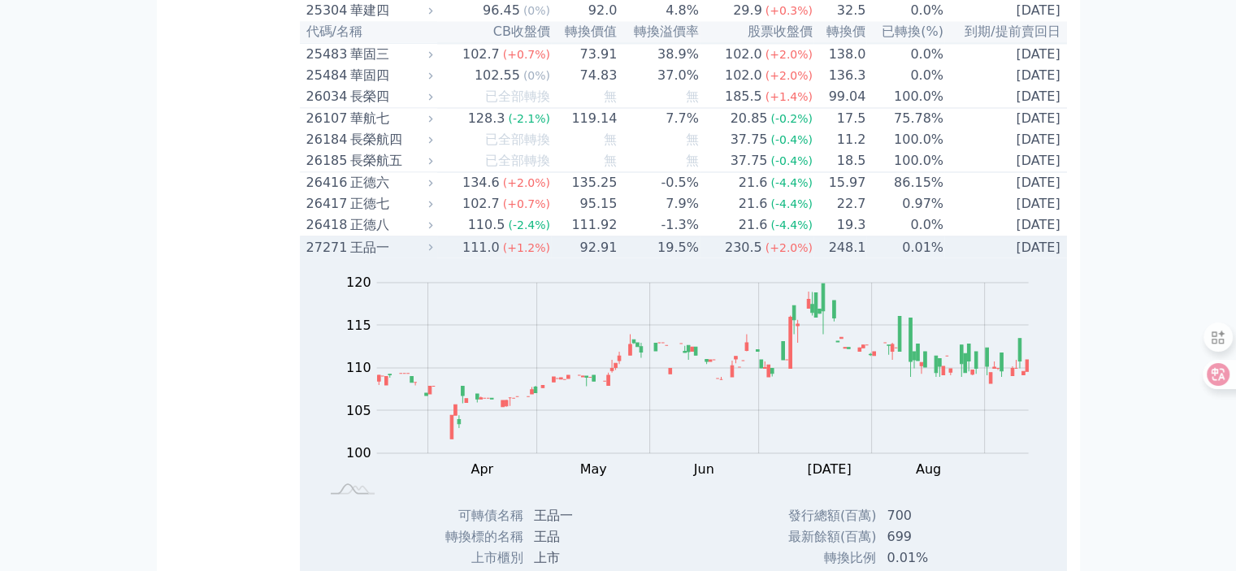
click at [367, 257] on div "王品一" at bounding box center [390, 247] width 80 height 20
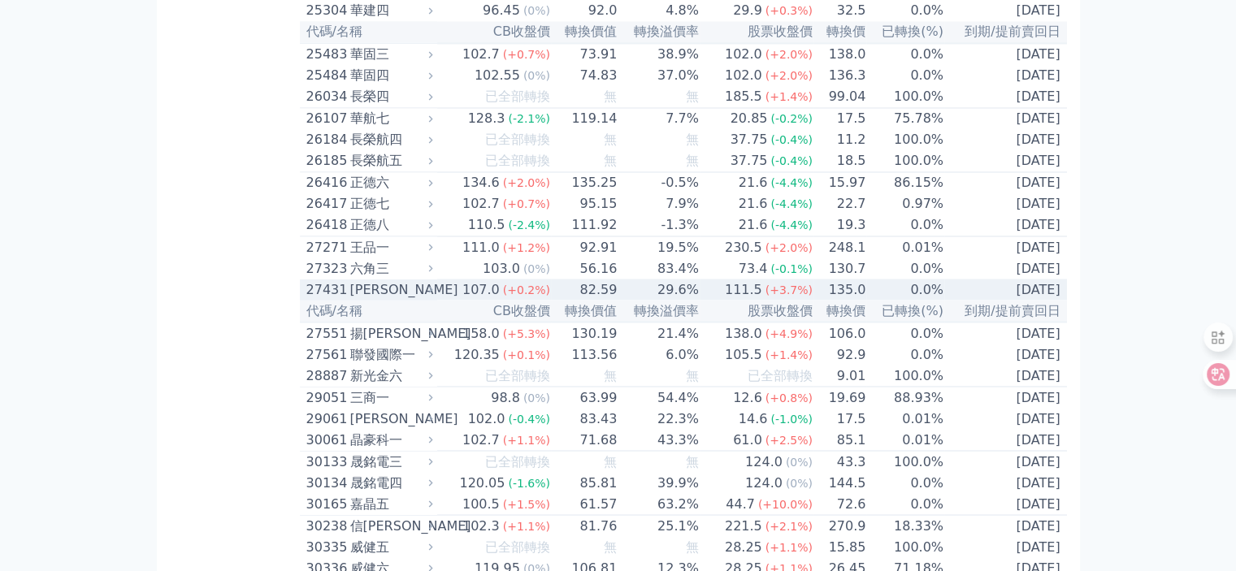
click at [364, 299] on div "[PERSON_NAME]" at bounding box center [390, 290] width 80 height 20
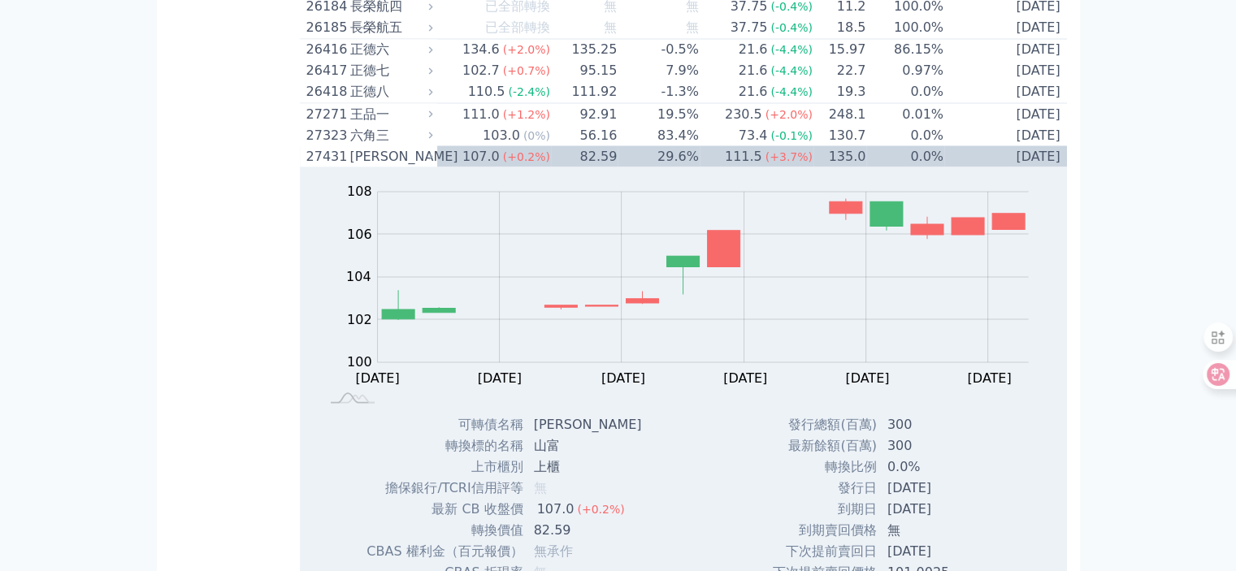
scroll to position [2926, 0]
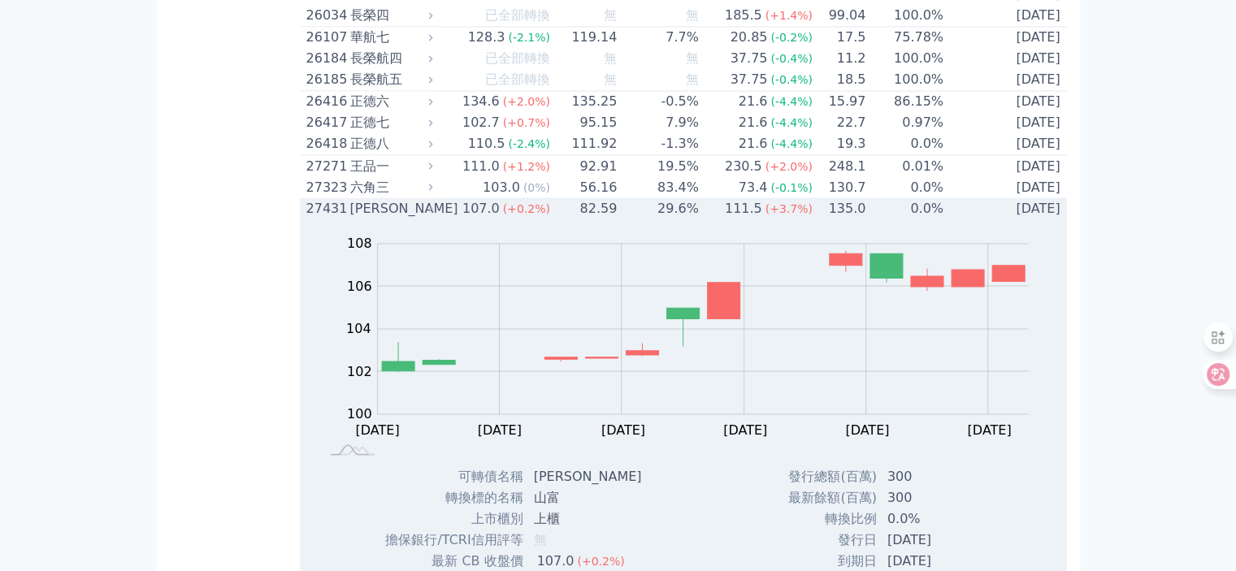
click at [370, 218] on div "[PERSON_NAME]" at bounding box center [390, 208] width 80 height 20
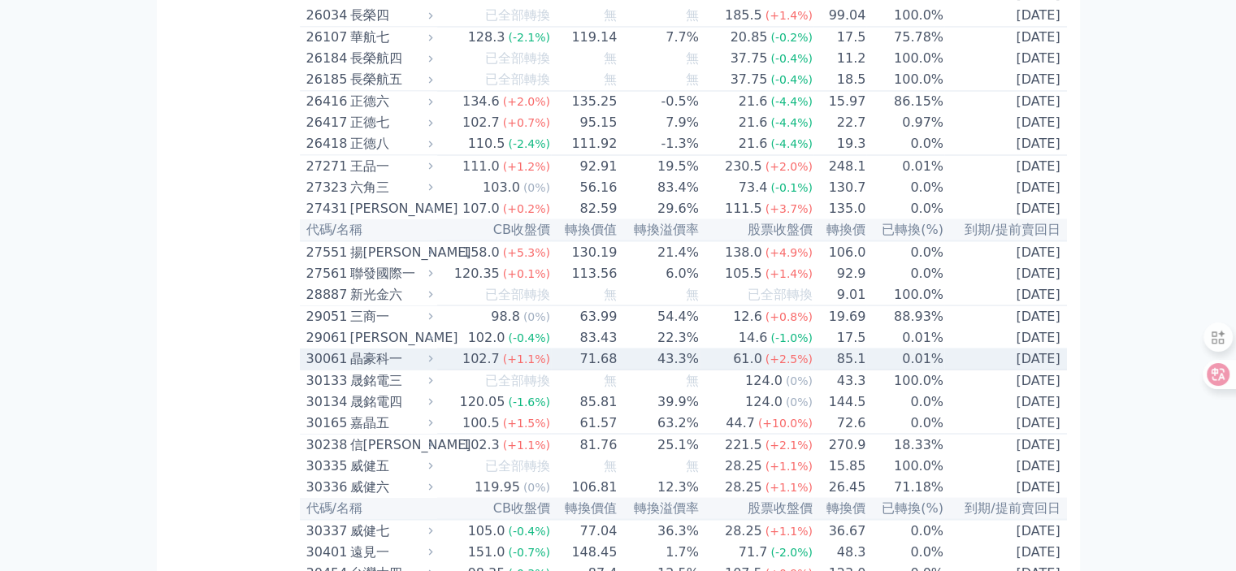
click at [371, 368] on div "晶豪科一" at bounding box center [390, 359] width 80 height 20
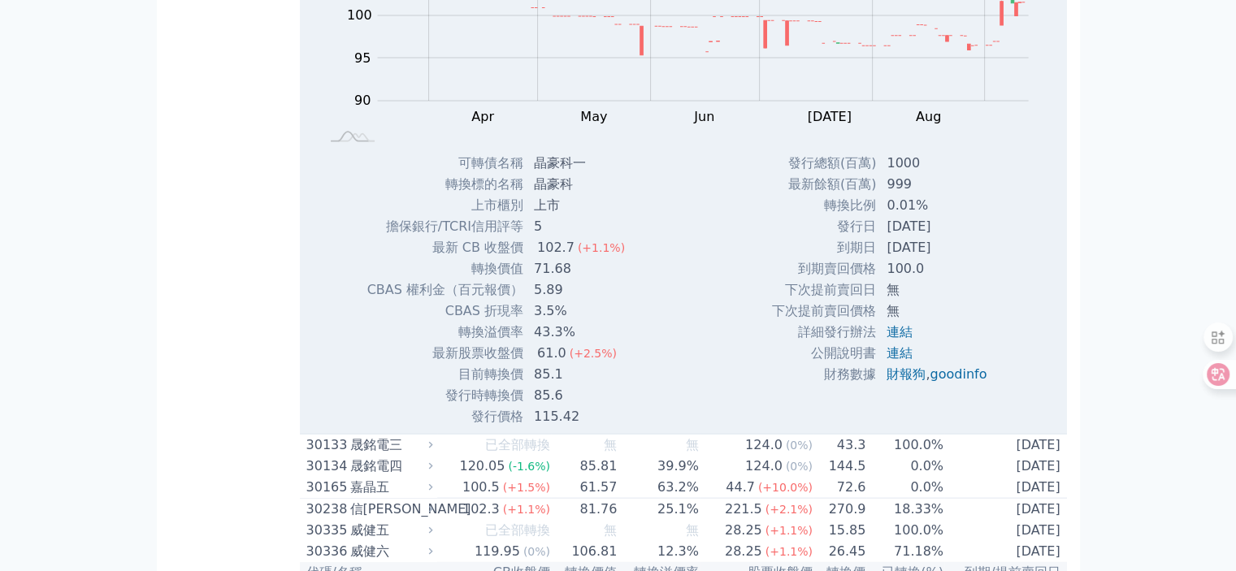
scroll to position [3414, 0]
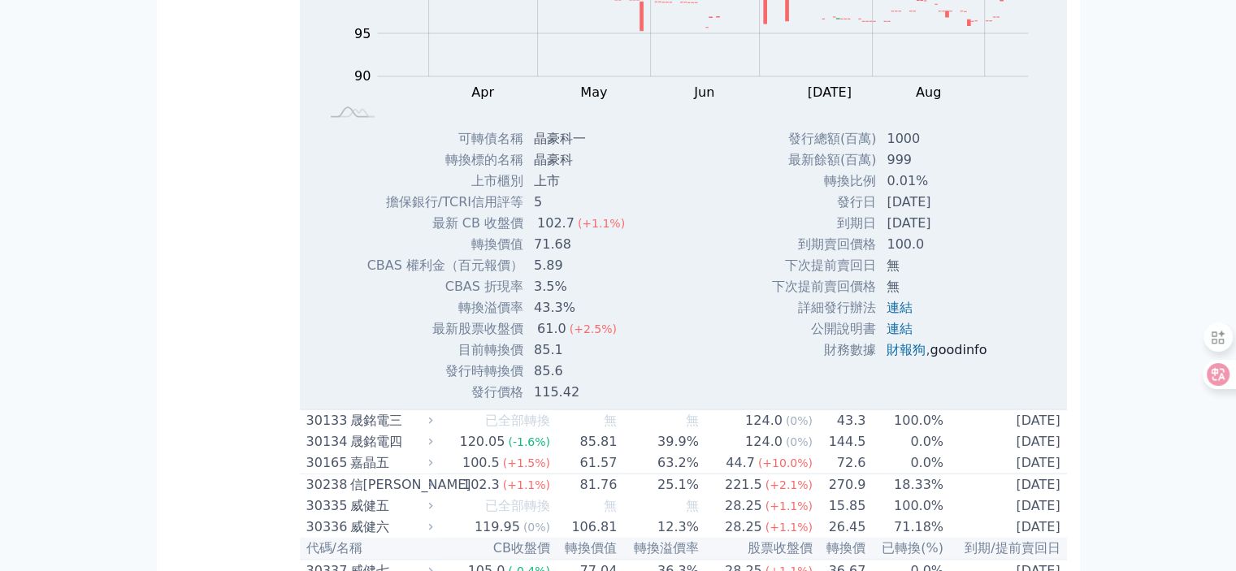
click at [959, 358] on link "goodinfo" at bounding box center [958, 349] width 57 height 15
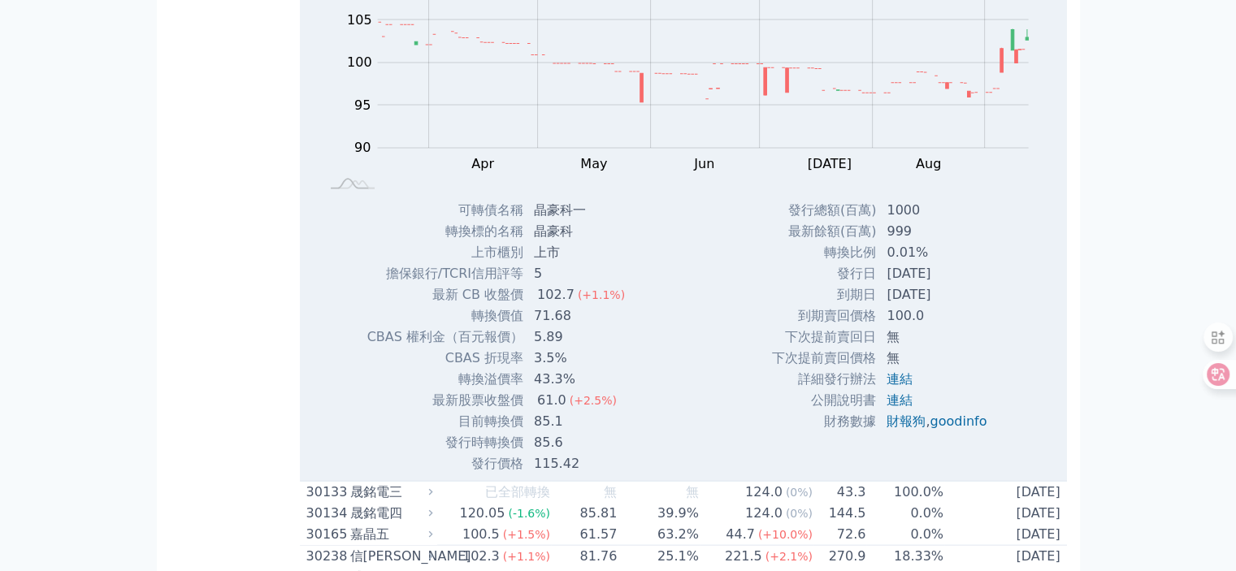
scroll to position [3251, 0]
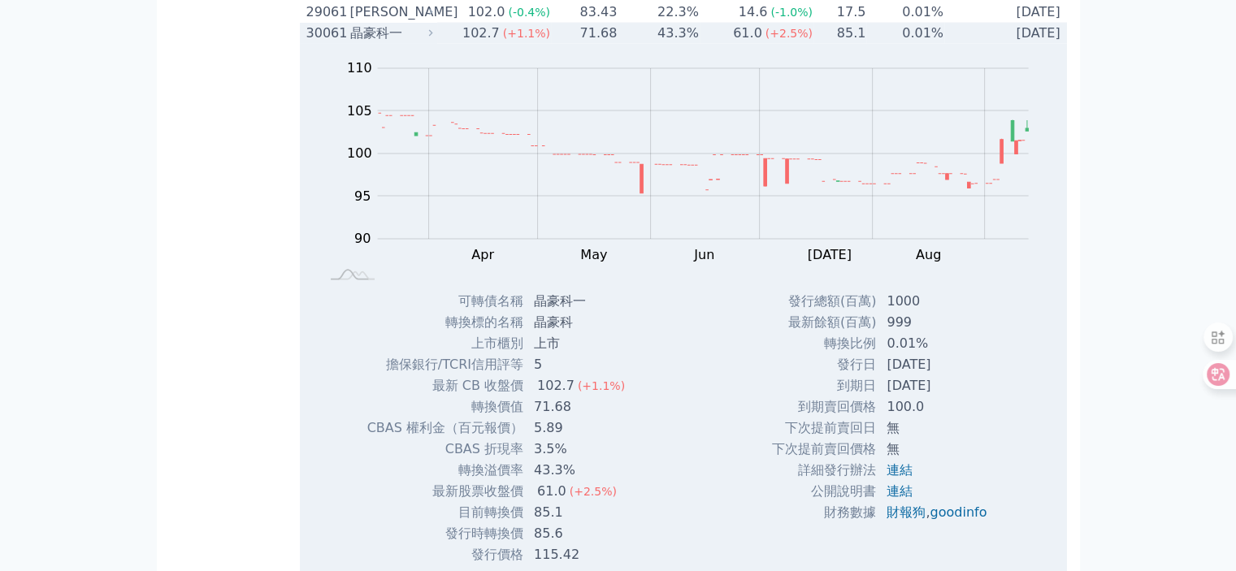
click at [367, 43] on div "晶豪科一" at bounding box center [390, 34] width 80 height 20
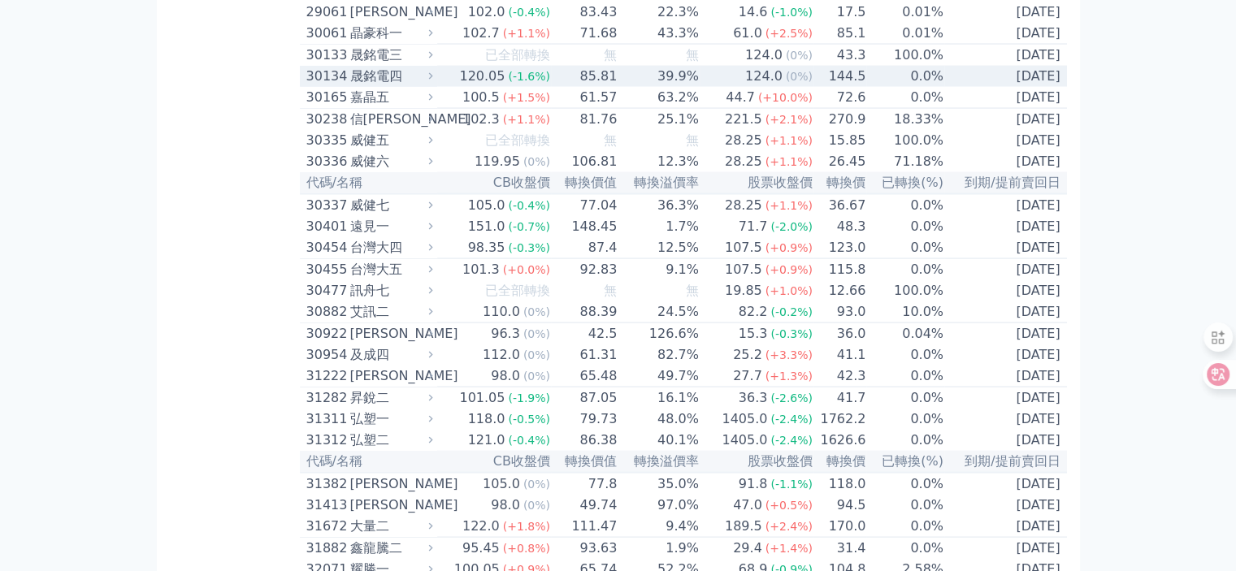
click at [380, 86] on div "晟銘電四" at bounding box center [390, 77] width 80 height 20
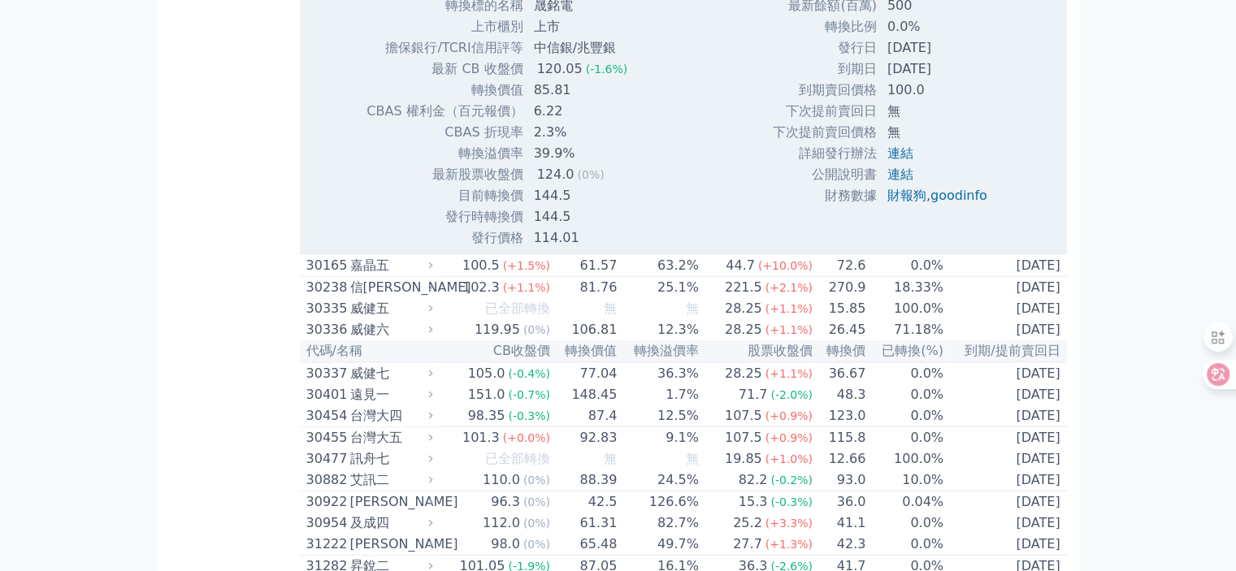
scroll to position [3658, 0]
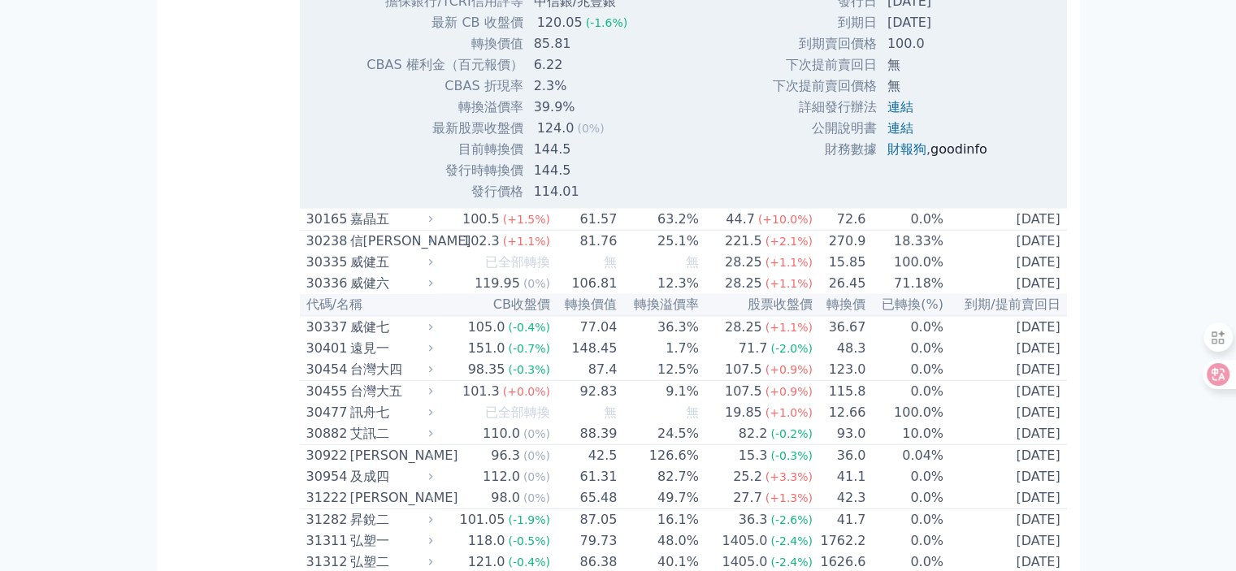
click at [969, 157] on link "goodinfo" at bounding box center [959, 148] width 57 height 15
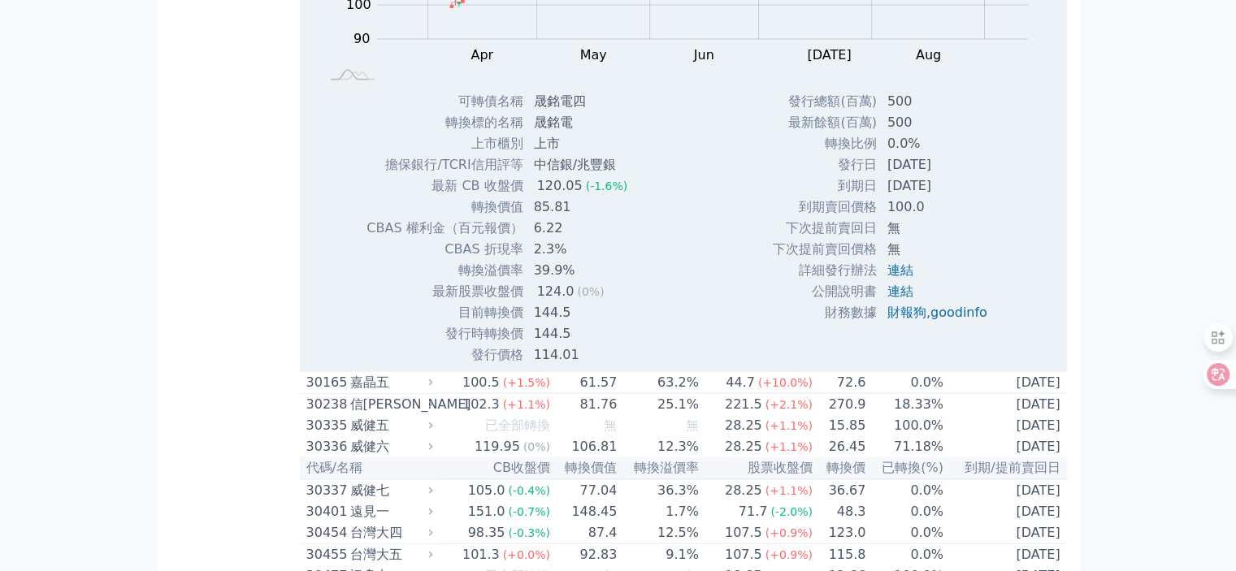
scroll to position [3414, 0]
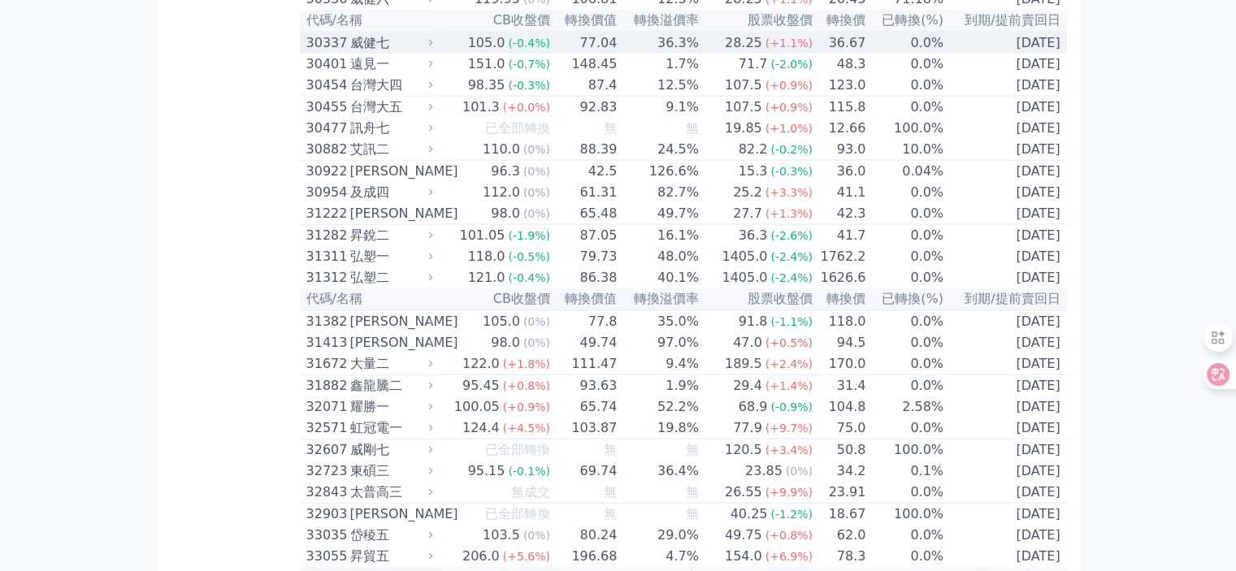
click at [374, 53] on div "威健七" at bounding box center [390, 43] width 80 height 20
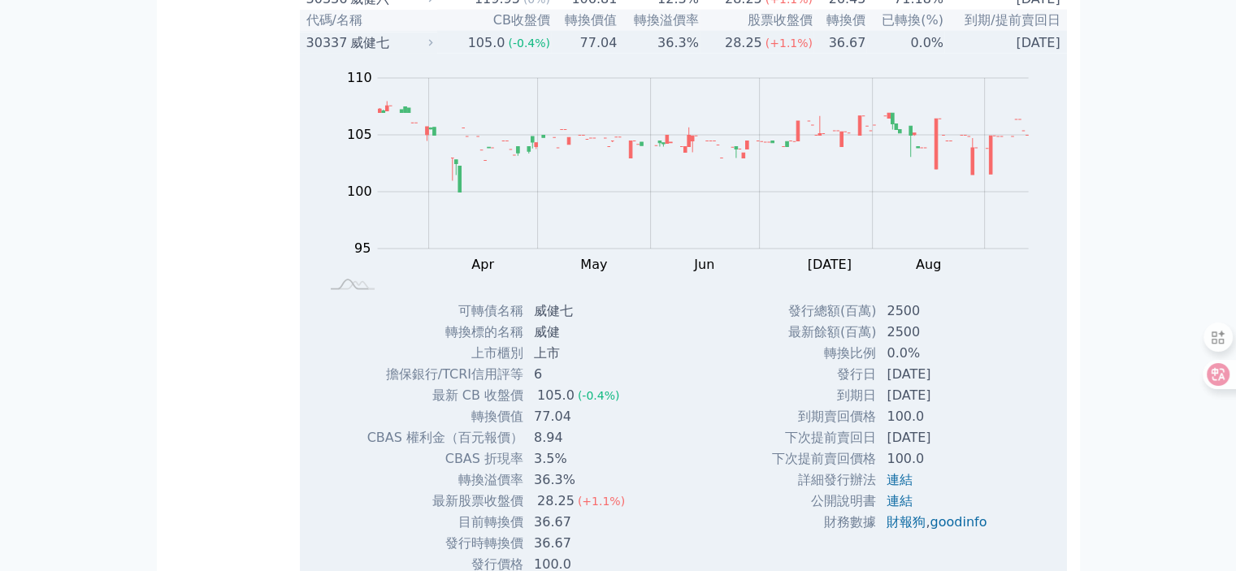
click at [373, 53] on div "威健七" at bounding box center [390, 43] width 80 height 20
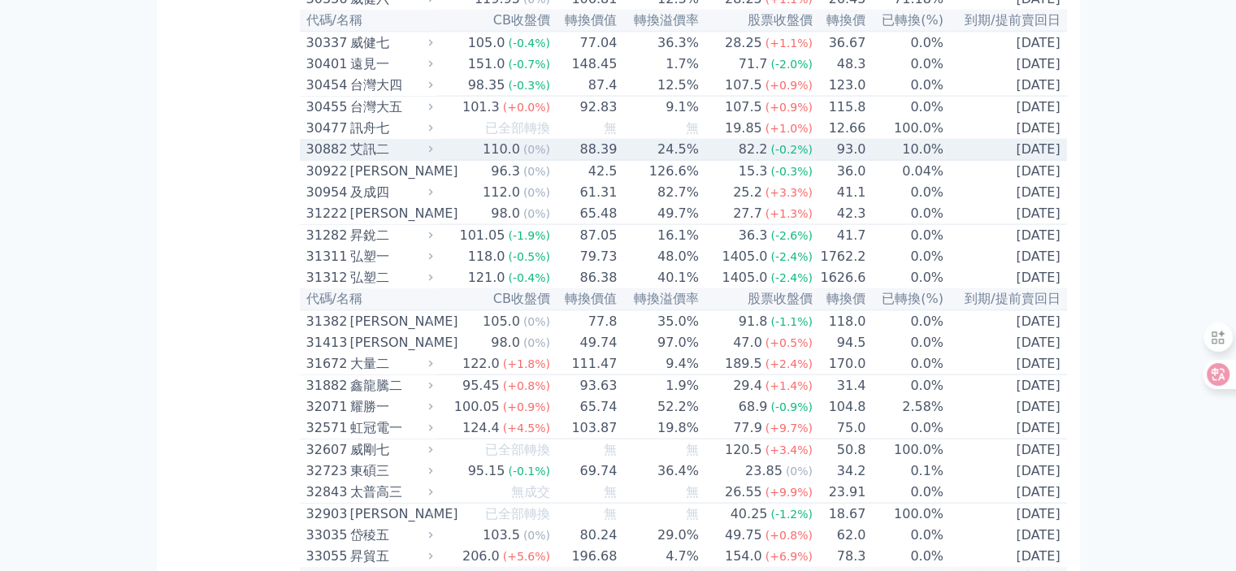
click at [340, 159] on div "30882" at bounding box center [326, 150] width 40 height 20
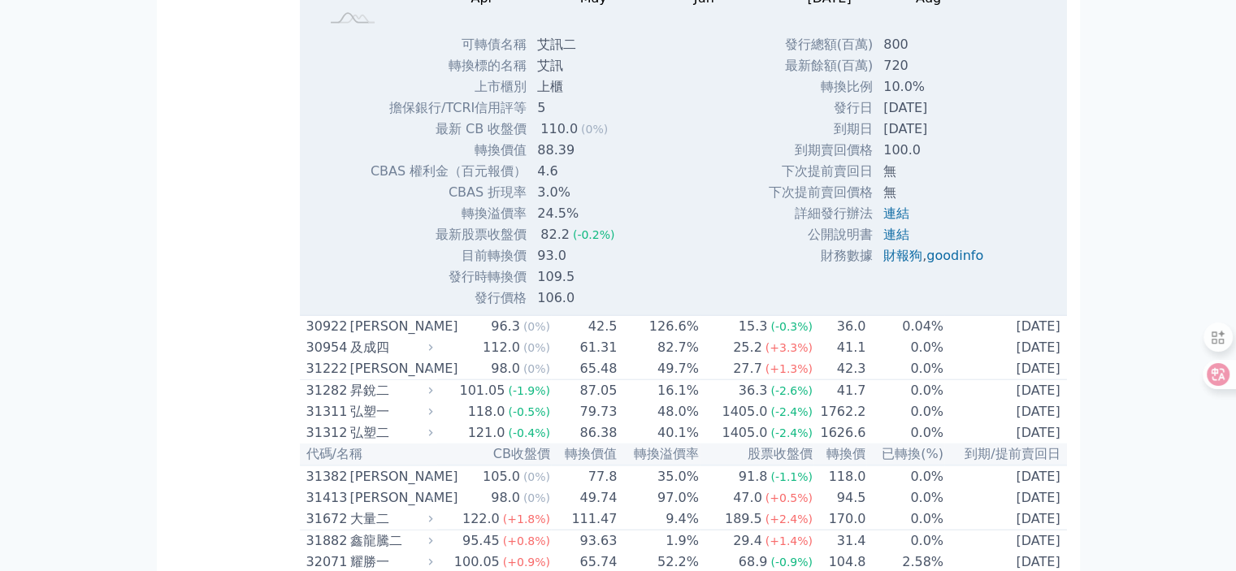
scroll to position [3820, 0]
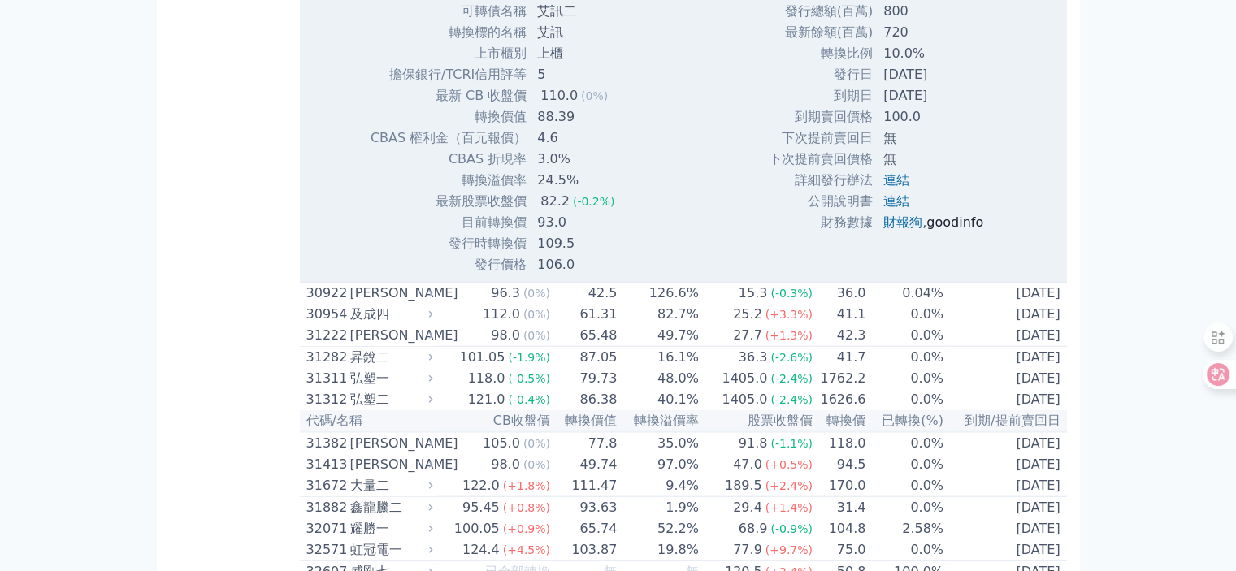
click at [953, 230] on link "goodinfo" at bounding box center [955, 222] width 57 height 15
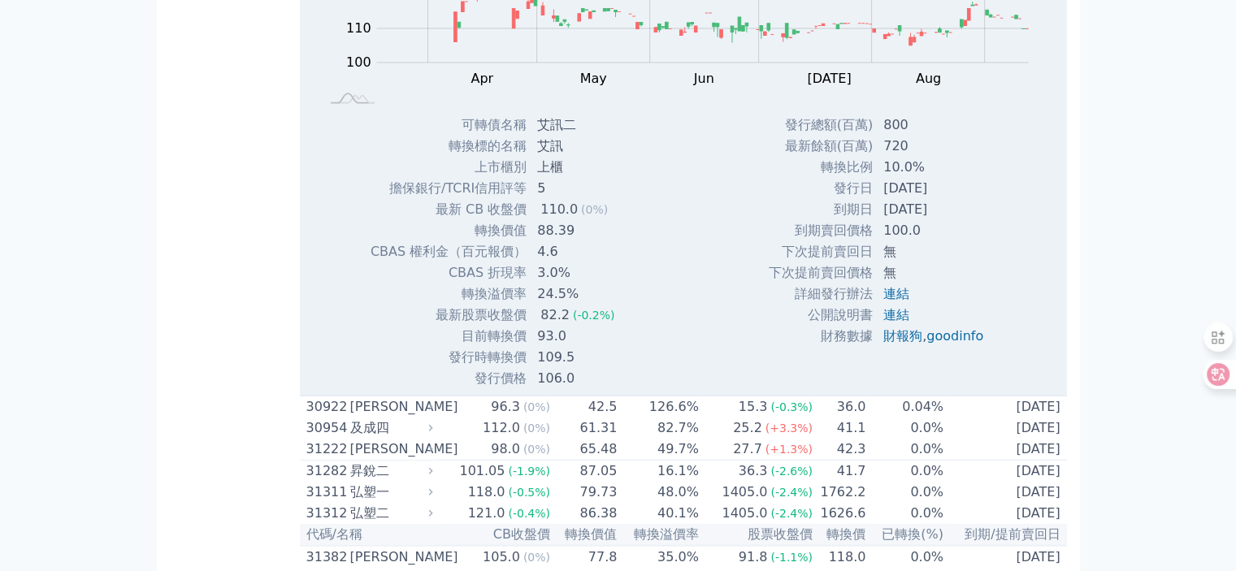
scroll to position [3576, 0]
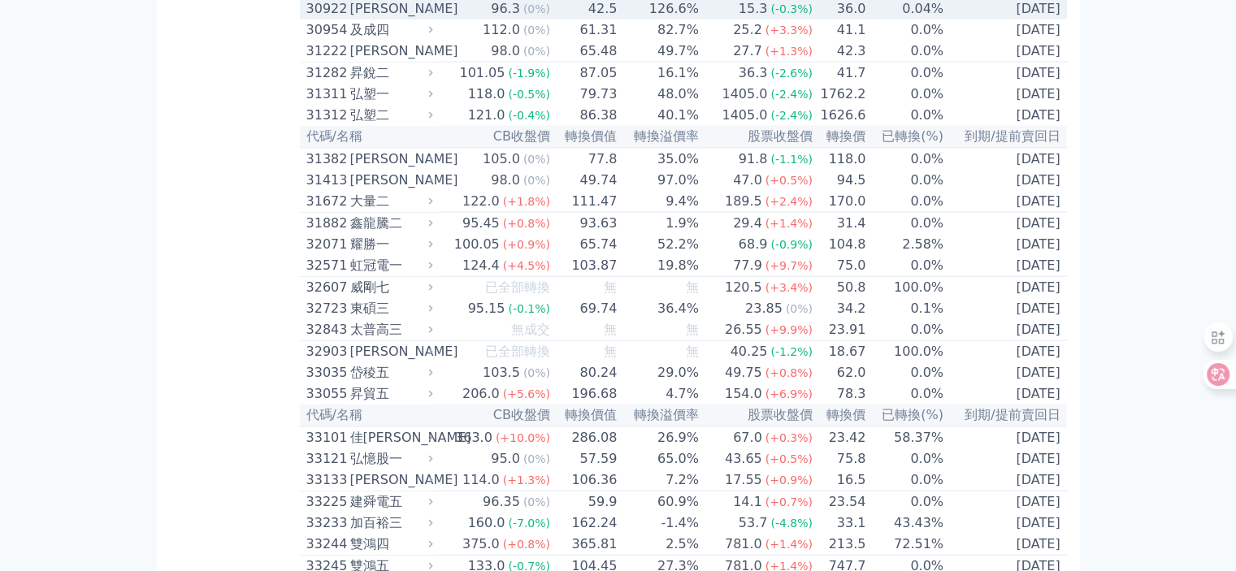
click at [368, 19] on div "[PERSON_NAME]" at bounding box center [390, 9] width 80 height 20
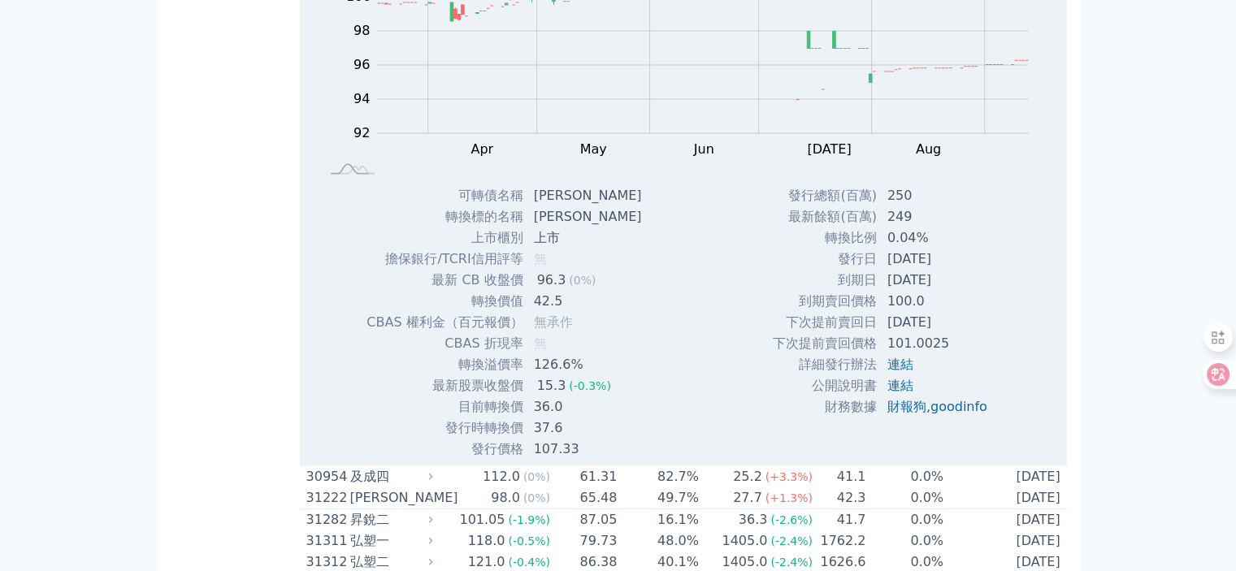
scroll to position [3739, 0]
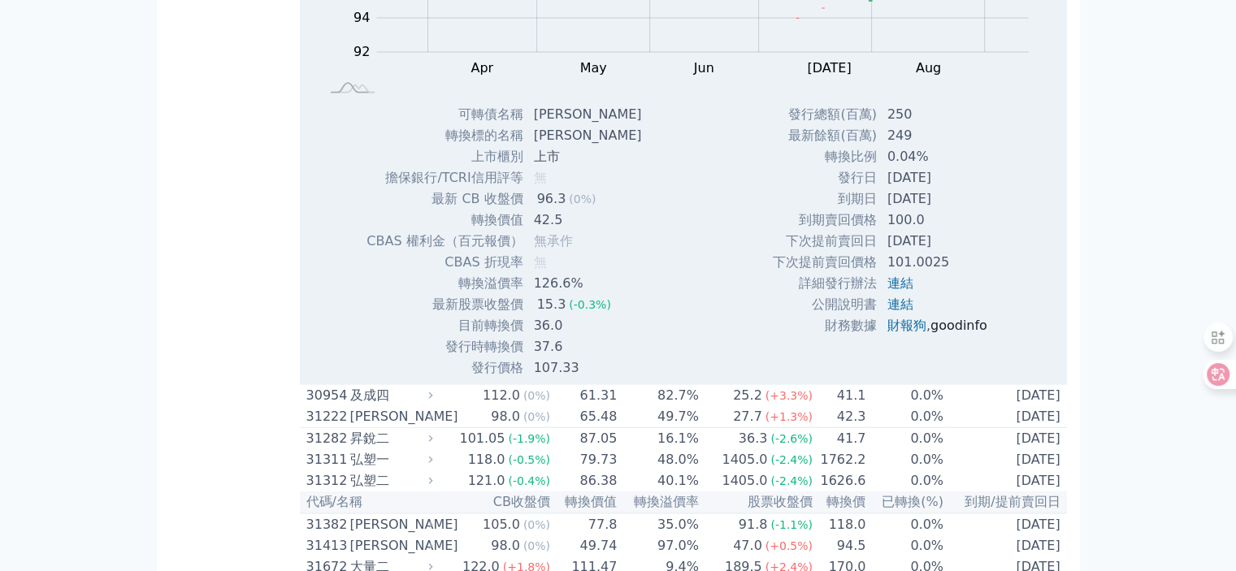
click at [949, 333] on link "goodinfo" at bounding box center [959, 325] width 57 height 15
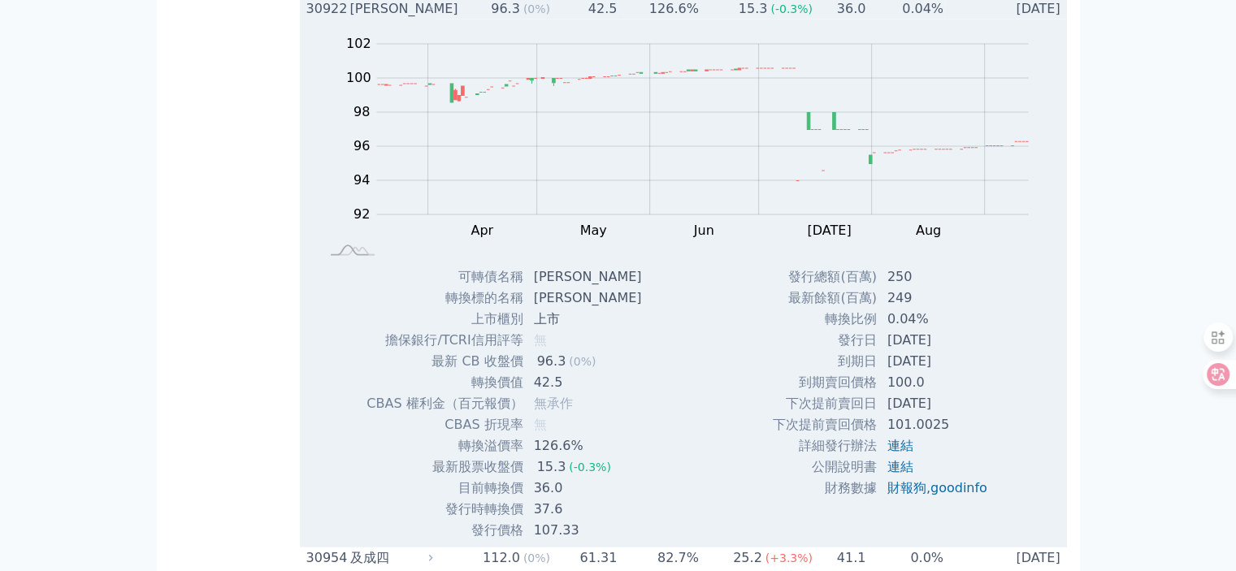
click at [360, 19] on div "[PERSON_NAME]" at bounding box center [390, 9] width 80 height 20
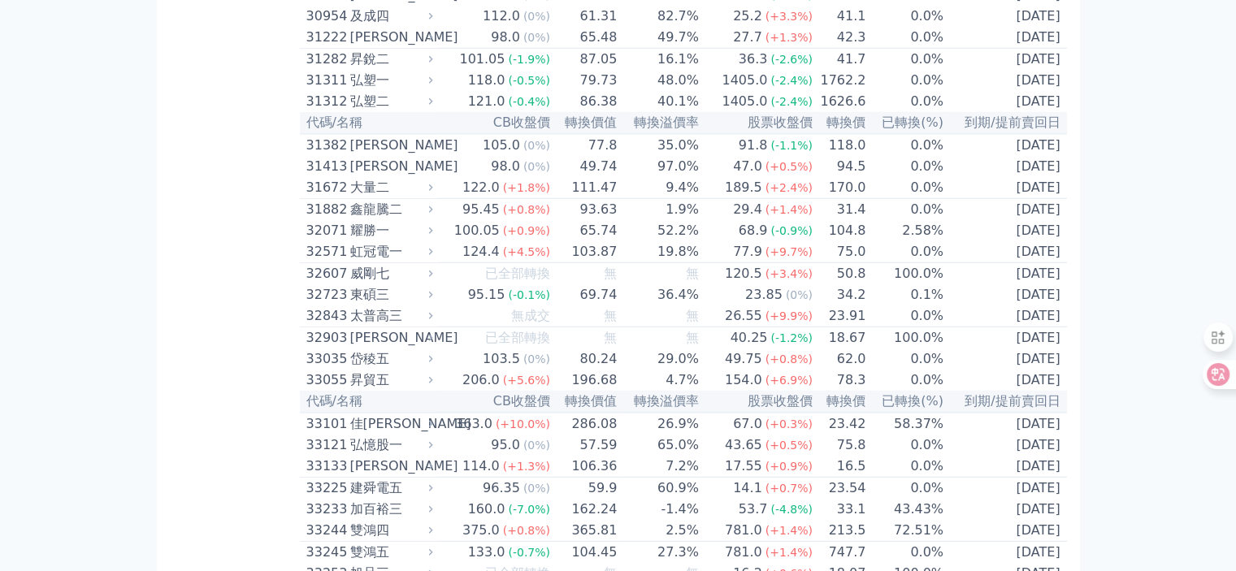
scroll to position [4145, 0]
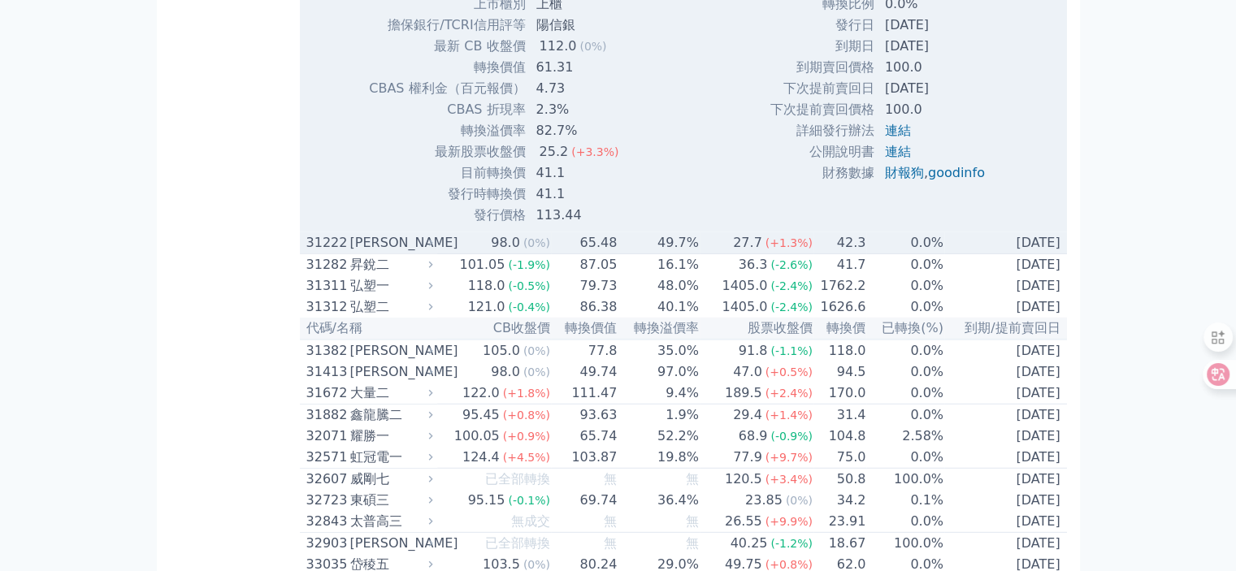
scroll to position [4470, 0]
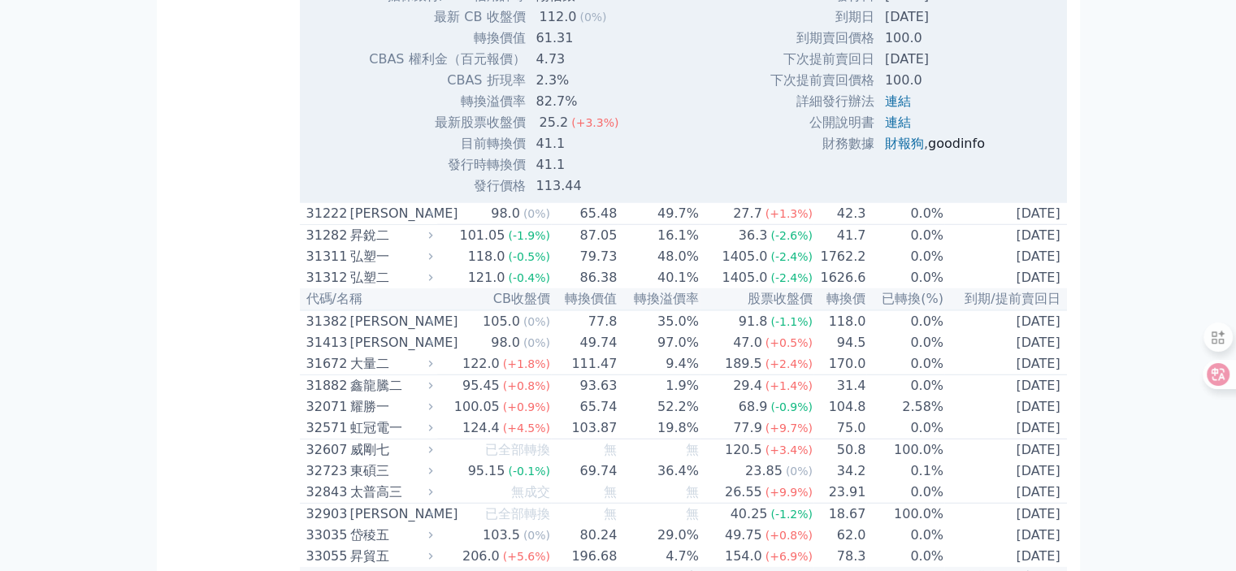
click at [946, 151] on link "goodinfo" at bounding box center [956, 143] width 57 height 15
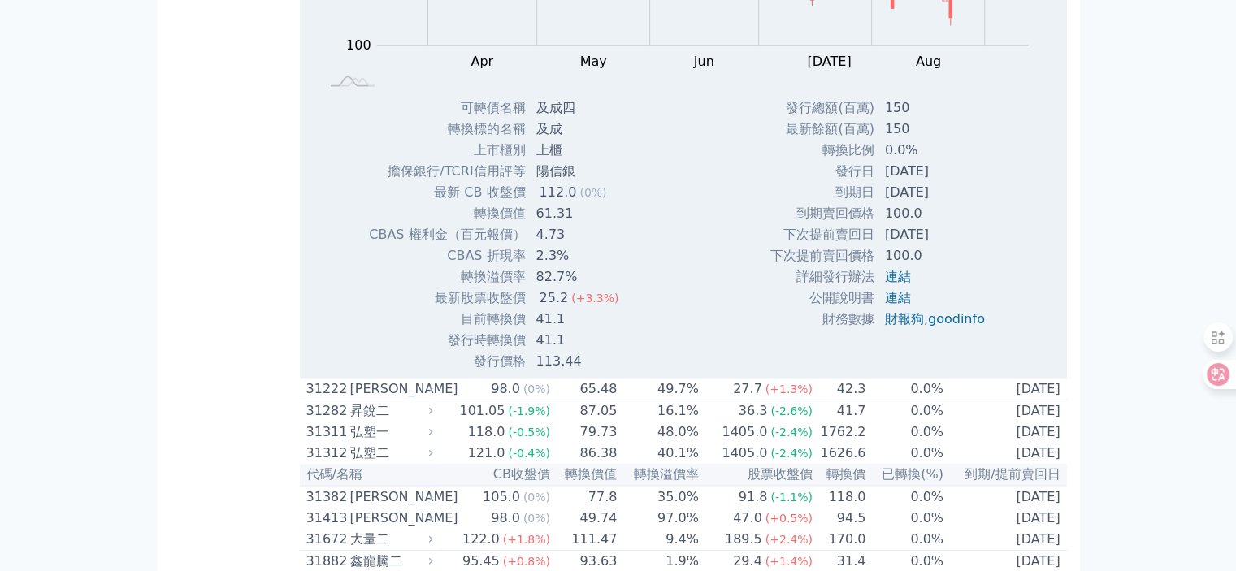
scroll to position [4145, 0]
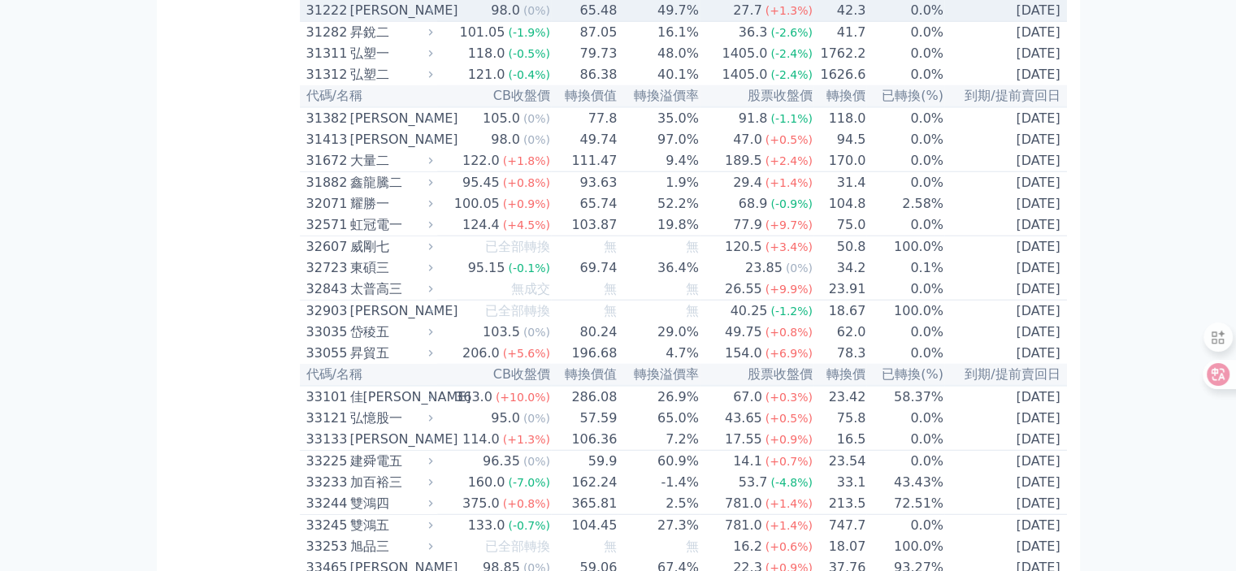
click at [362, 20] on div "[PERSON_NAME]" at bounding box center [390, 11] width 80 height 20
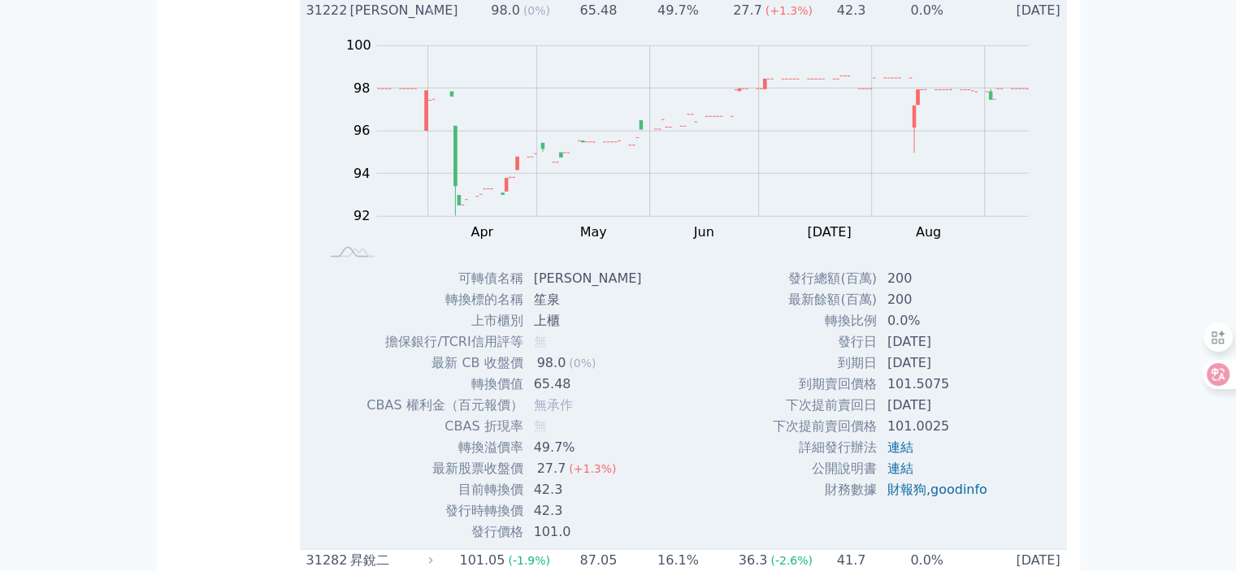
click at [362, 20] on div "[PERSON_NAME]" at bounding box center [390, 11] width 80 height 20
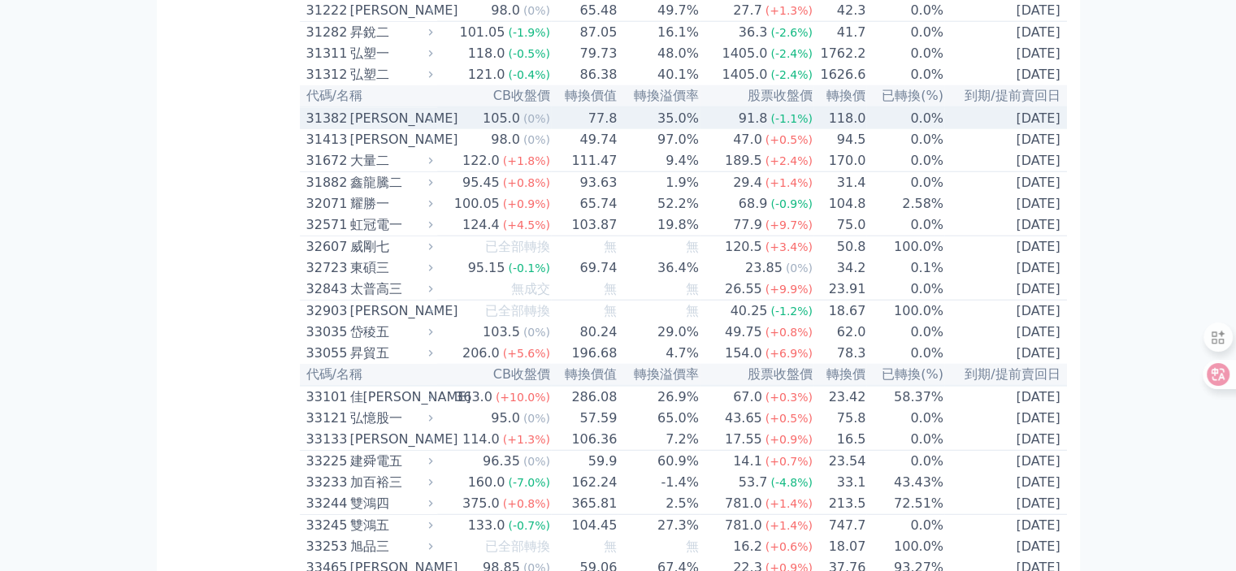
click at [356, 128] on div "[PERSON_NAME]" at bounding box center [390, 119] width 80 height 20
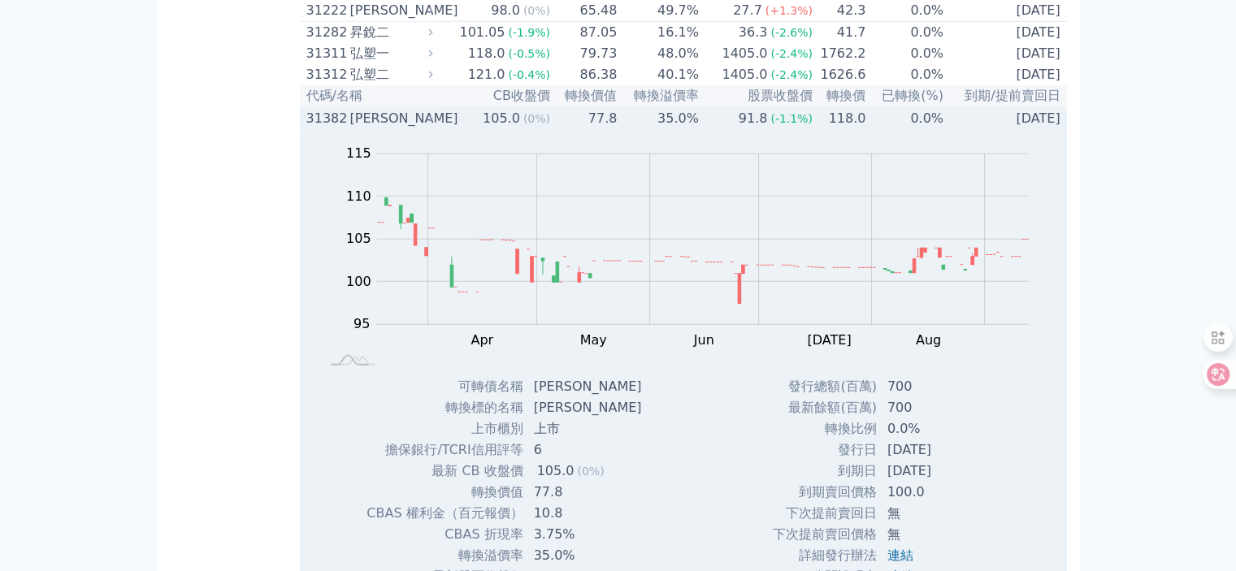
click at [358, 128] on div "[PERSON_NAME]" at bounding box center [390, 119] width 80 height 20
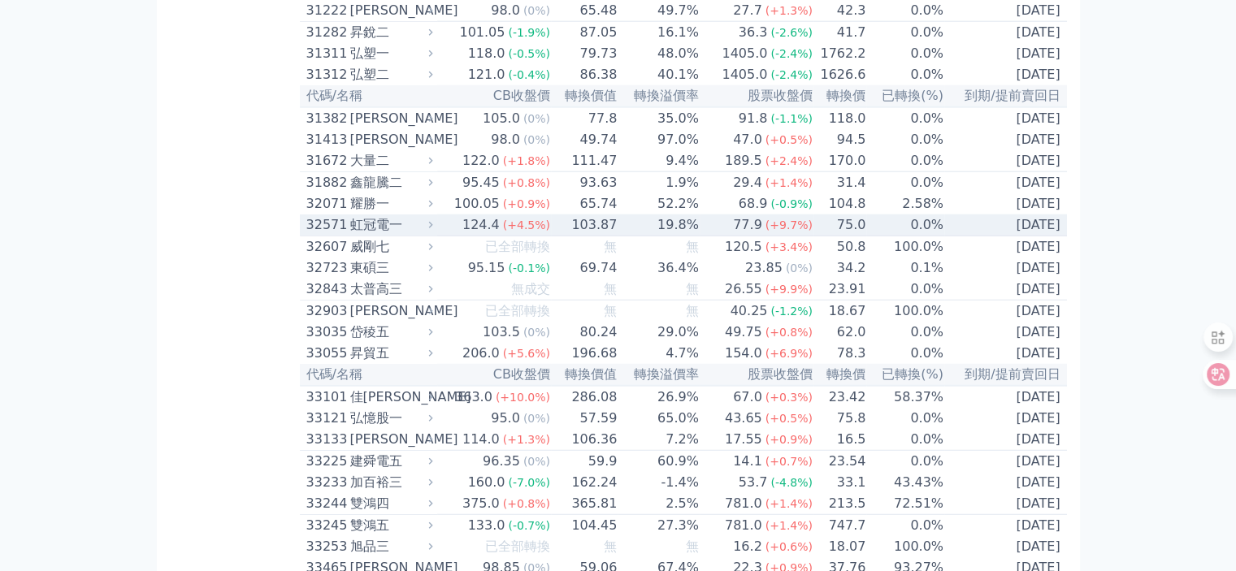
click at [361, 235] on div "虹冠電一" at bounding box center [390, 225] width 80 height 20
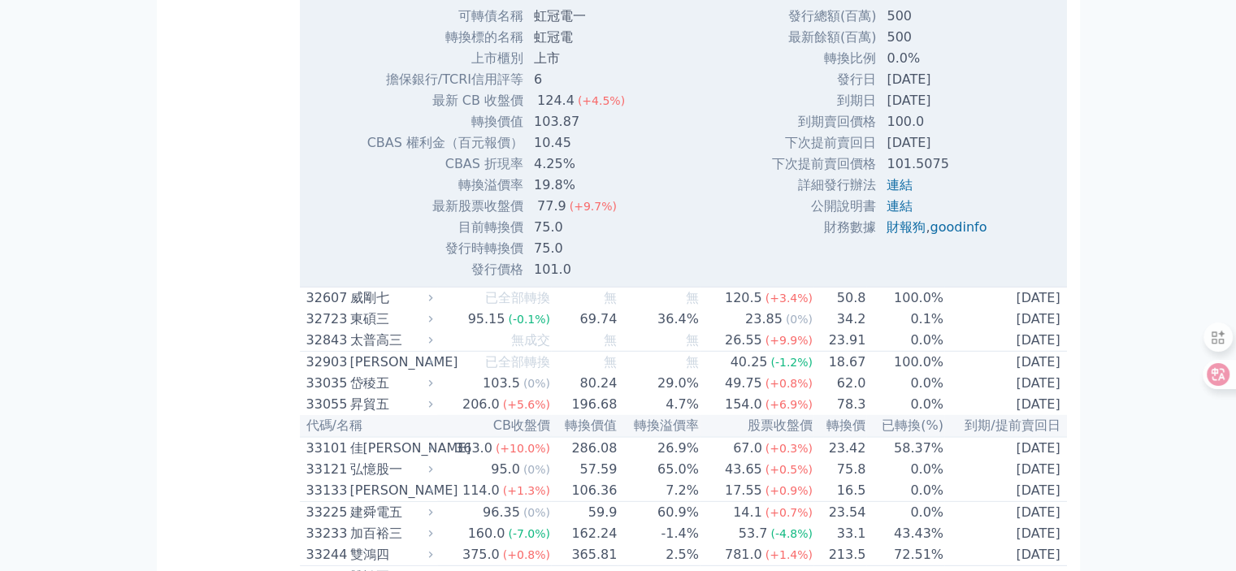
scroll to position [4633, 0]
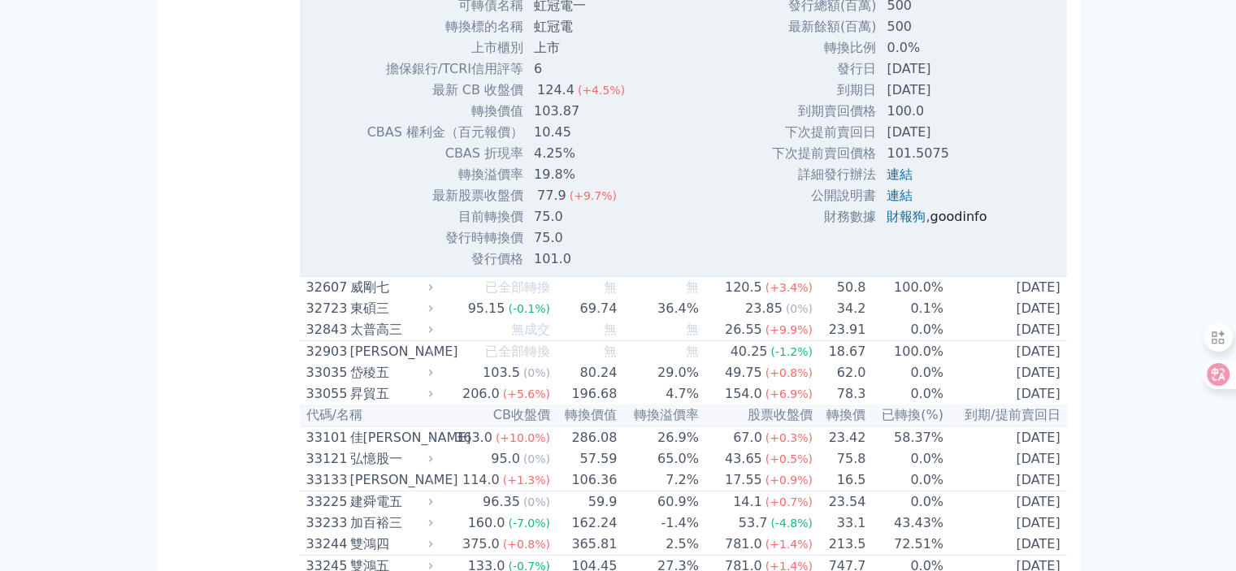
click at [950, 224] on link "goodinfo" at bounding box center [958, 216] width 57 height 15
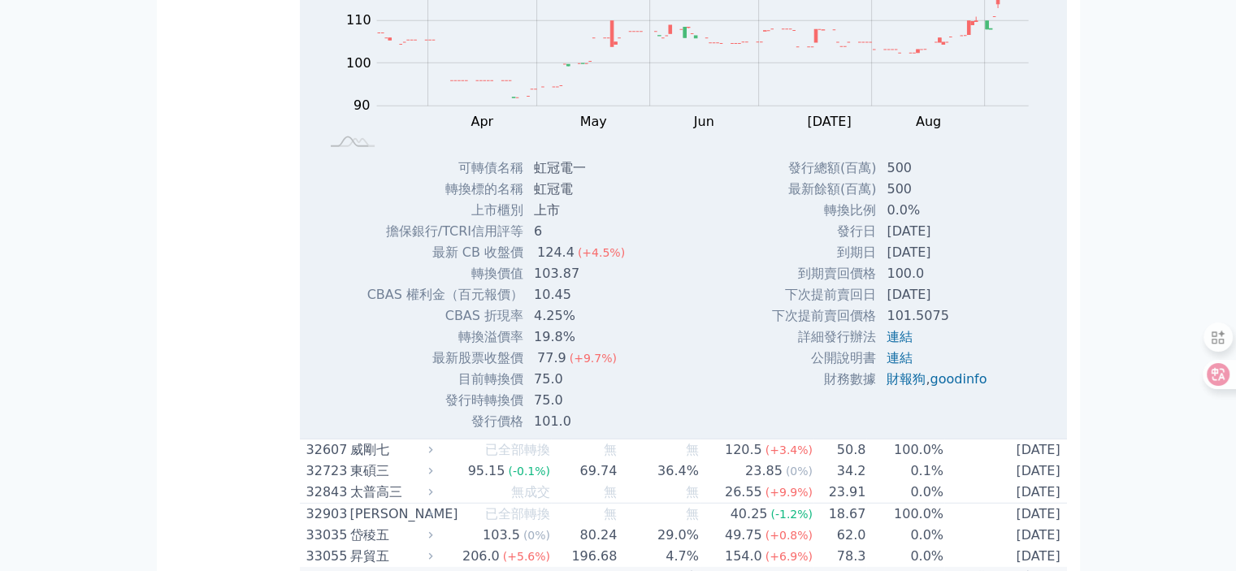
scroll to position [4470, 0]
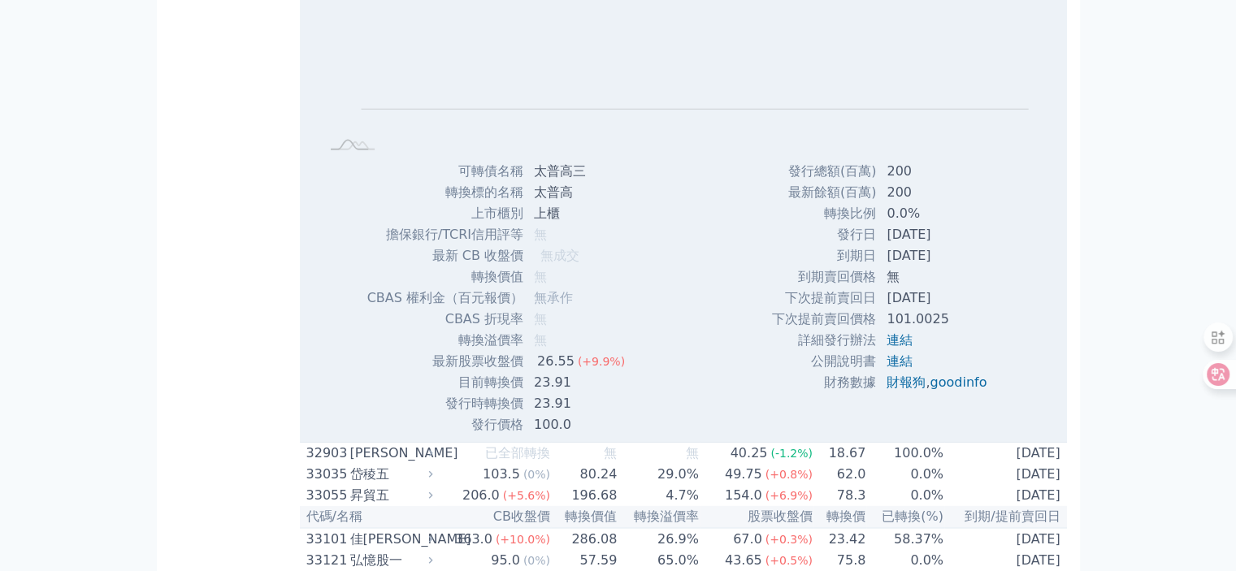
scroll to position [4389, 0]
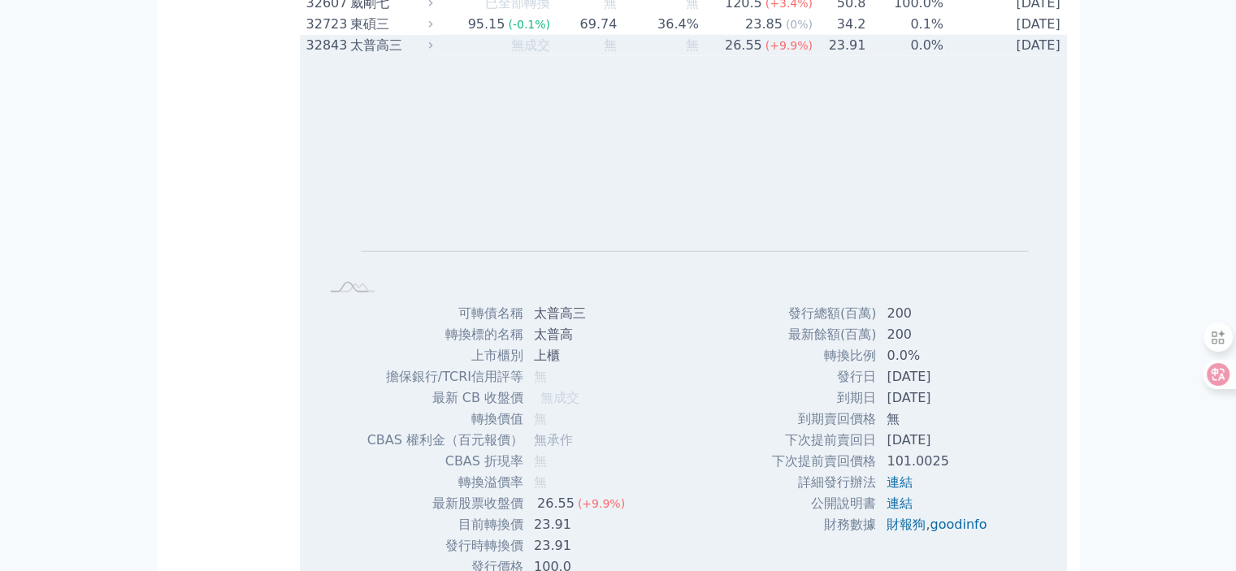
click at [361, 55] on div "太普高三" at bounding box center [390, 46] width 80 height 20
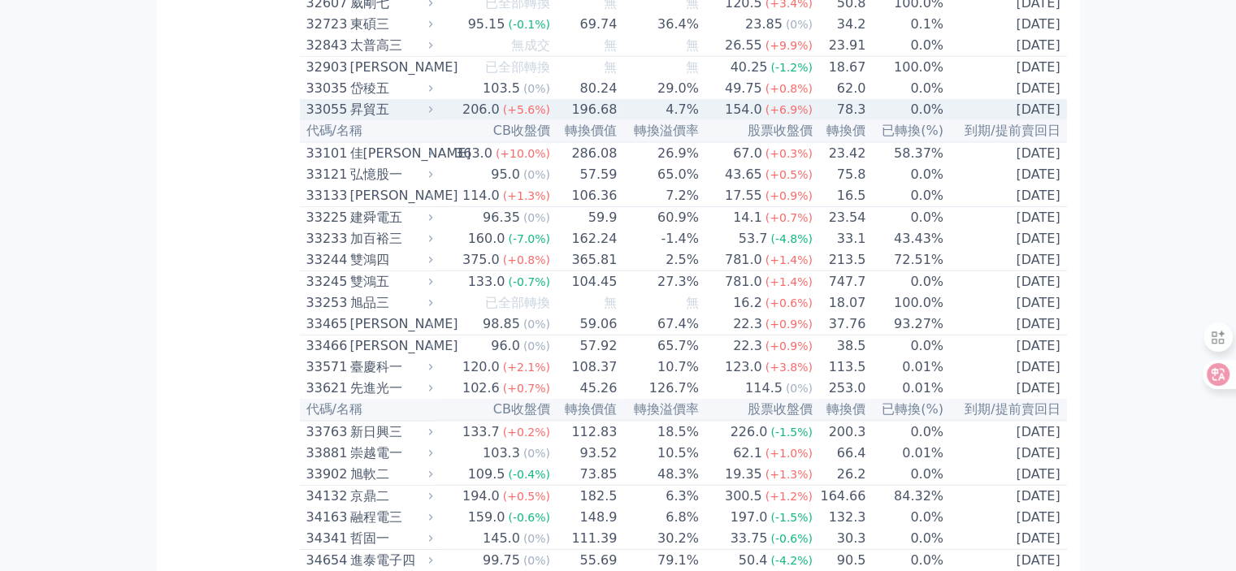
click at [363, 119] on div "昇貿五" at bounding box center [390, 110] width 80 height 20
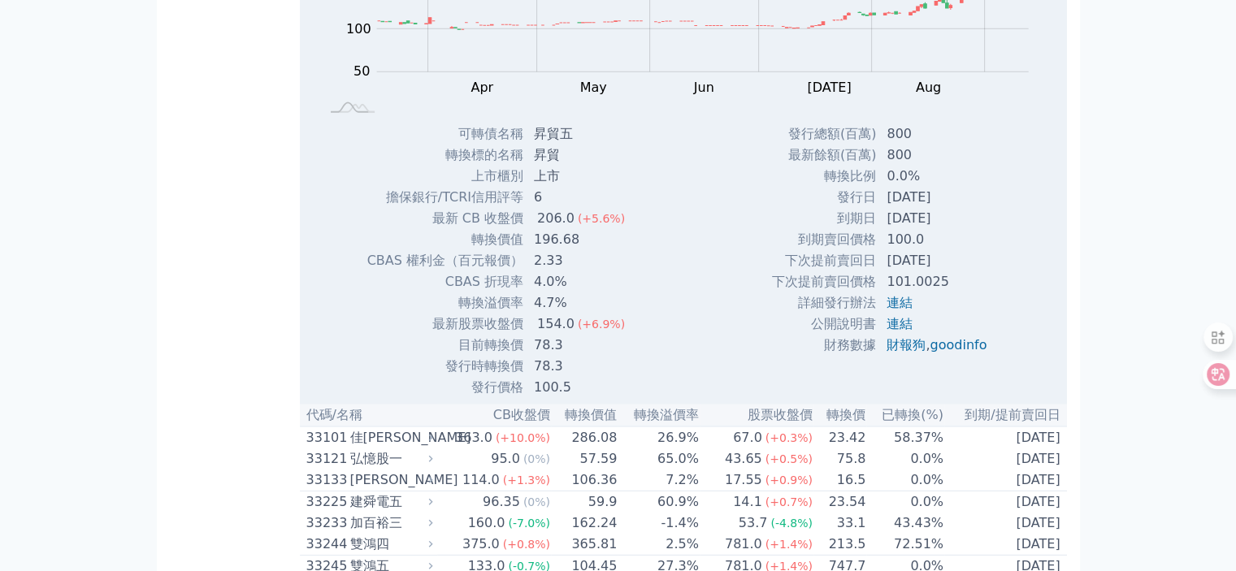
scroll to position [4552, 0]
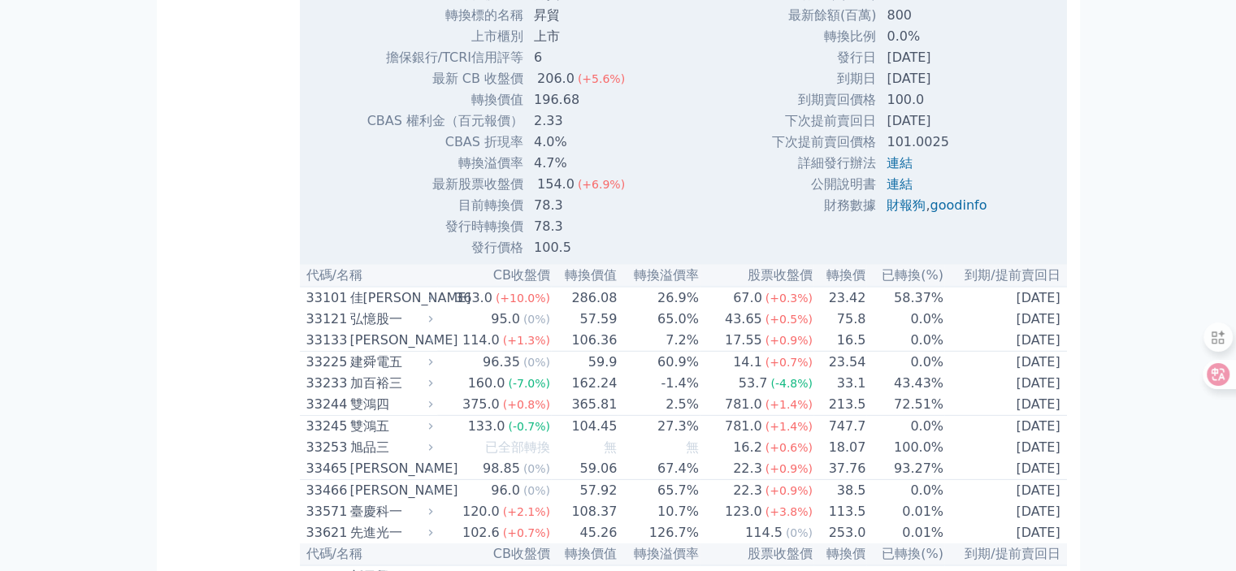
scroll to position [4795, 0]
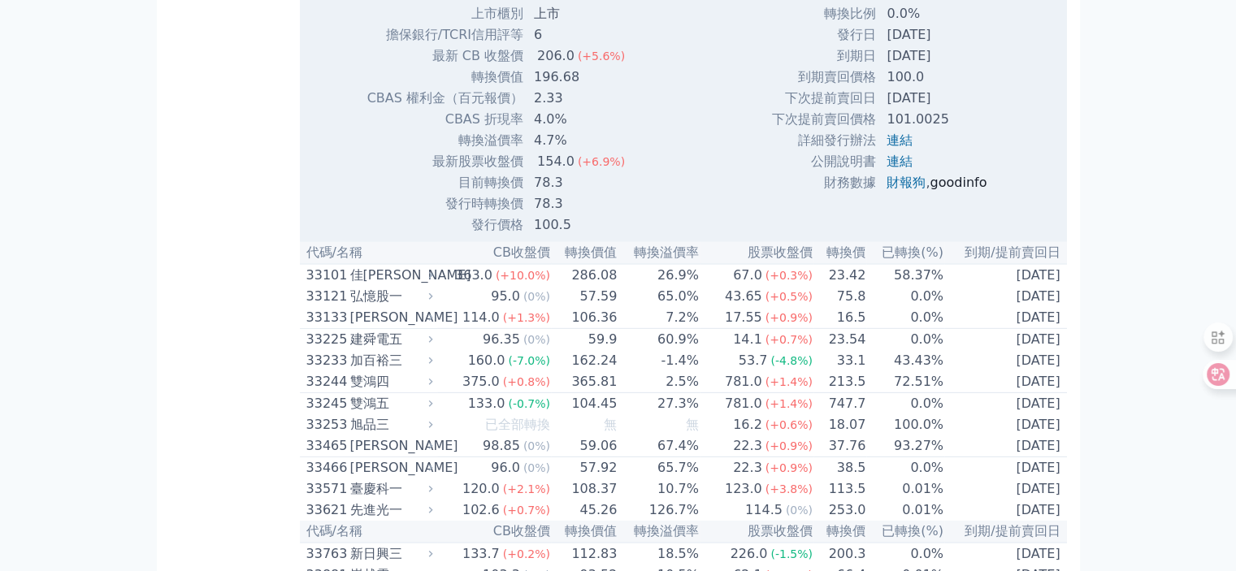
click at [943, 190] on link "goodinfo" at bounding box center [958, 182] width 57 height 15
